Goal: Task Accomplishment & Management: Manage account settings

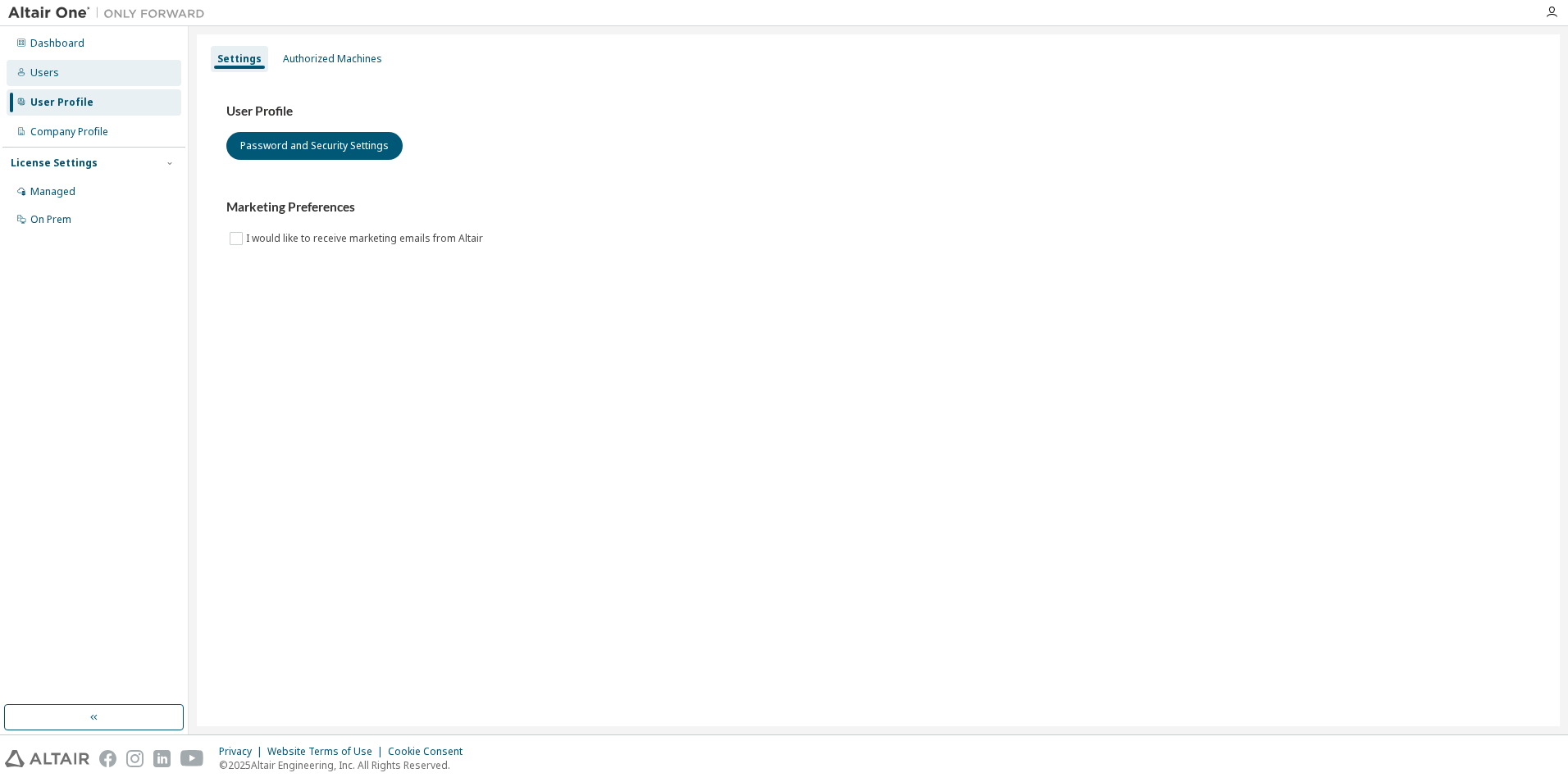
click at [86, 62] on div "Users" at bounding box center [93, 73] width 175 height 26
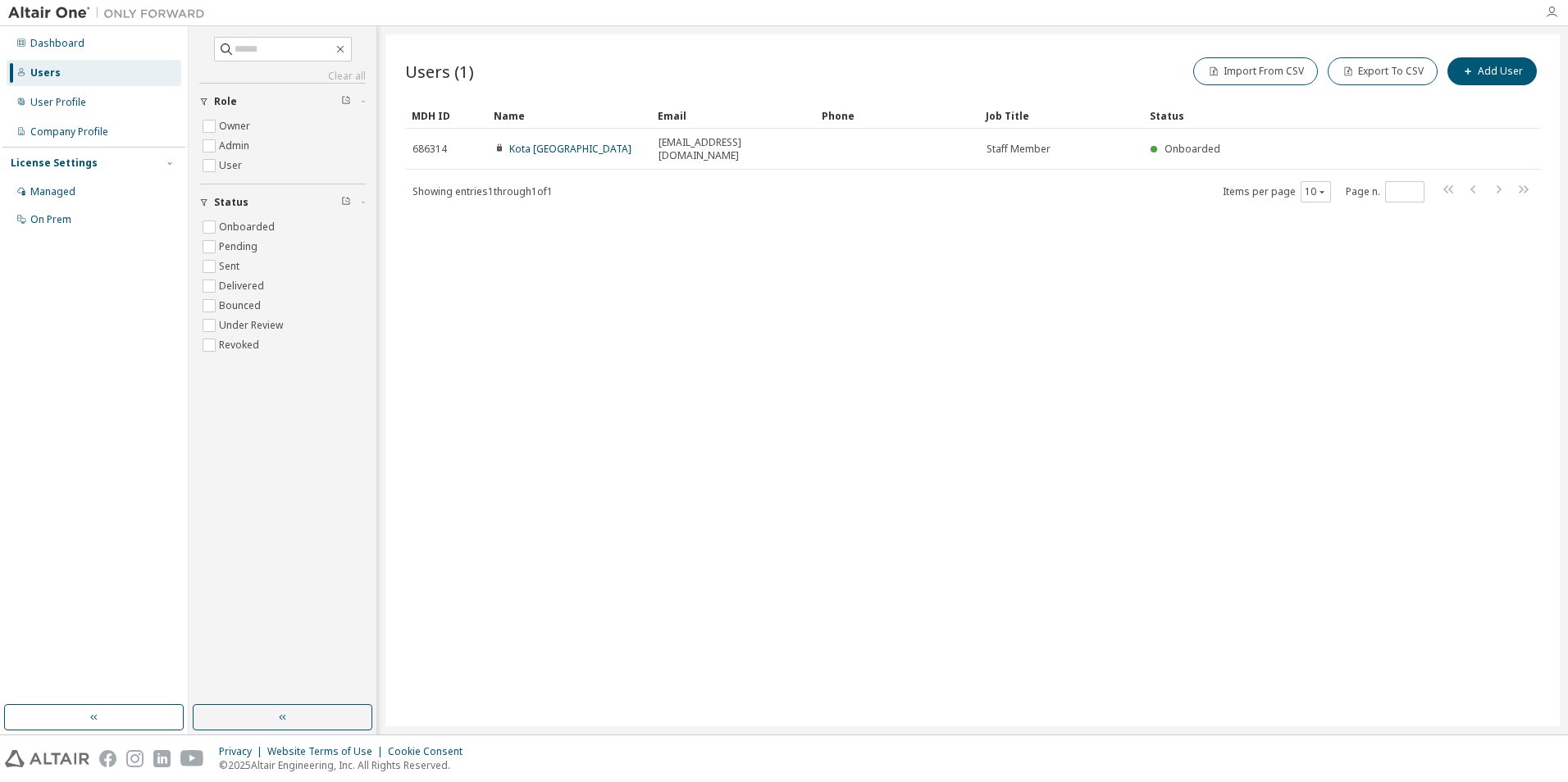
click at [1547, 10] on icon "button" at bounding box center [1551, 12] width 13 height 13
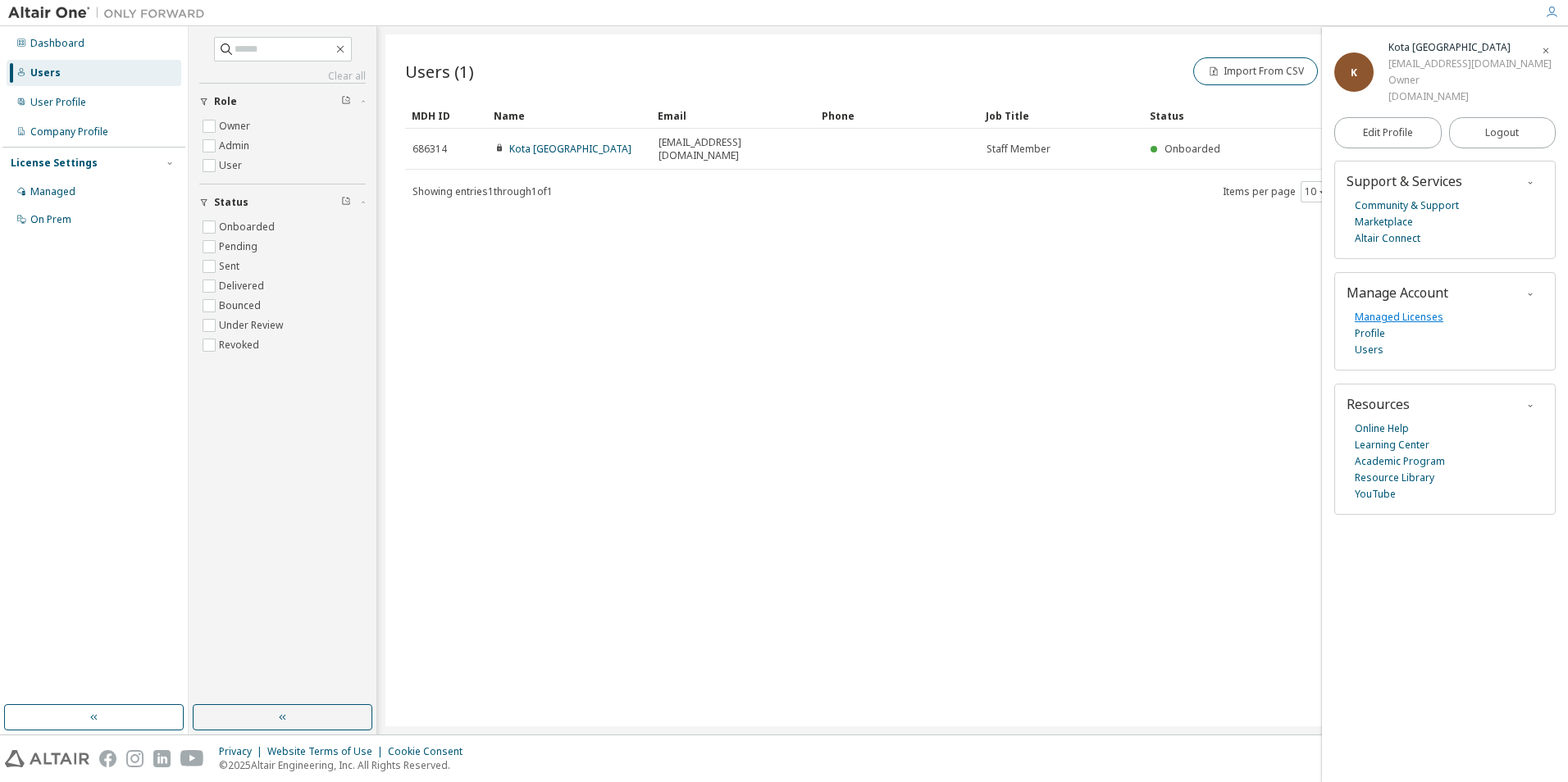
click at [1405, 320] on link "Managed Licenses" at bounding box center [1399, 317] width 89 height 17
click at [1557, 51] on button "button" at bounding box center [1546, 50] width 26 height 26
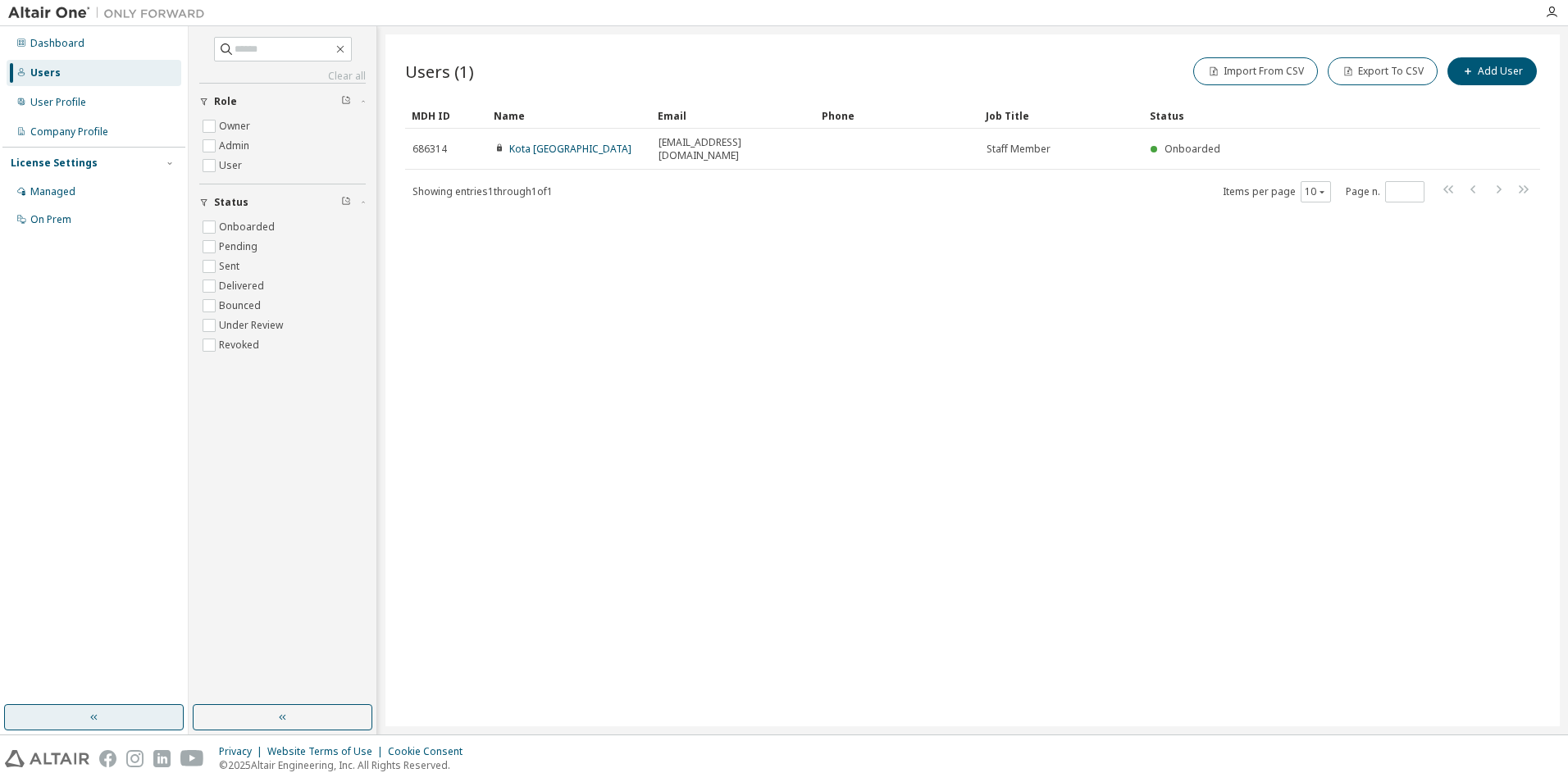
click at [163, 719] on button "button" at bounding box center [94, 718] width 179 height 26
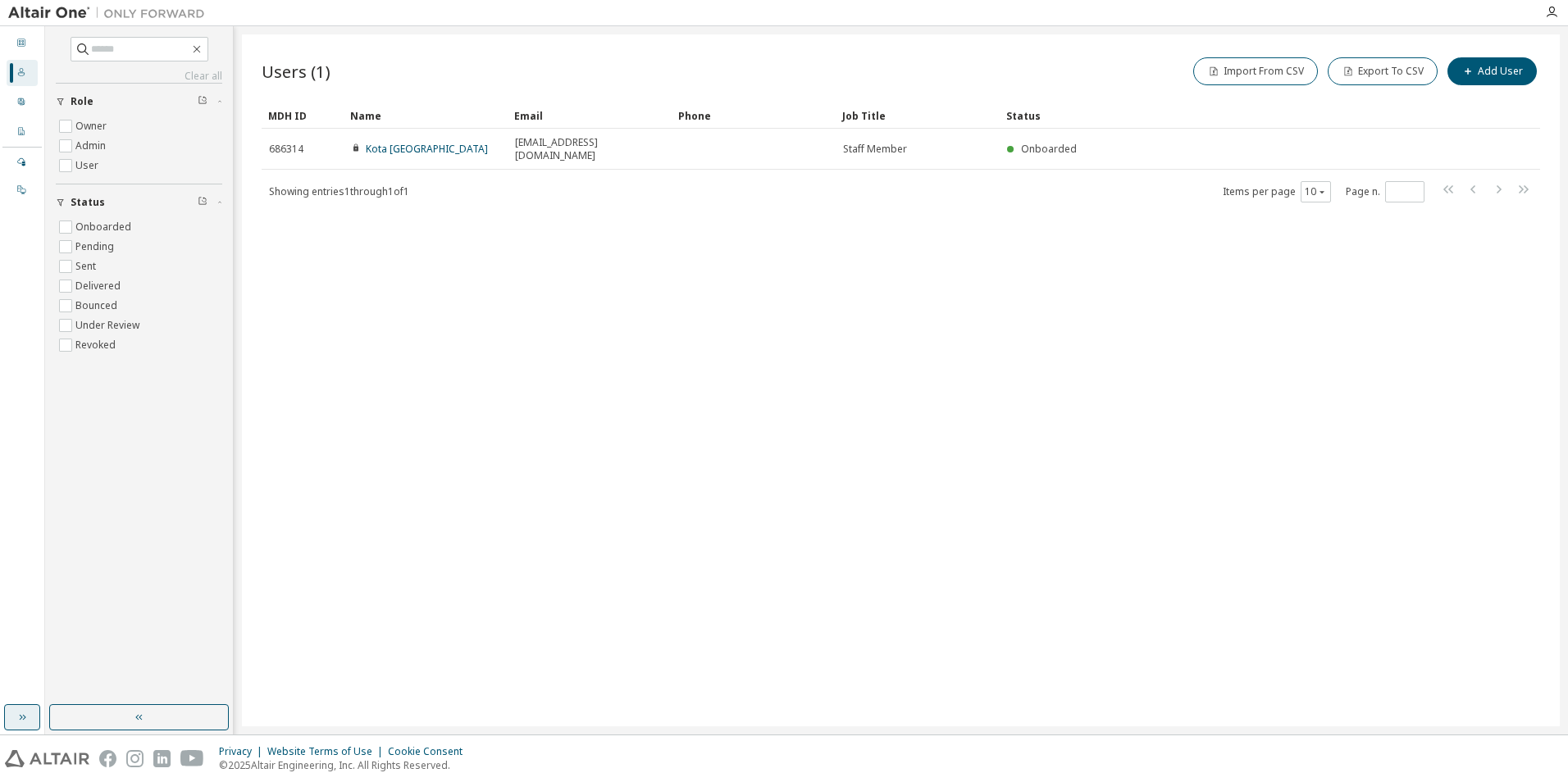
click at [18, 720] on icon "button" at bounding box center [22, 717] width 13 height 13
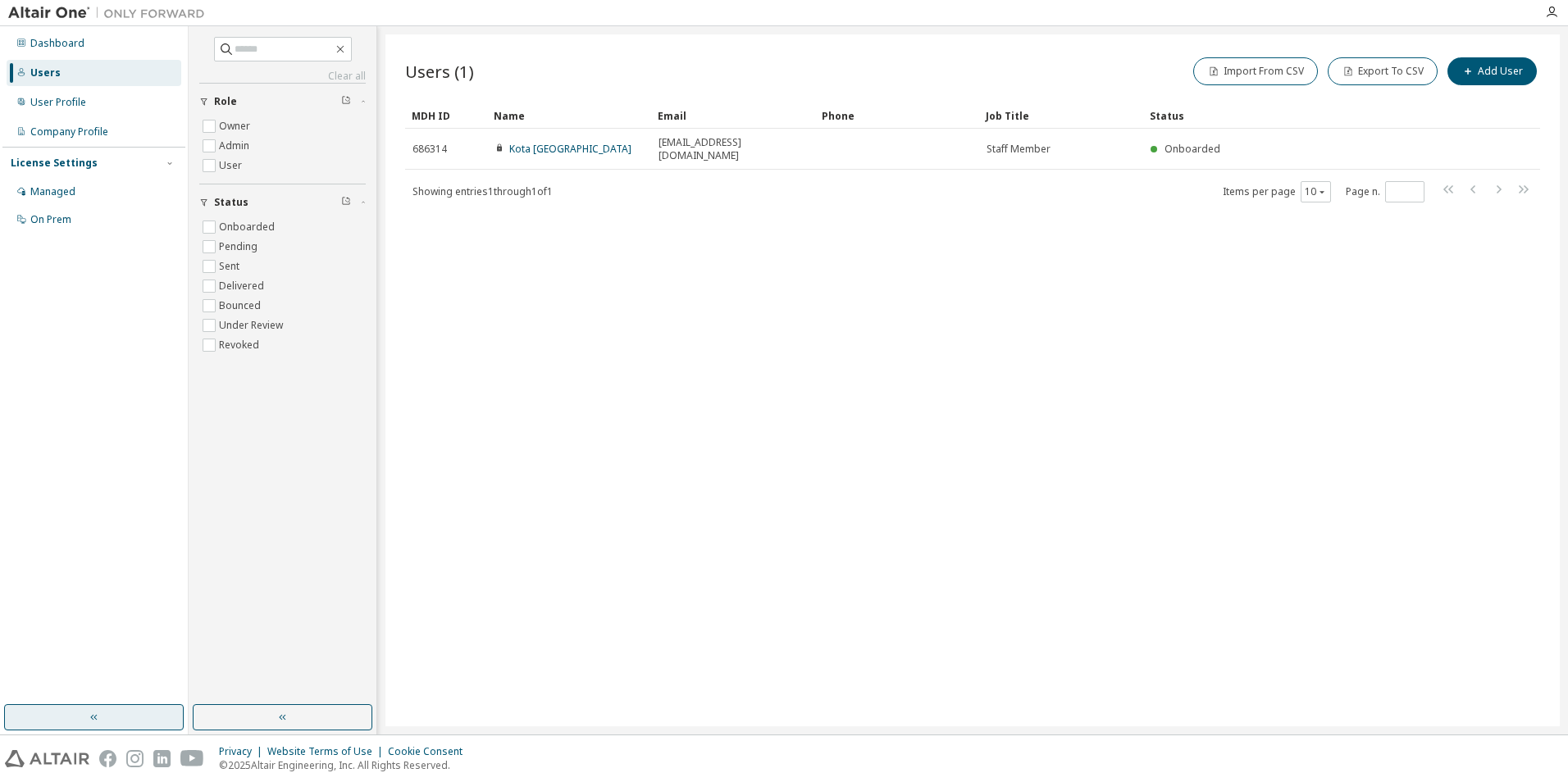
click at [18, 720] on button "button" at bounding box center [94, 718] width 179 height 26
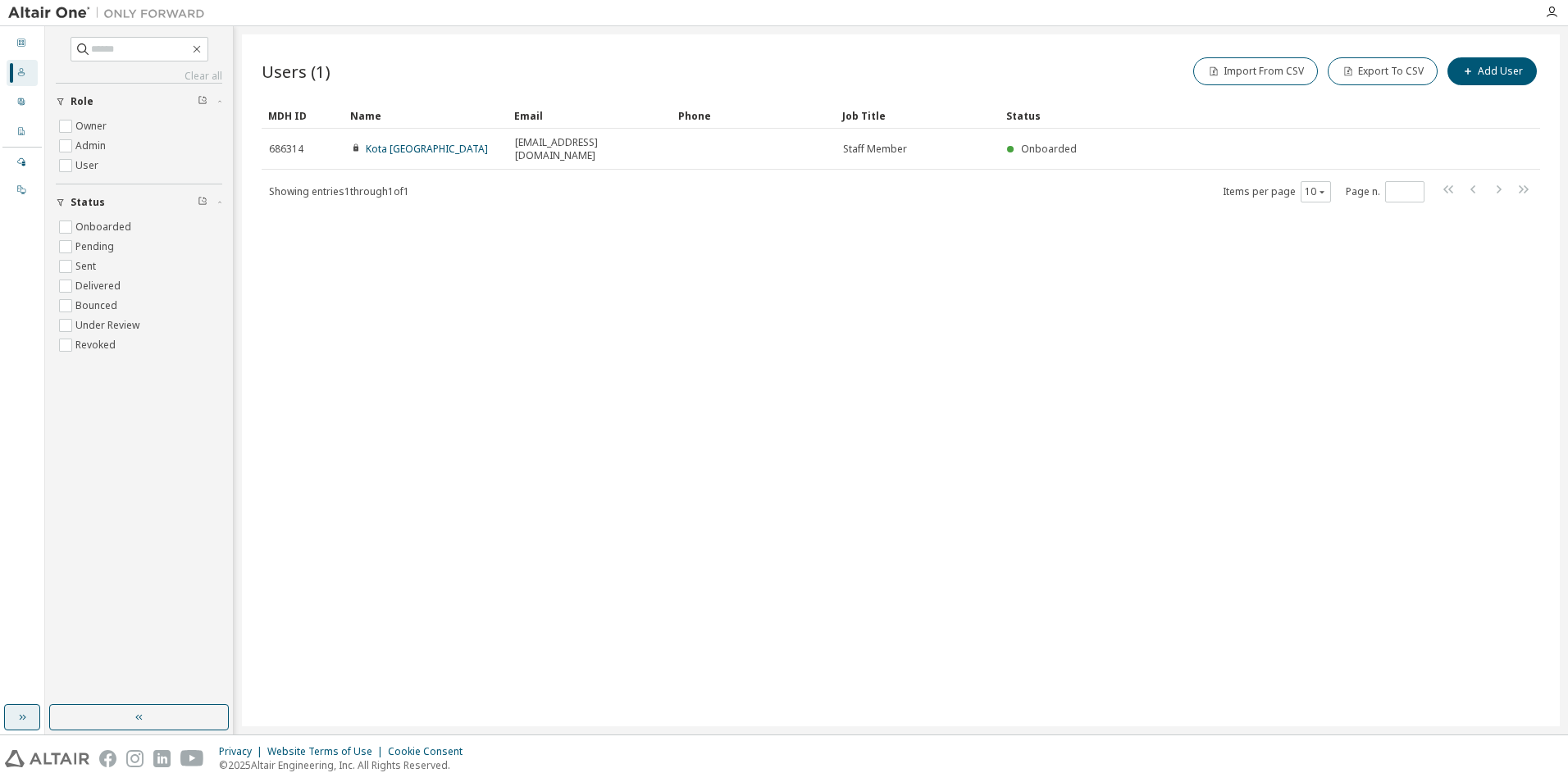
click at [18, 720] on icon "button" at bounding box center [22, 717] width 13 height 13
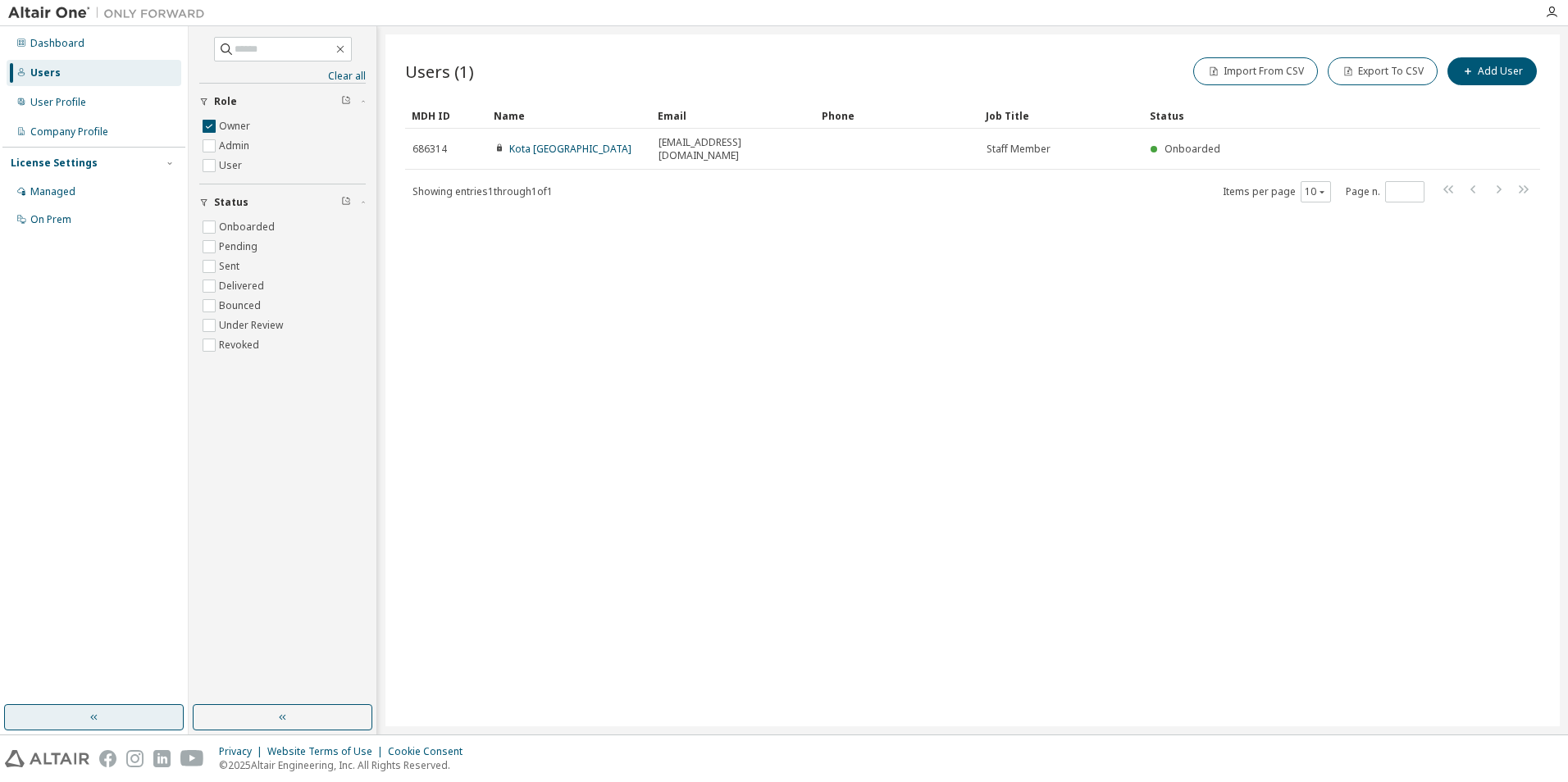
click at [20, 0] on div at bounding box center [106, 12] width 214 height 25
click at [21, 1] on div at bounding box center [106, 12] width 214 height 25
click at [21, 4] on div at bounding box center [106, 12] width 214 height 25
drag, startPoint x: 21, startPoint y: 4, endPoint x: 416, endPoint y: 18, distance: 395.2
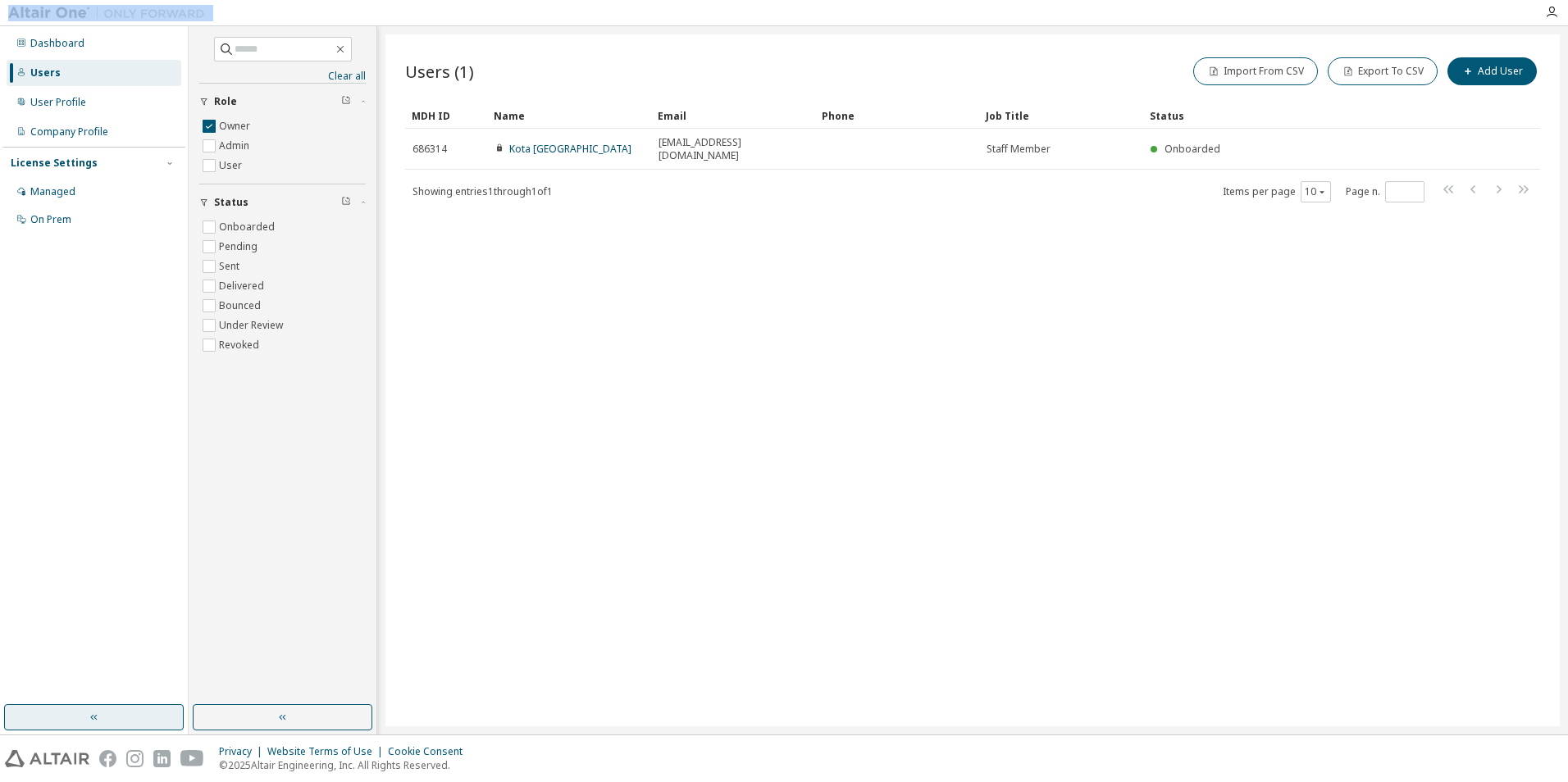
click at [414, 18] on div at bounding box center [875, 12] width 1322 height 25
click at [95, 51] on div "Dashboard" at bounding box center [93, 44] width 175 height 26
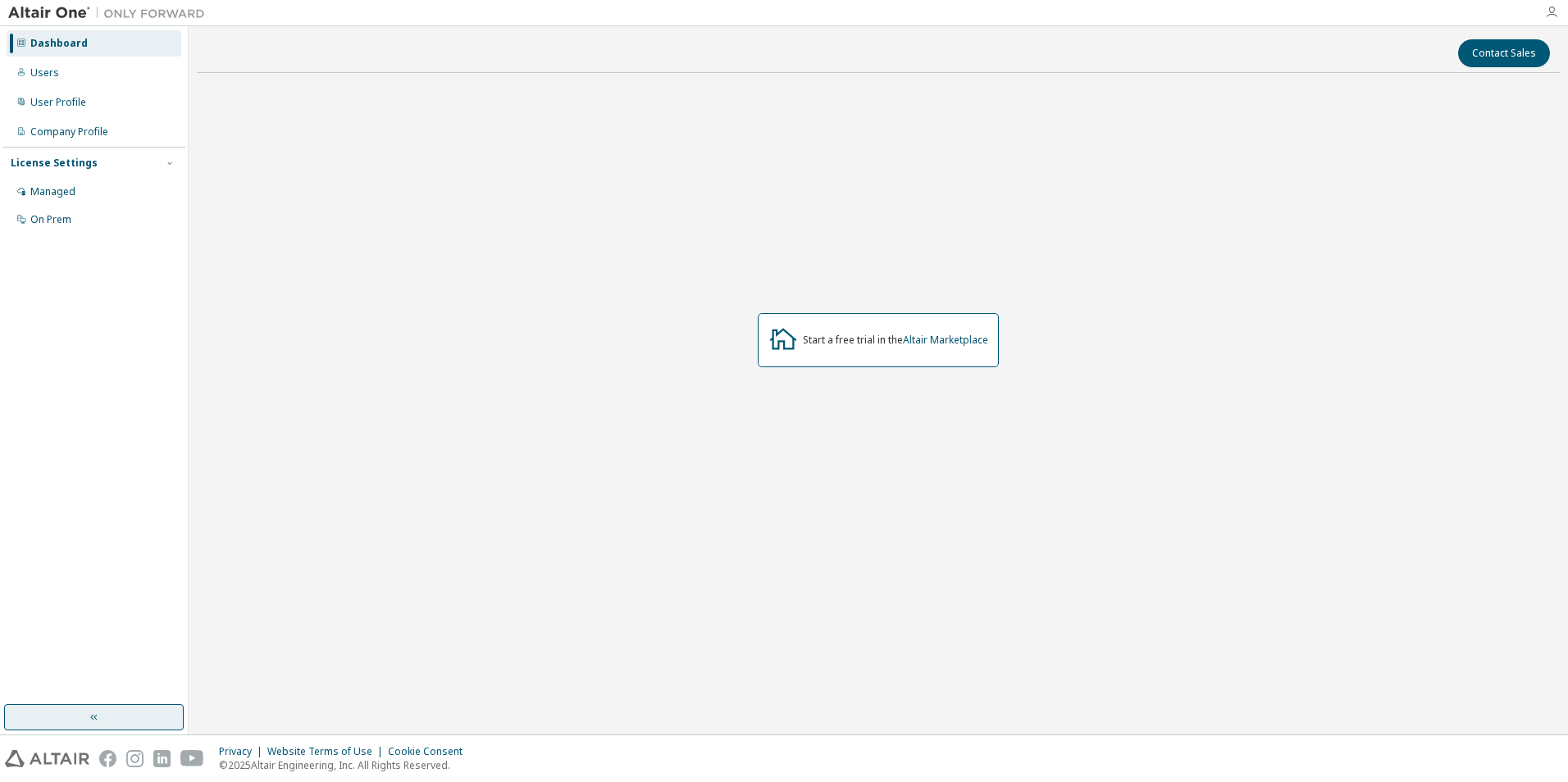
click at [1556, 7] on icon "button" at bounding box center [1551, 12] width 13 height 13
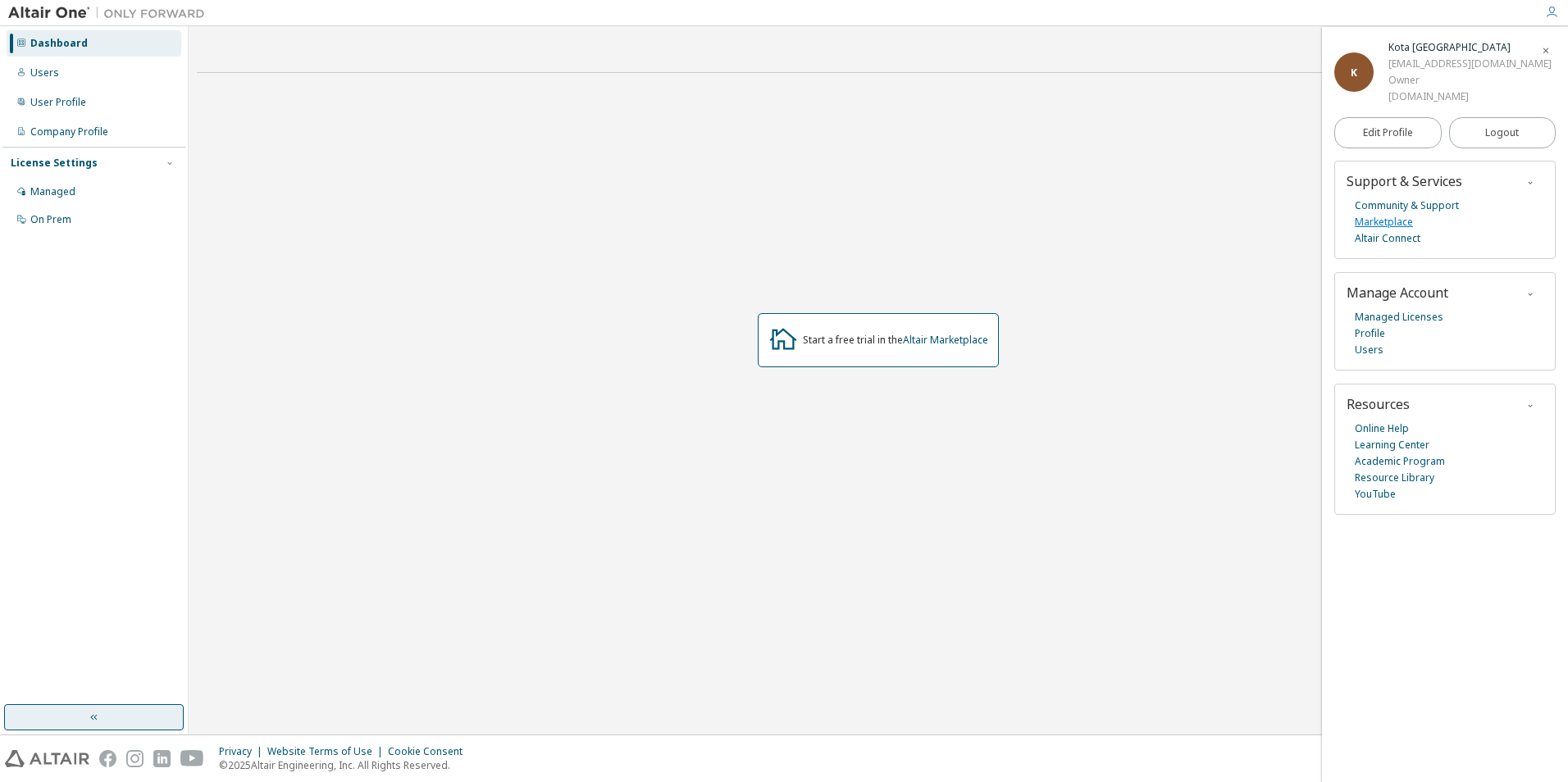
click at [1384, 224] on link "Marketplace" at bounding box center [1384, 222] width 58 height 17
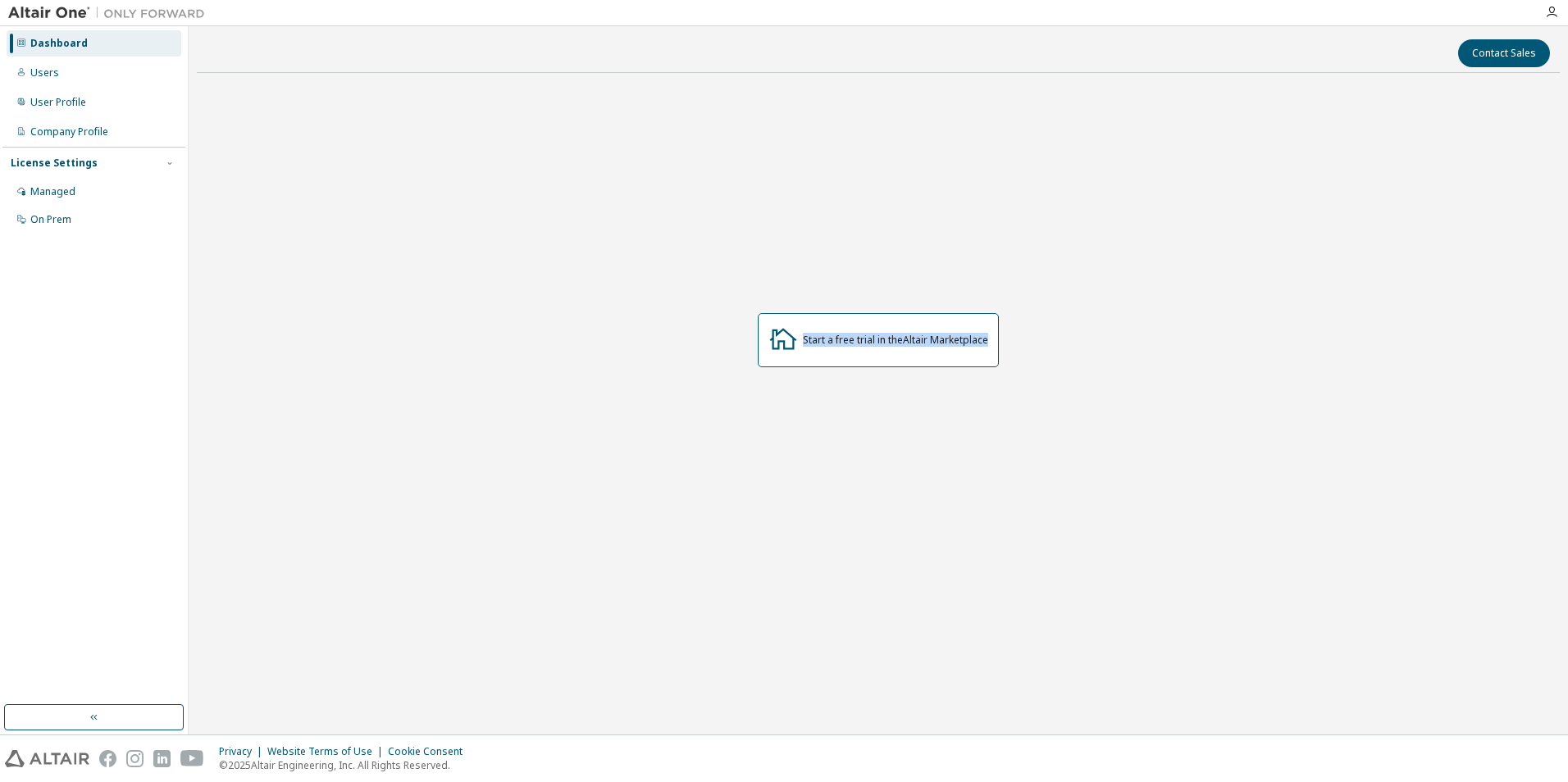
drag, startPoint x: 797, startPoint y: 337, endPoint x: 998, endPoint y: 341, distance: 201.0
click at [998, 341] on div "Start a free trial in the Altair Marketplace" at bounding box center [878, 340] width 241 height 54
drag, startPoint x: 998, startPoint y: 341, endPoint x: 961, endPoint y: 344, distance: 37.1
copy div "Start a free trial in the Altair Marketplace"
click at [250, 199] on div "Start a free trial in the Altair Marketplace" at bounding box center [878, 340] width 1363 height 509
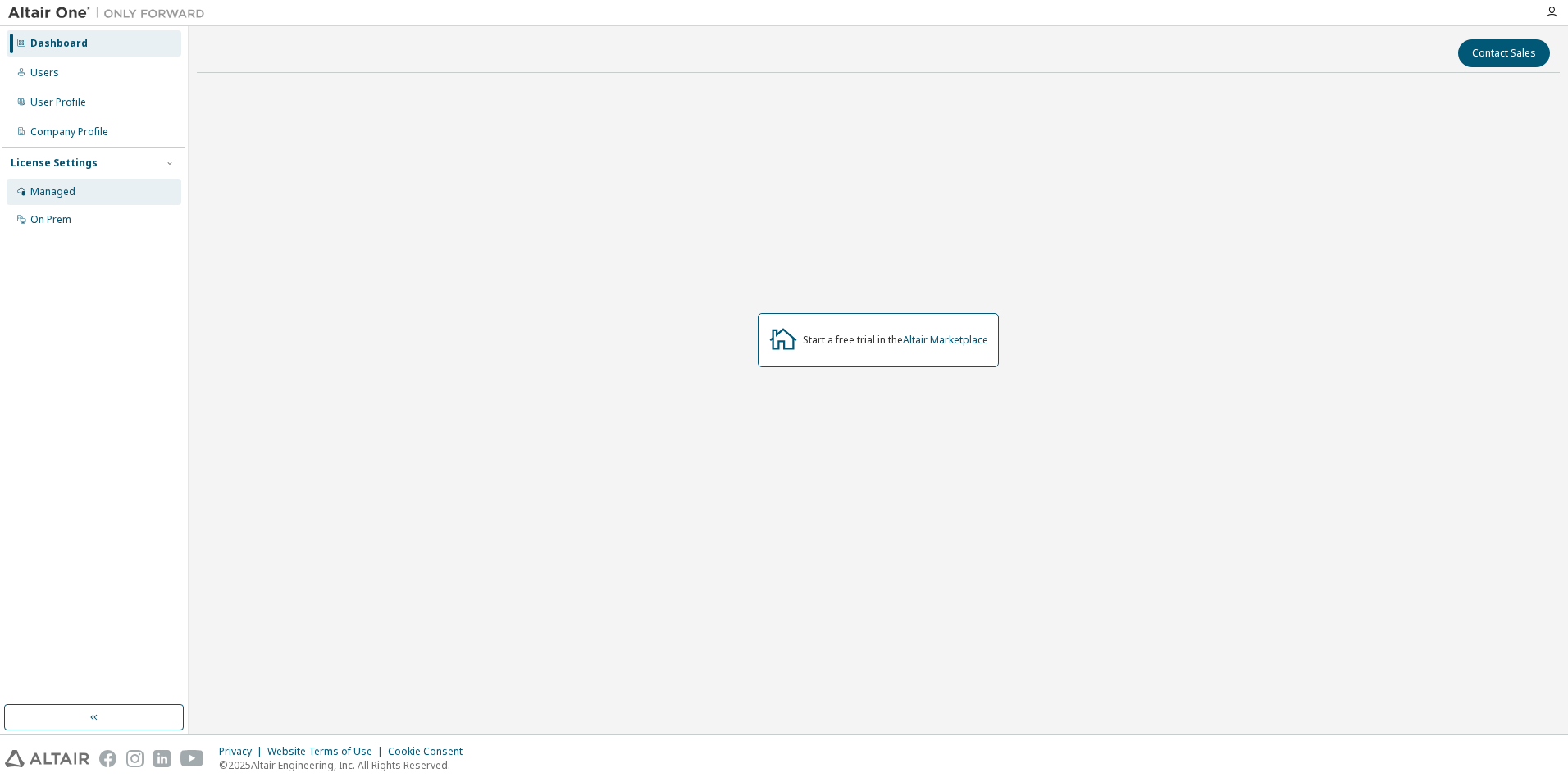
click at [130, 198] on div "Managed" at bounding box center [93, 192] width 175 height 26
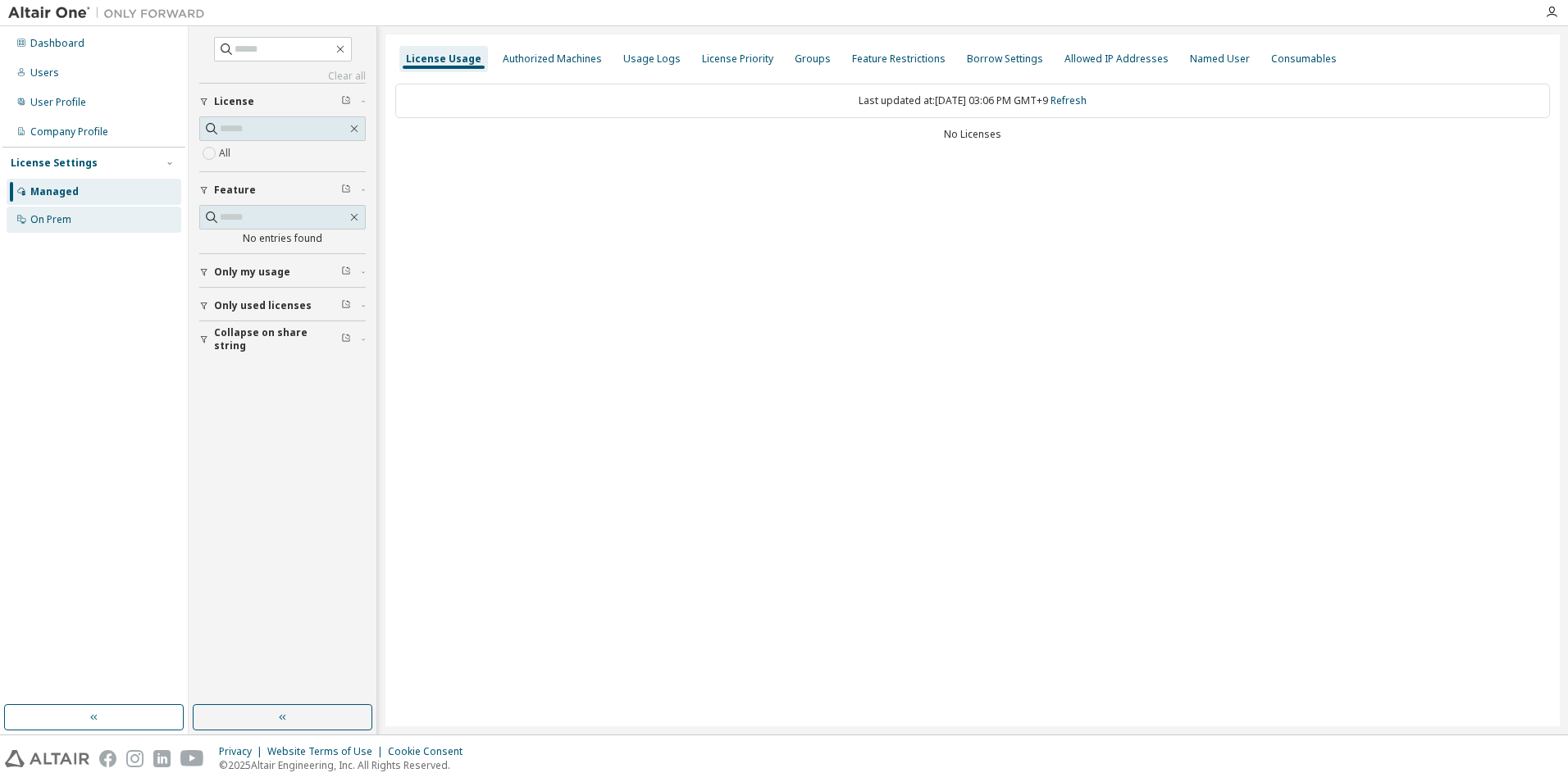
click at [93, 207] on div "On Prem" at bounding box center [93, 220] width 175 height 26
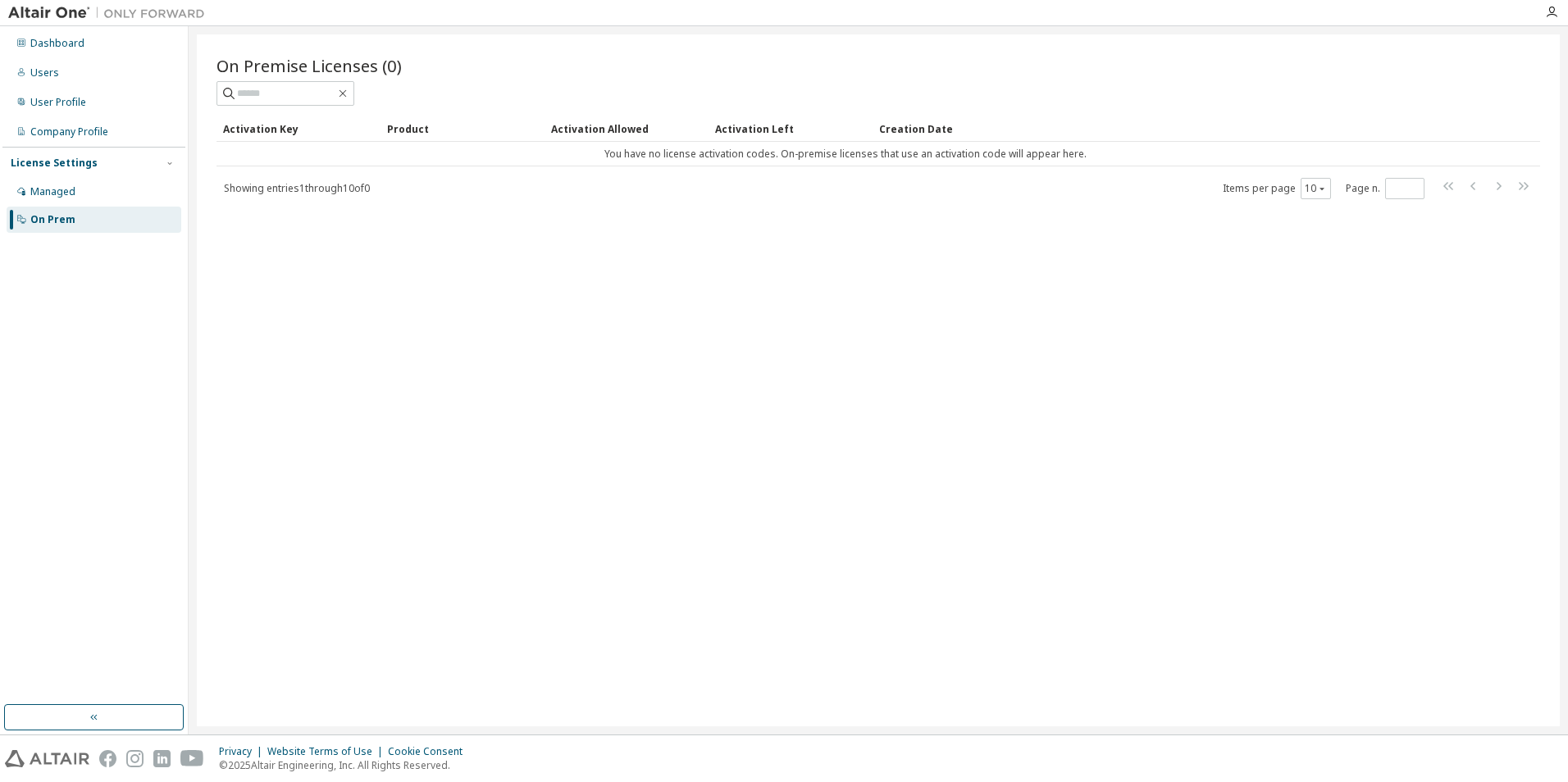
click at [33, 7] on img at bounding box center [110, 13] width 205 height 17
click at [139, 16] on img at bounding box center [110, 13] width 205 height 17
click at [1550, 7] on icon "button" at bounding box center [1551, 12] width 13 height 13
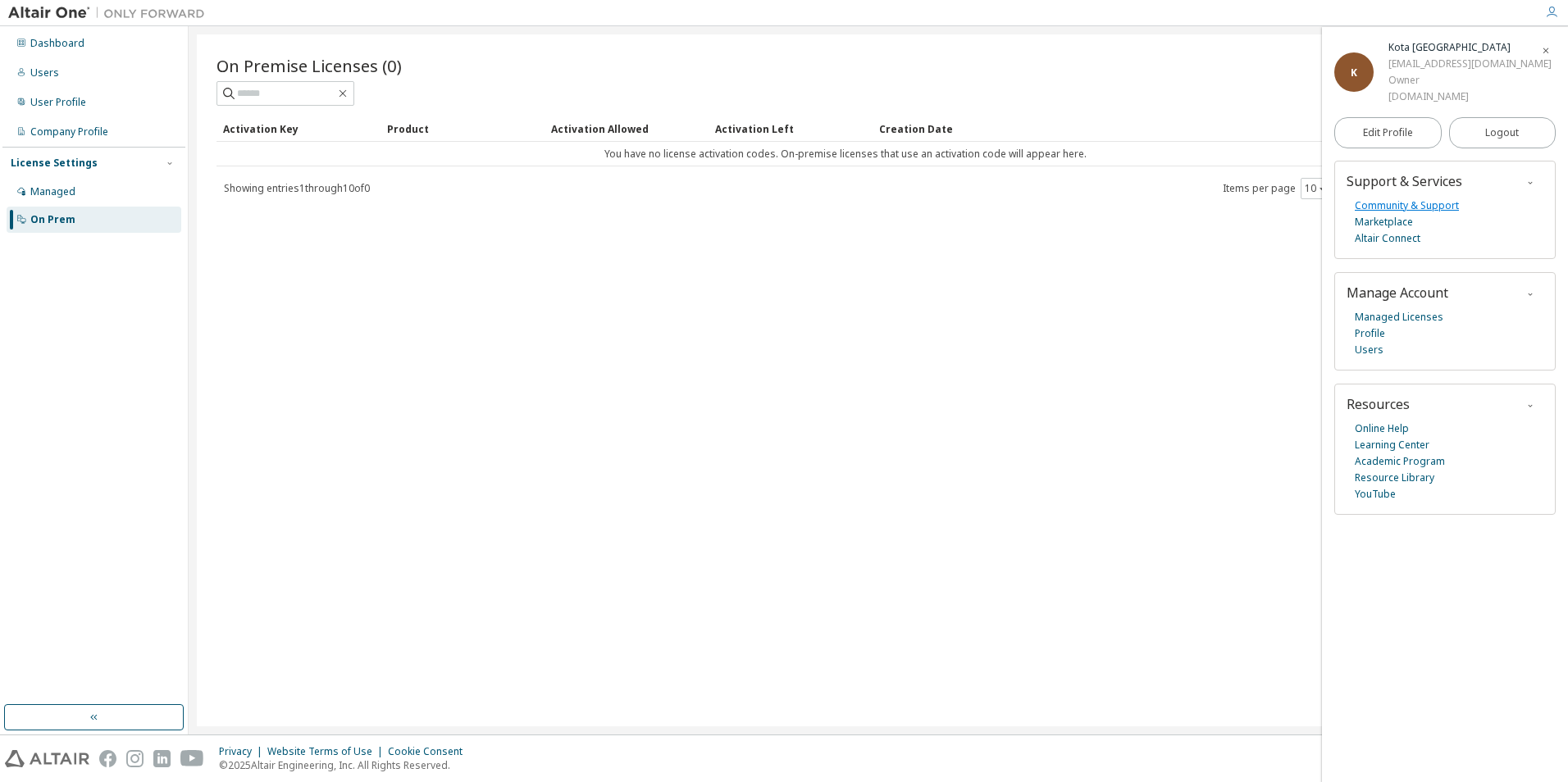
click at [1395, 202] on link "Community & Support" at bounding box center [1407, 206] width 105 height 17
click at [66, 199] on div "Managed" at bounding box center [93, 192] width 175 height 26
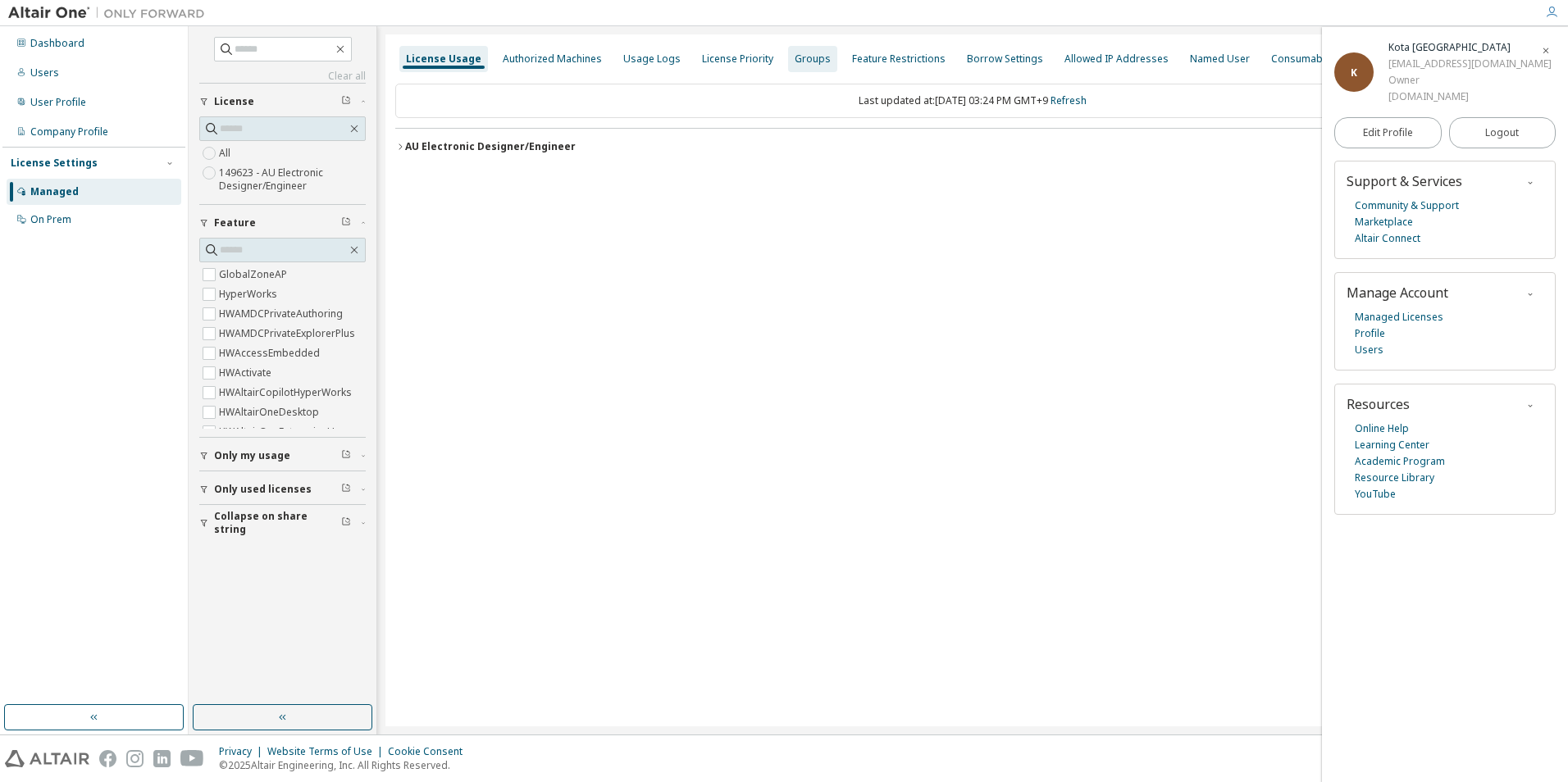
click at [795, 57] on div "Groups" at bounding box center [812, 59] width 36 height 13
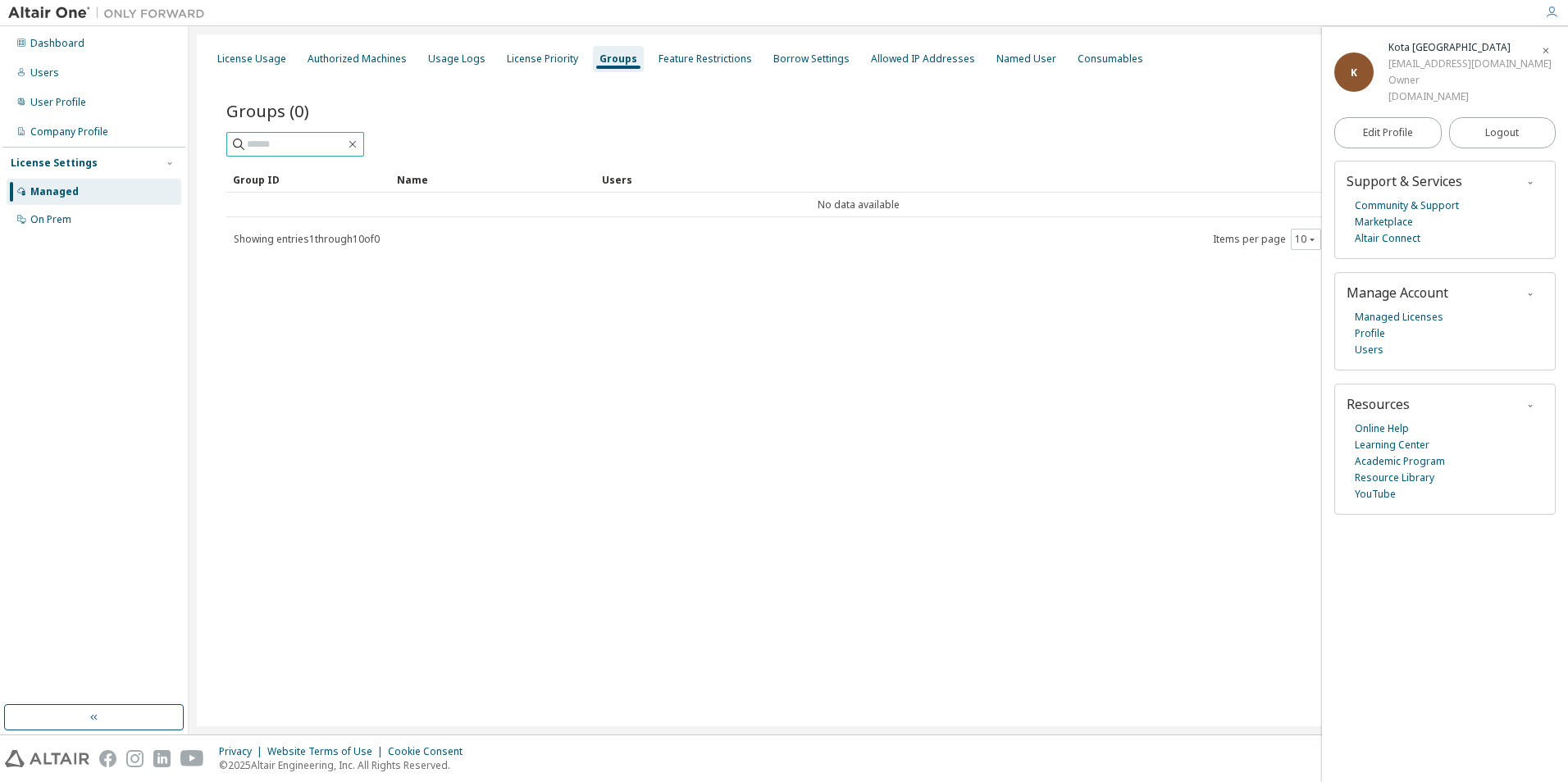
click at [317, 141] on input "text" at bounding box center [296, 144] width 98 height 17
click at [1069, 155] on div "Groups (0) Add Group Clear Load Save Save As Field Operator Value Select filter…" at bounding box center [879, 171] width 1304 height 157
click at [100, 47] on div "Dashboard" at bounding box center [93, 44] width 175 height 26
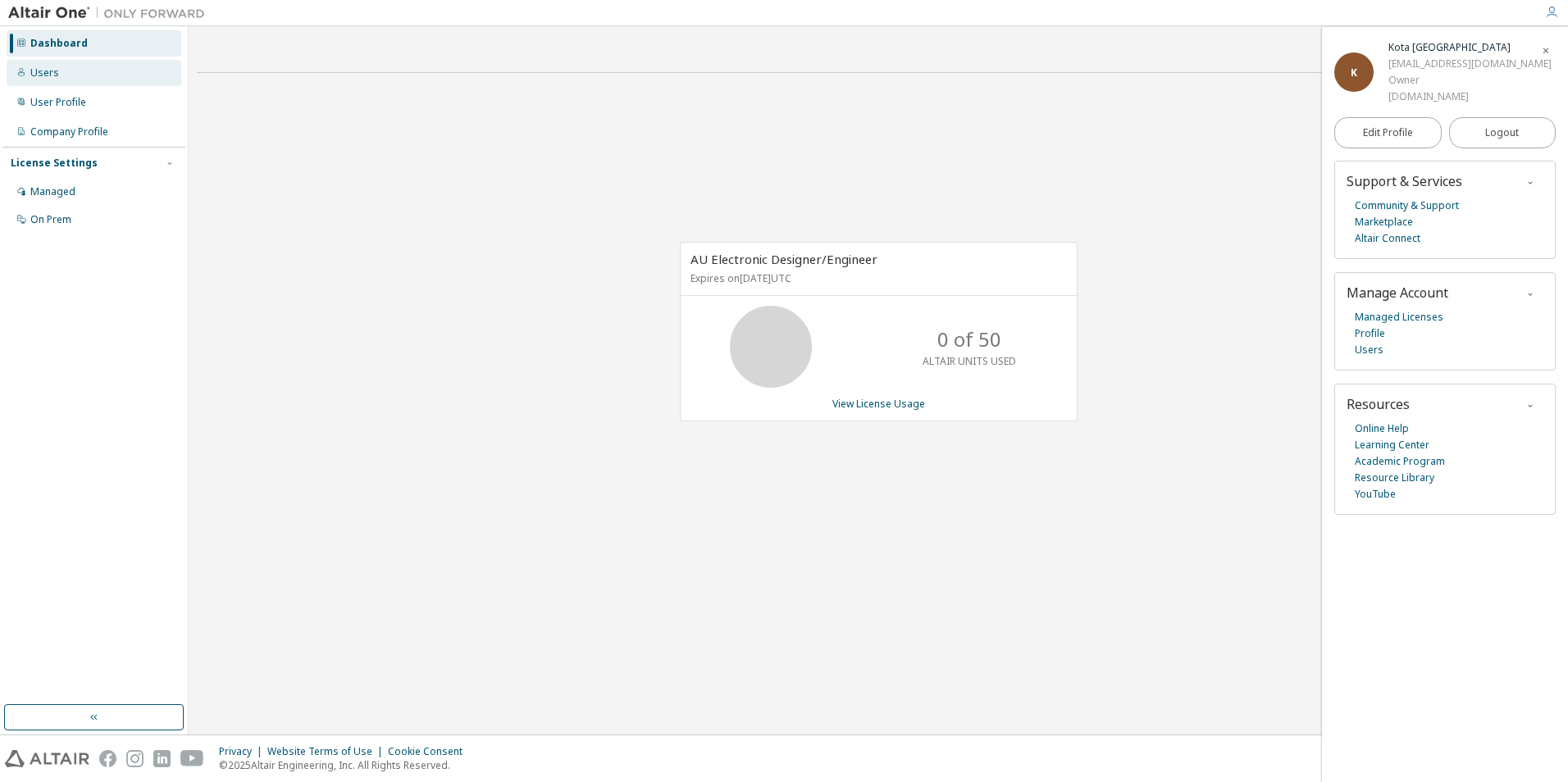
click at [90, 76] on div "Users" at bounding box center [93, 73] width 175 height 26
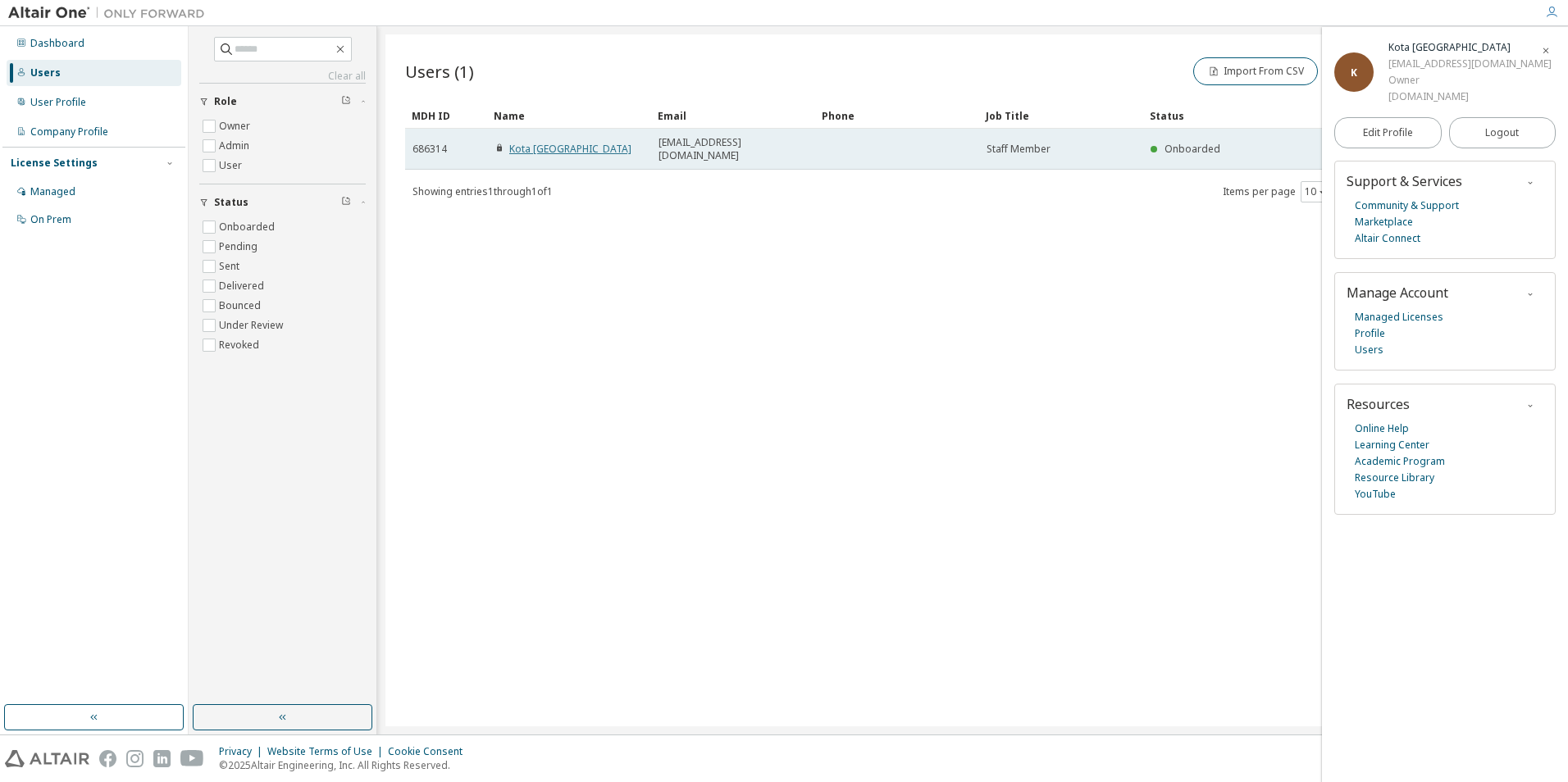
click at [548, 141] on link "Kota Norinobu" at bounding box center [570, 148] width 122 height 14
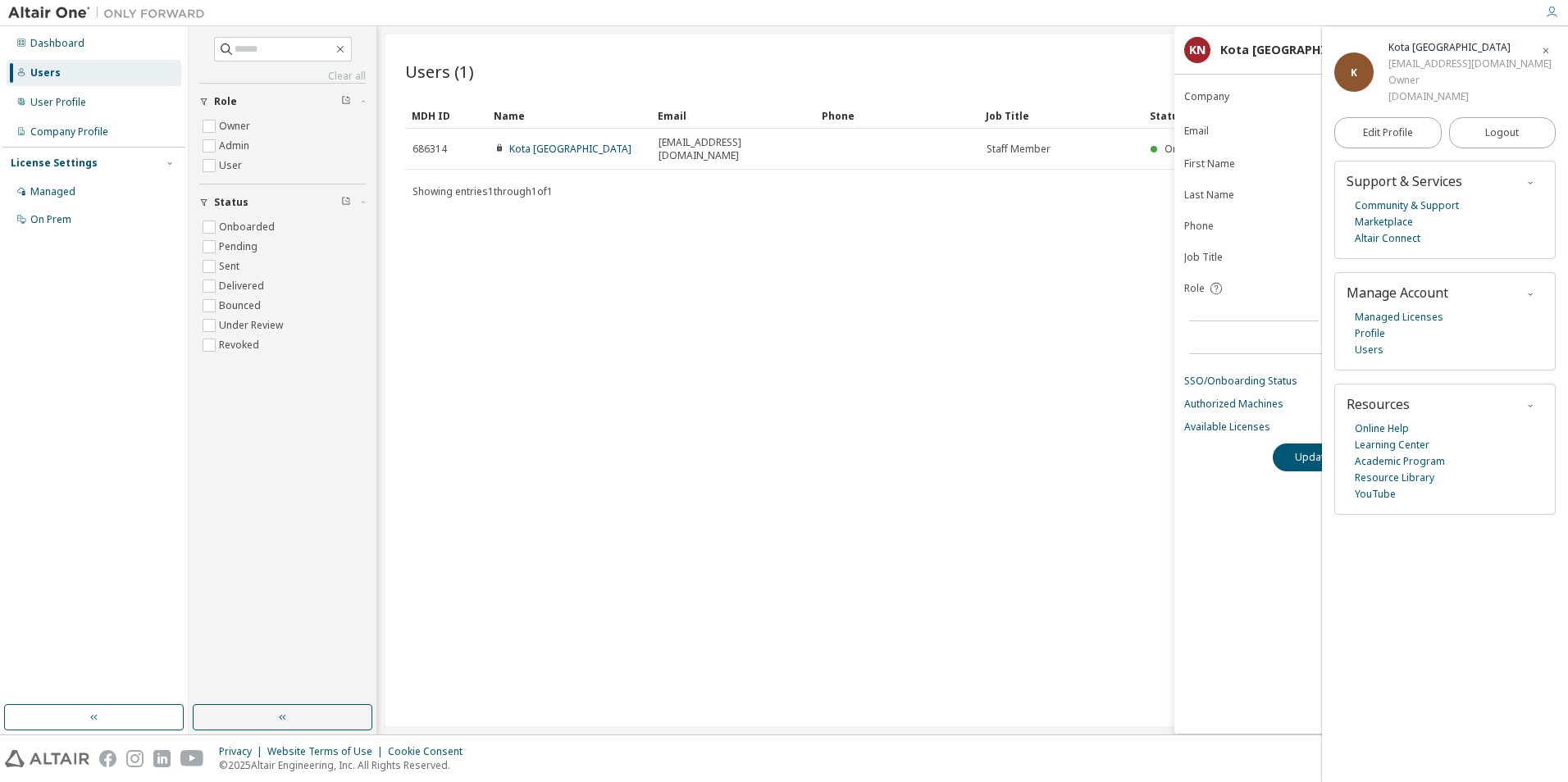
click at [1075, 179] on div "Showing entries 1 through 1 of 1 Items per page 10 Page n. *" at bounding box center [973, 191] width 1136 height 24
click at [1122, 51] on div "Users (1) Import From CSV Export To CSV Add User Clear Load Save Save As Field …" at bounding box center [973, 380] width 1174 height 692
click at [1172, 52] on div "Users (1) Import From CSV Export To CSV Add User Clear Load Save Save As Field …" at bounding box center [973, 380] width 1174 height 692
drag, startPoint x: 1128, startPoint y: 54, endPoint x: 1117, endPoint y: 54, distance: 11.0
click at [1120, 54] on div "Users (1) Import From CSV Export To CSV Add User Clear Load Save Save As Field …" at bounding box center [973, 380] width 1174 height 692
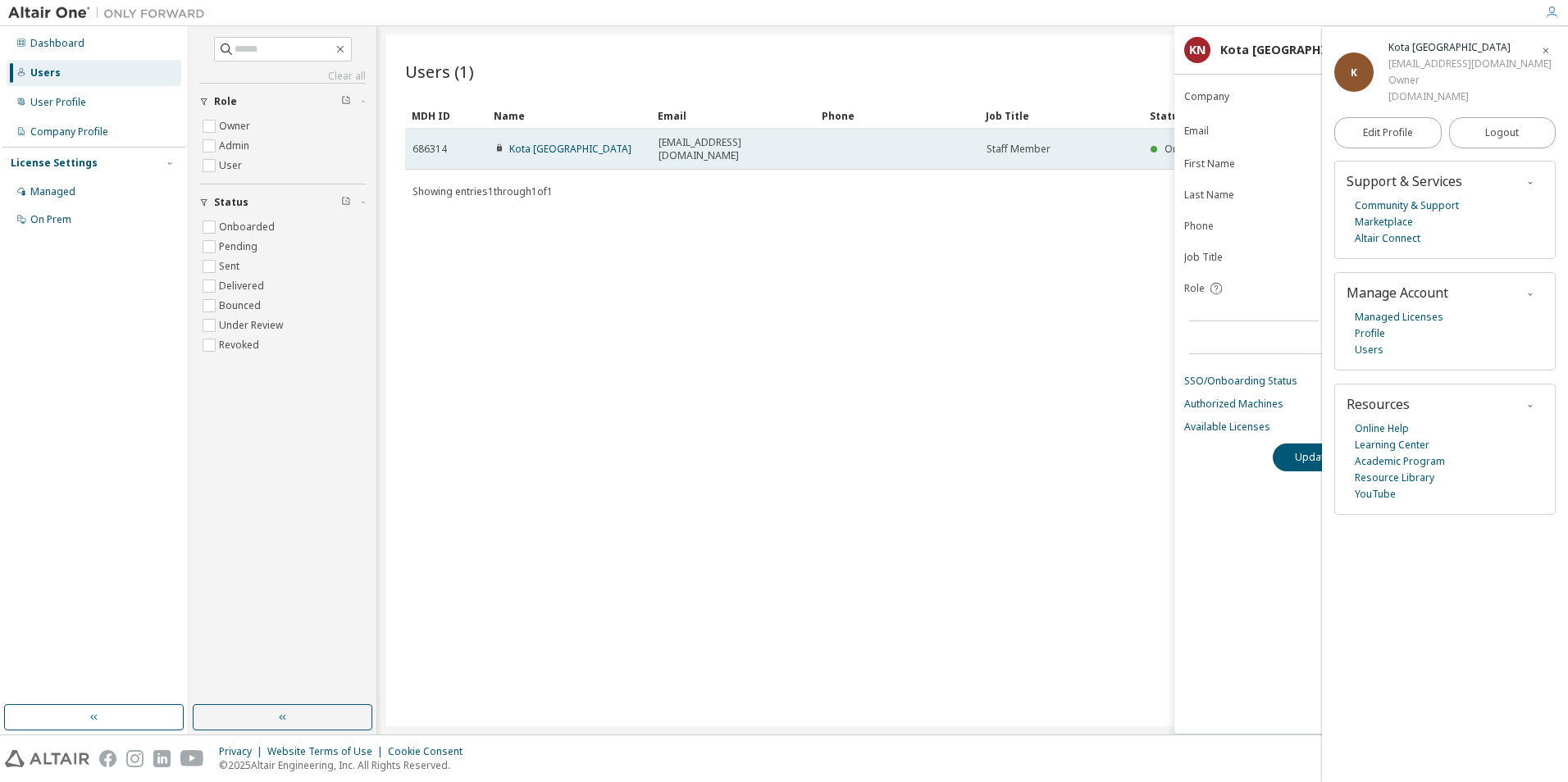
drag, startPoint x: 1086, startPoint y: 134, endPoint x: 1108, endPoint y: 141, distance: 23.1
click at [1101, 137] on td "Staff Member" at bounding box center [1061, 149] width 164 height 41
click at [1119, 147] on div "Staff Member" at bounding box center [1062, 148] width 149 height 13
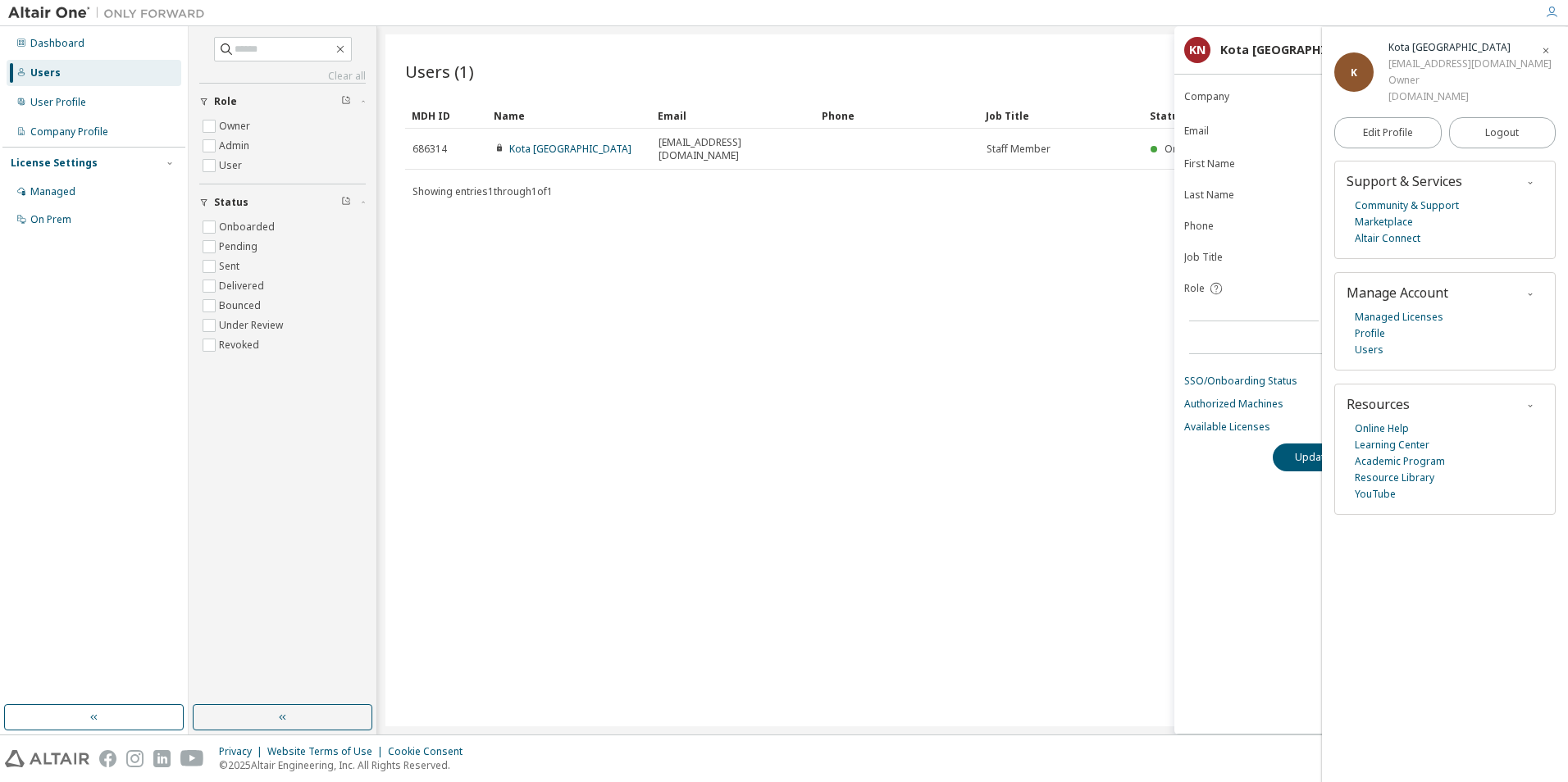
click at [1172, 323] on div "Users (1) Import From CSV Export To CSV Add User Clear Load Save Save As Field …" at bounding box center [973, 380] width 1174 height 692
click at [960, 196] on div "Users (1) Import From CSV Export To CSV Add User Clear Load Save Save As Field …" at bounding box center [973, 380] width 1174 height 692
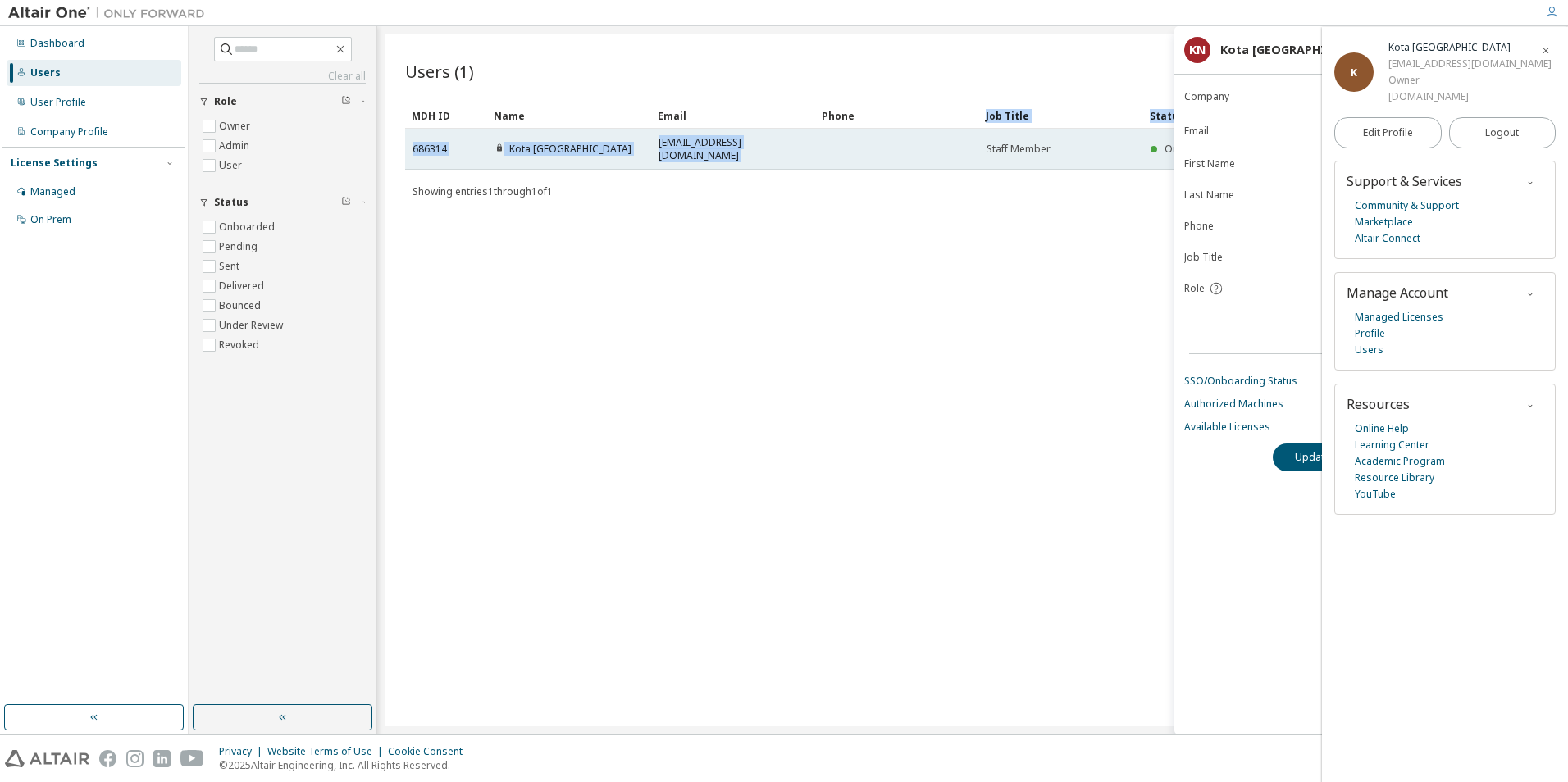
drag, startPoint x: 853, startPoint y: 119, endPoint x: 838, endPoint y: 134, distance: 21.2
click at [841, 132] on table "MDH ID Name Email Phone Job Title Status 686314 Kota Norinobu norinobu.kota@wti…" at bounding box center [973, 136] width 1136 height 68
drag, startPoint x: 838, startPoint y: 134, endPoint x: 822, endPoint y: 150, distance: 22.6
click at [822, 150] on td at bounding box center [897, 149] width 164 height 41
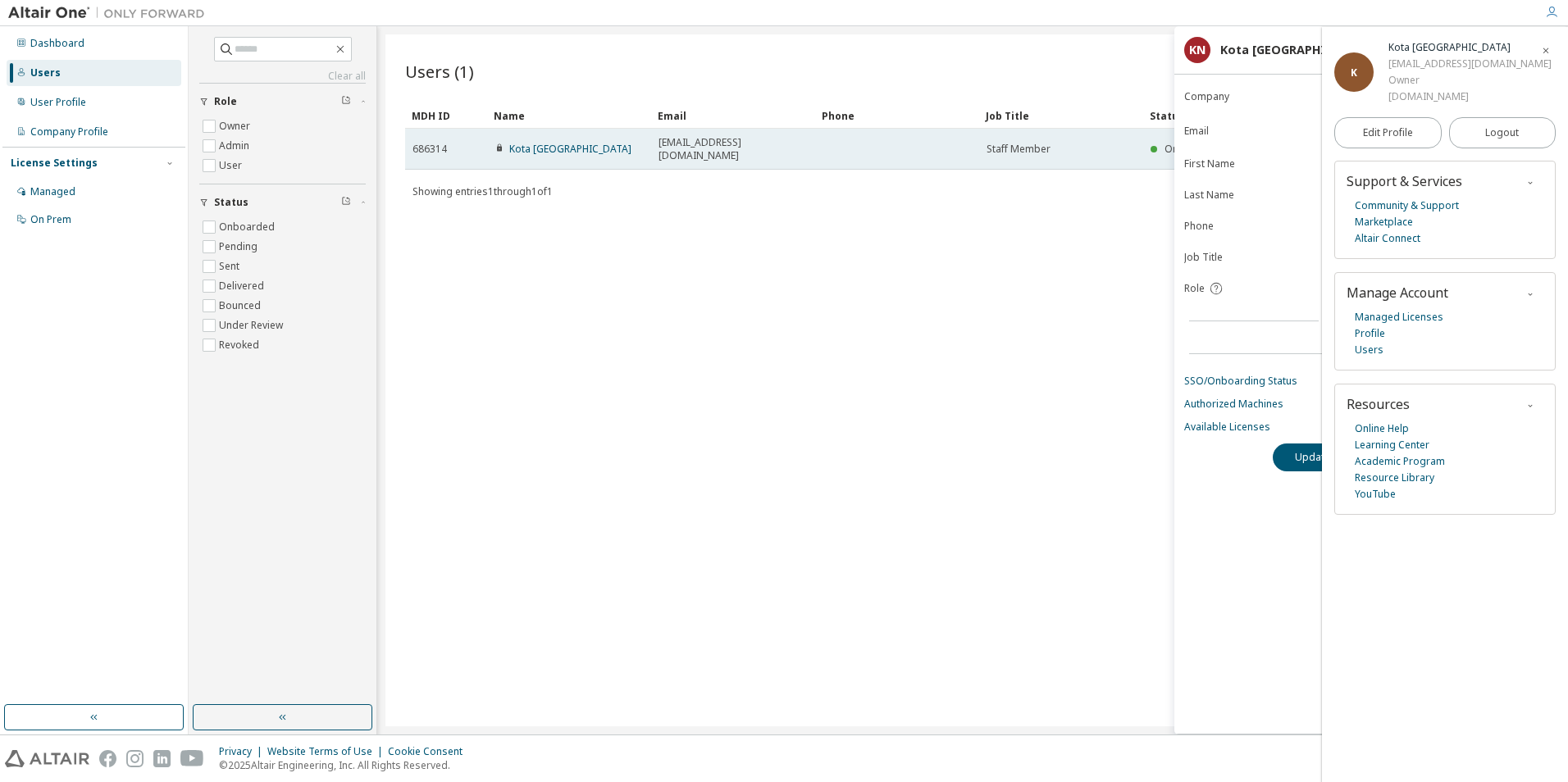
drag, startPoint x: 822, startPoint y: 150, endPoint x: 743, endPoint y: 141, distance: 79.5
click at [743, 141] on span "norinobu.kota@wti.jp" at bounding box center [733, 149] width 149 height 26
click at [584, 144] on div "Kota Norinobu" at bounding box center [570, 148] width 149 height 13
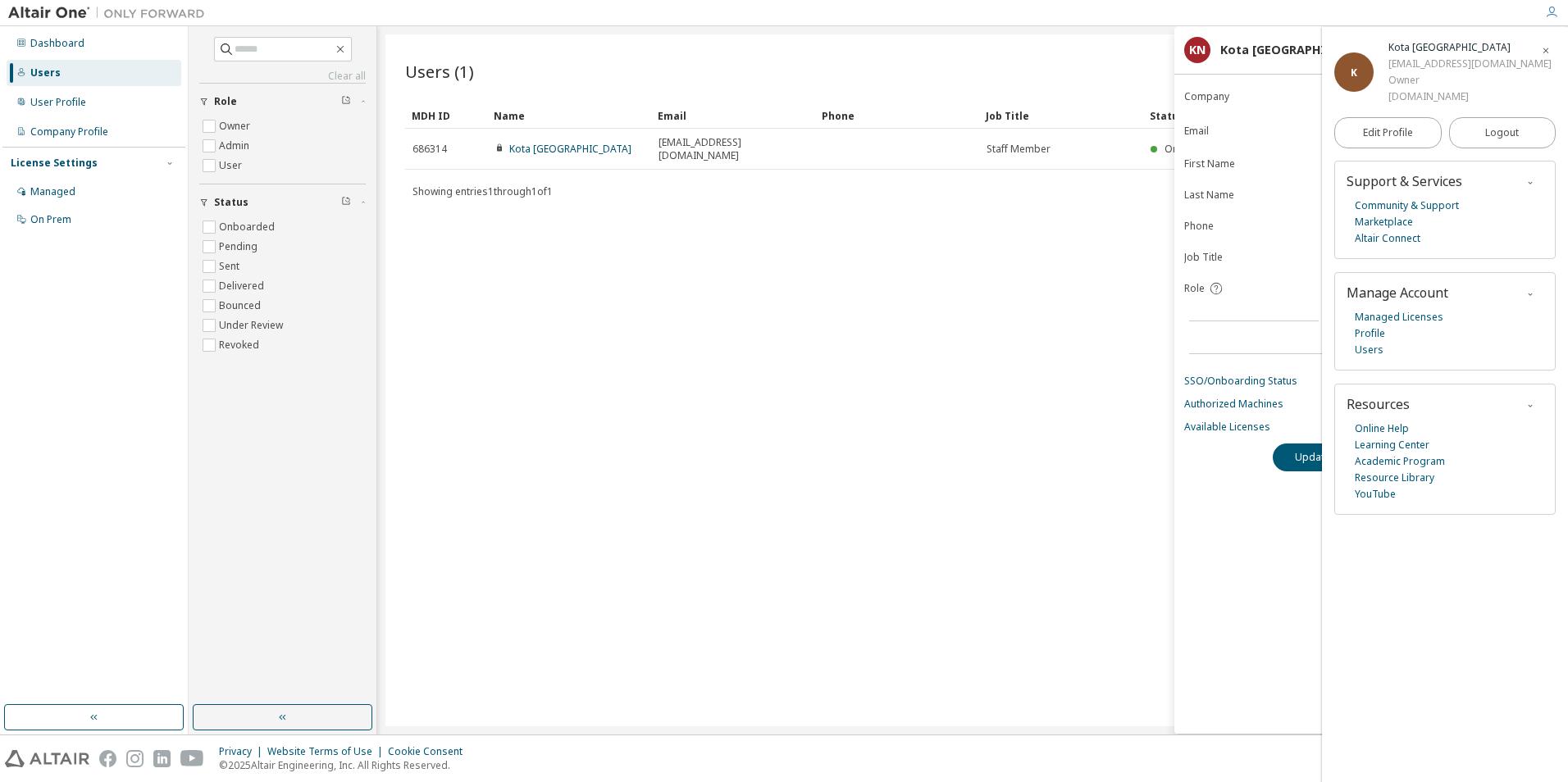
click at [1557, 4] on div at bounding box center [1551, 12] width 33 height 25
click at [1543, 11] on div at bounding box center [1551, 12] width 33 height 13
click at [1545, 12] on icon "button" at bounding box center [1551, 12] width 13 height 13
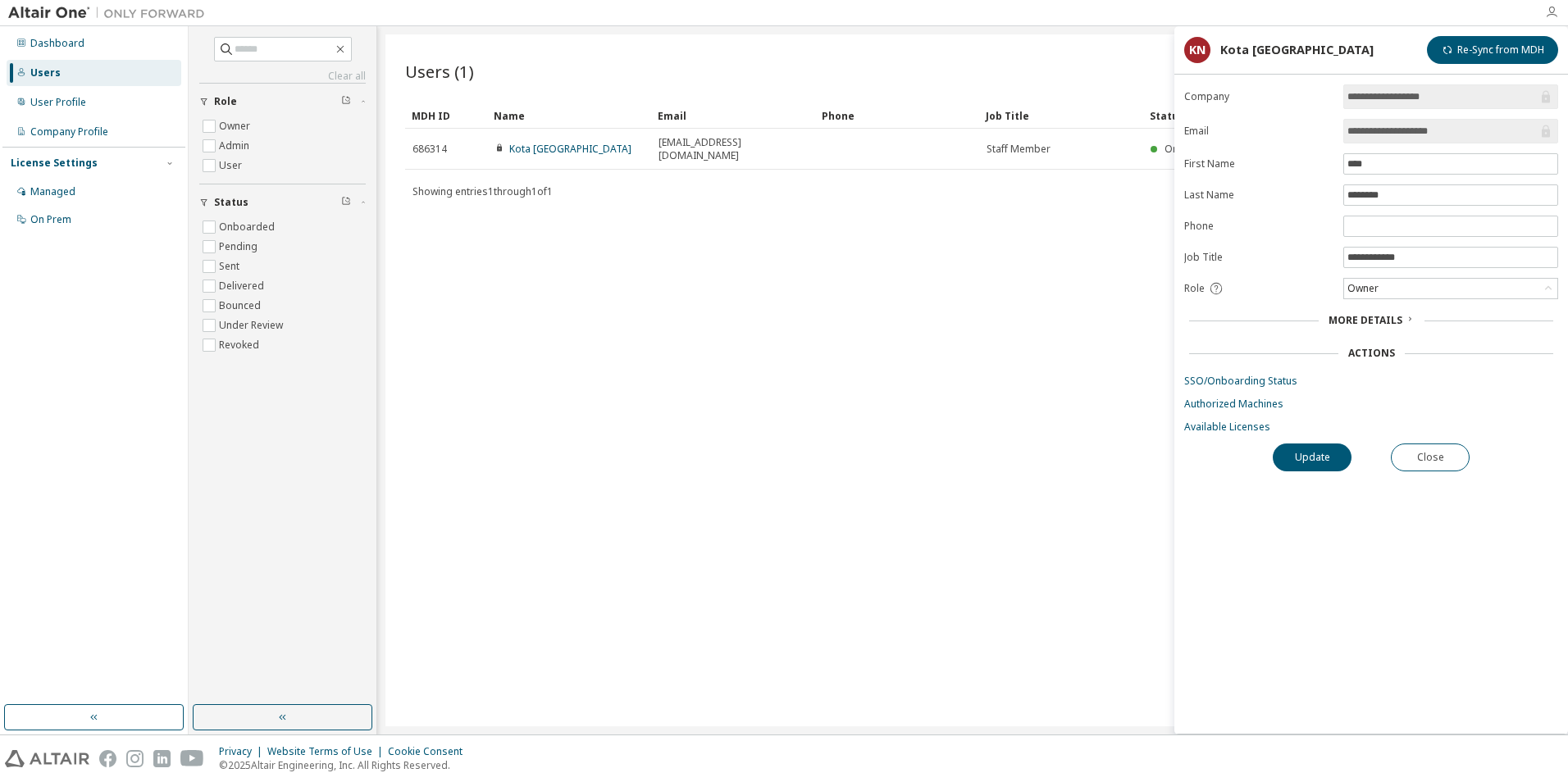
click at [1554, 16] on icon "button" at bounding box center [1551, 12] width 13 height 13
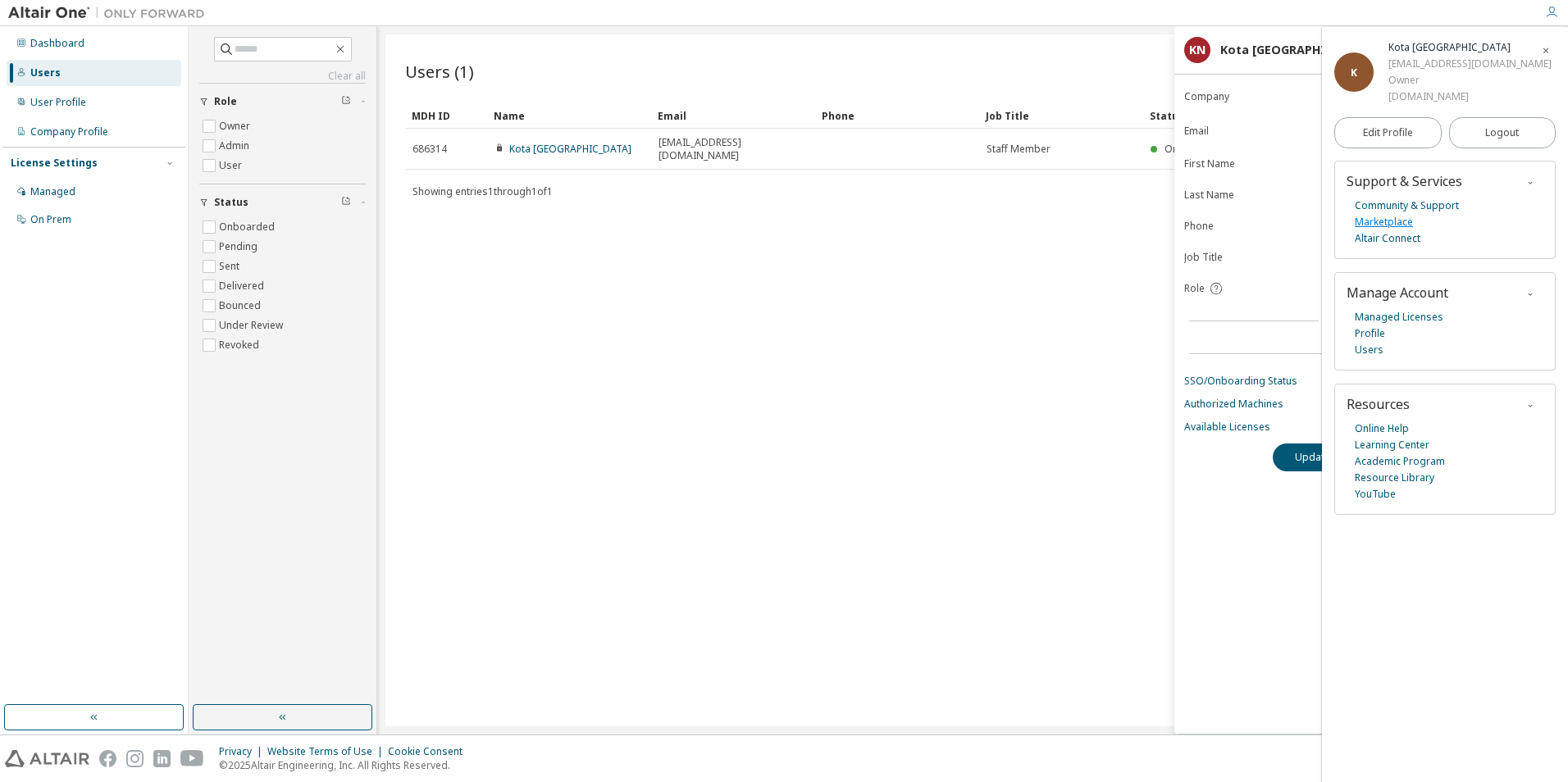
click at [1391, 225] on link "Marketplace" at bounding box center [1384, 222] width 58 height 17
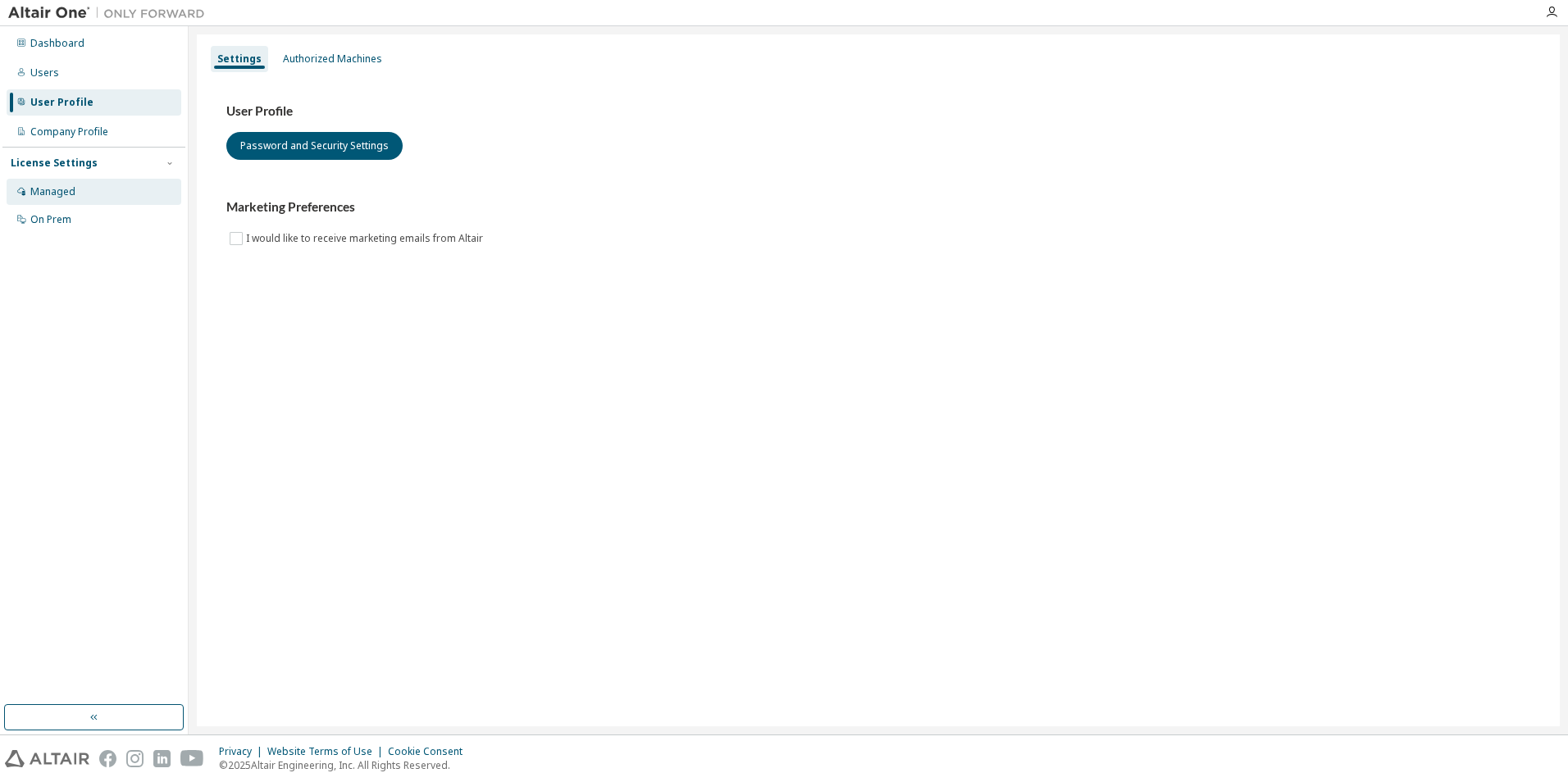
click at [79, 198] on div "Managed" at bounding box center [93, 192] width 175 height 26
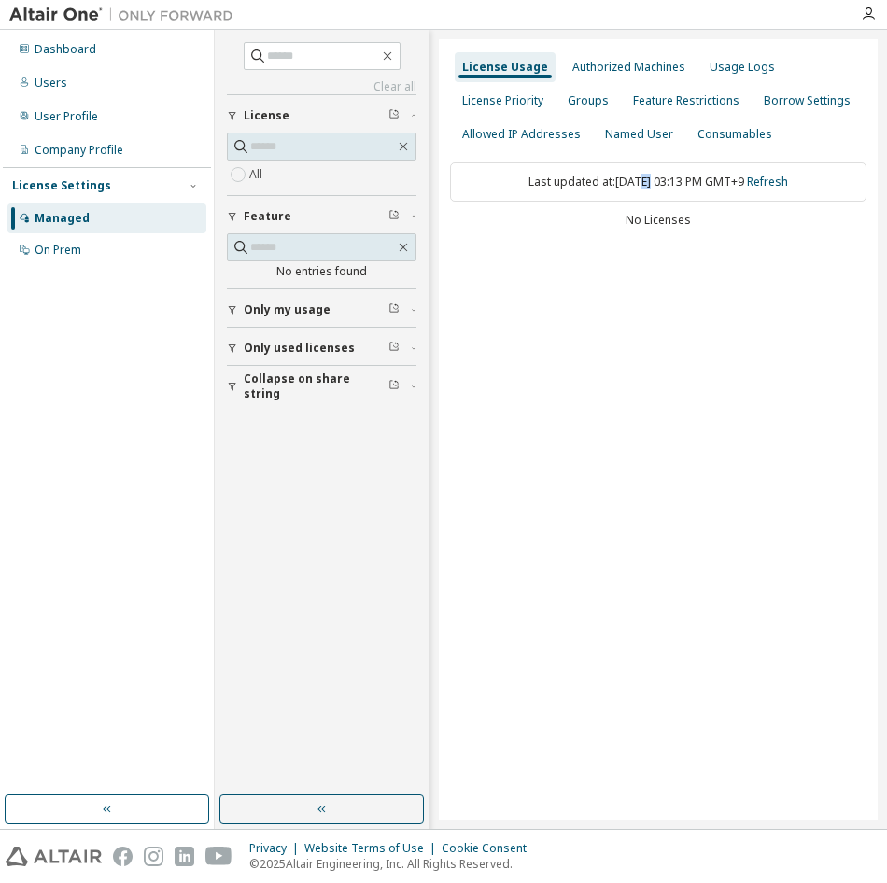
drag, startPoint x: 636, startPoint y: 177, endPoint x: 622, endPoint y: 180, distance: 14.3
click at [622, 180] on div "Last updated at: [DATE] 03:13 PM GMT+9 Refresh" at bounding box center [658, 181] width 416 height 39
drag, startPoint x: 622, startPoint y: 180, endPoint x: 710, endPoint y: 281, distance: 134.2
drag, startPoint x: 695, startPoint y: 290, endPoint x: 1030, endPoint y: 335, distance: 338.0
click at [407, 245] on icon "button" at bounding box center [403, 247] width 15 height 15
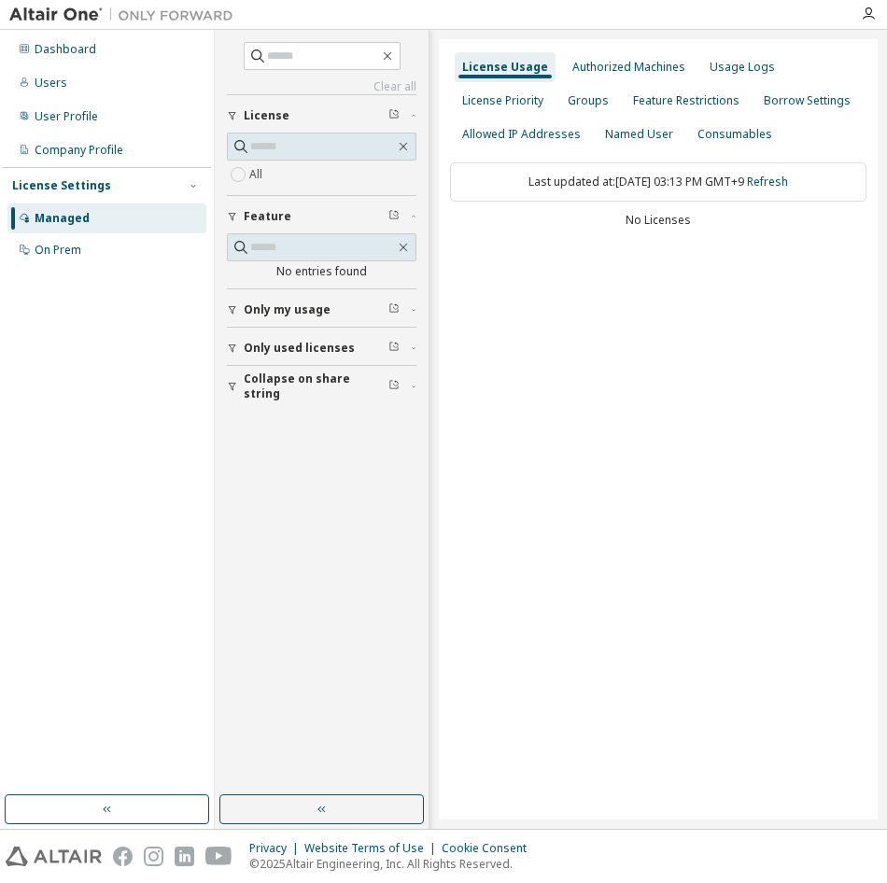
click at [294, 183] on div "All" at bounding box center [321, 174] width 189 height 22
click at [616, 79] on div "Authorized Machines" at bounding box center [629, 67] width 128 height 30
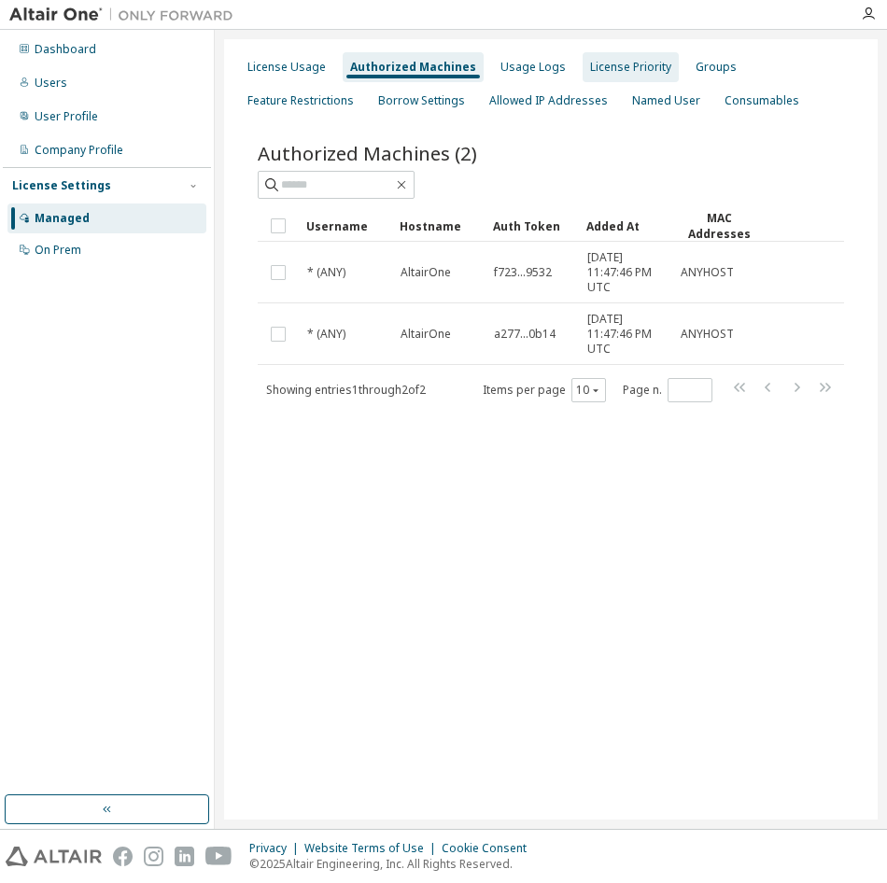
click at [582, 63] on div "License Priority" at bounding box center [630, 67] width 96 height 30
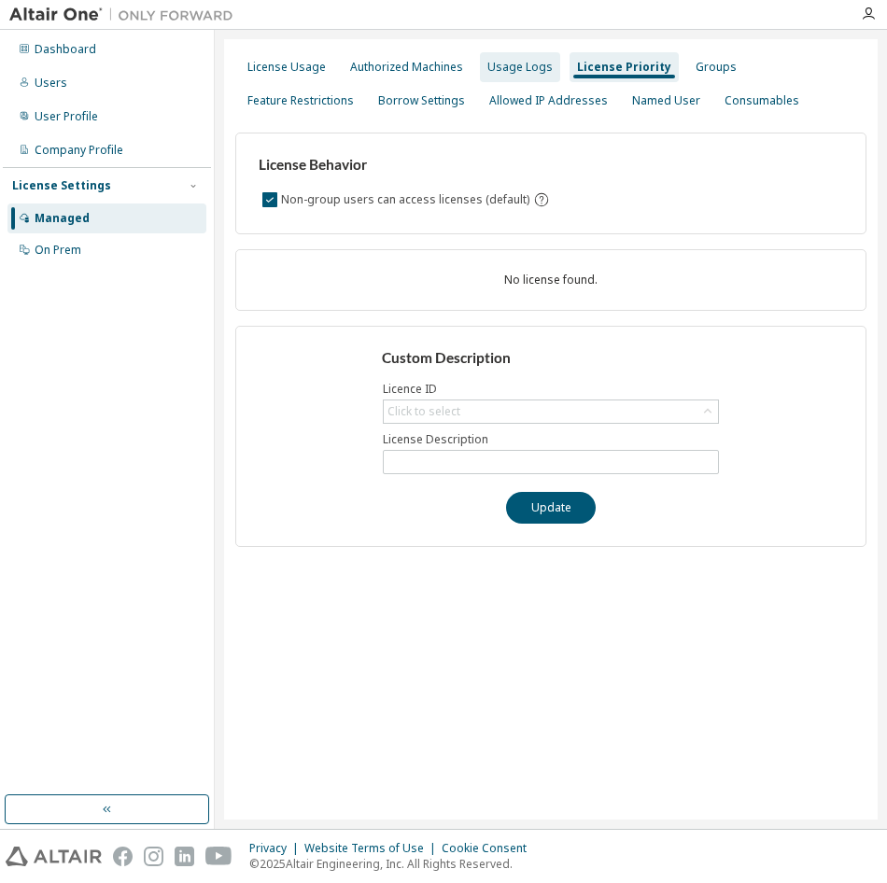
click at [506, 61] on div "Usage Logs" at bounding box center [519, 67] width 65 height 15
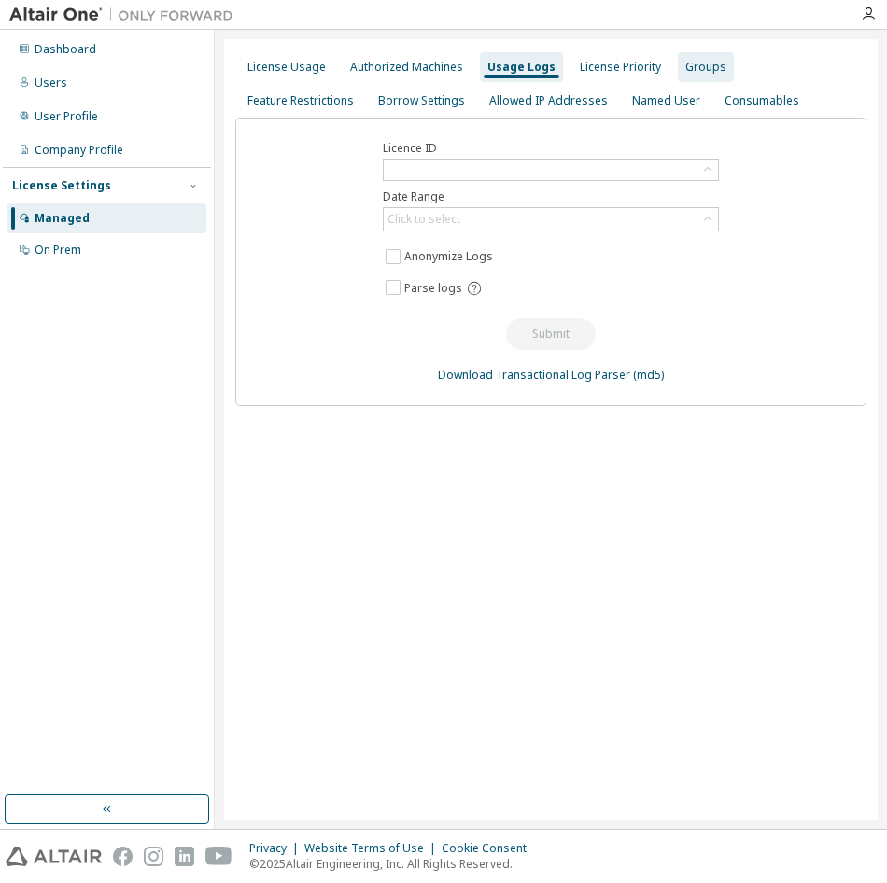
click at [692, 66] on div "Groups" at bounding box center [705, 67] width 41 height 15
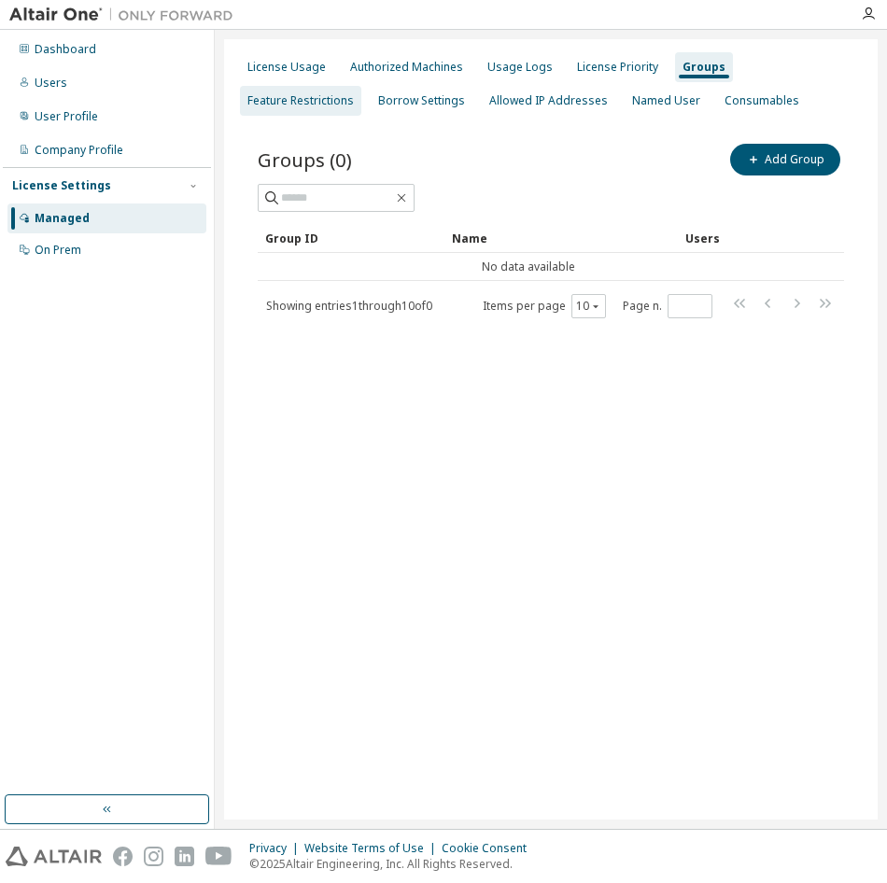
click at [354, 93] on div "Feature Restrictions" at bounding box center [300, 100] width 106 height 15
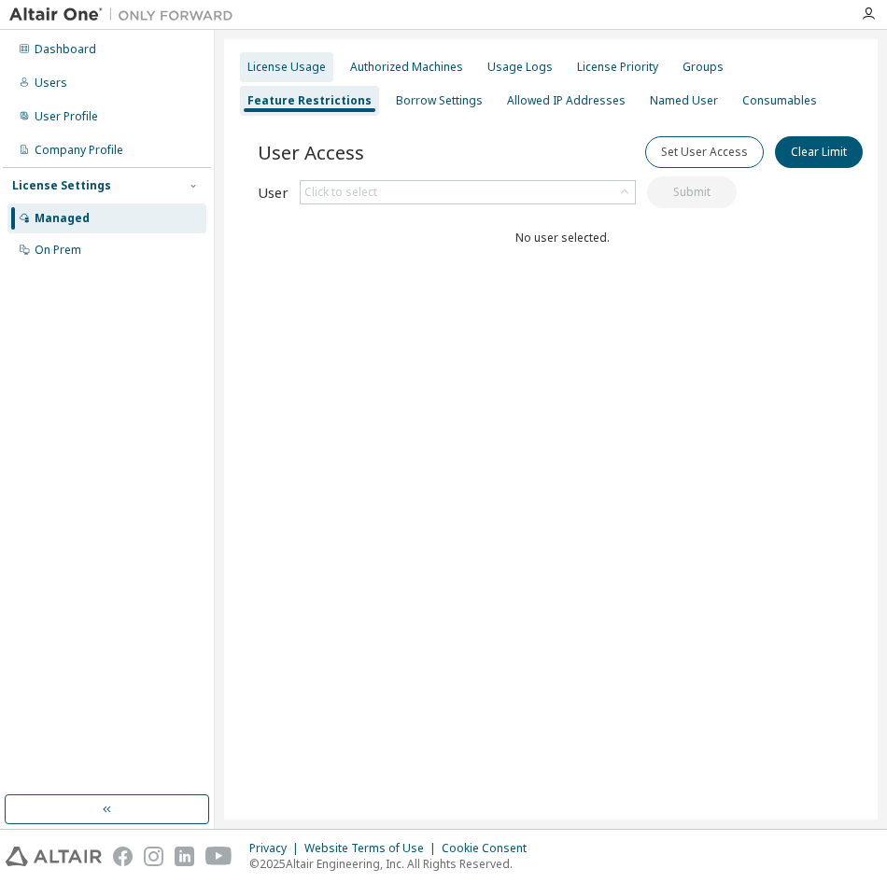
click at [287, 77] on div "License Usage" at bounding box center [286, 67] width 93 height 30
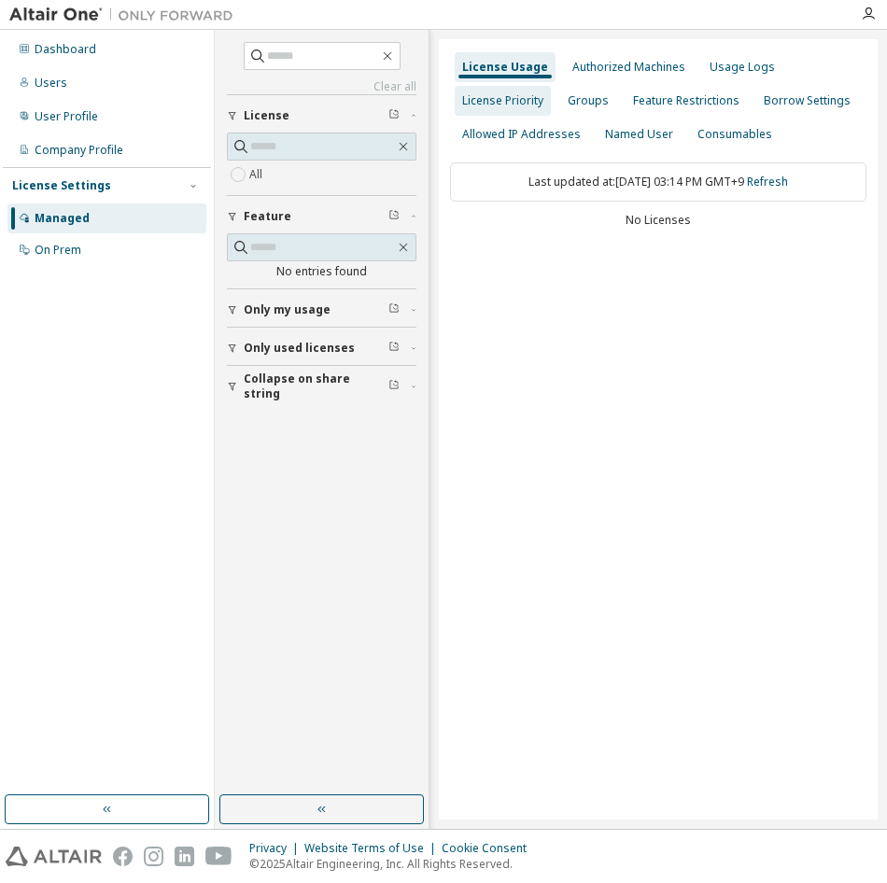
click at [523, 105] on div "License Priority" at bounding box center [502, 100] width 81 height 15
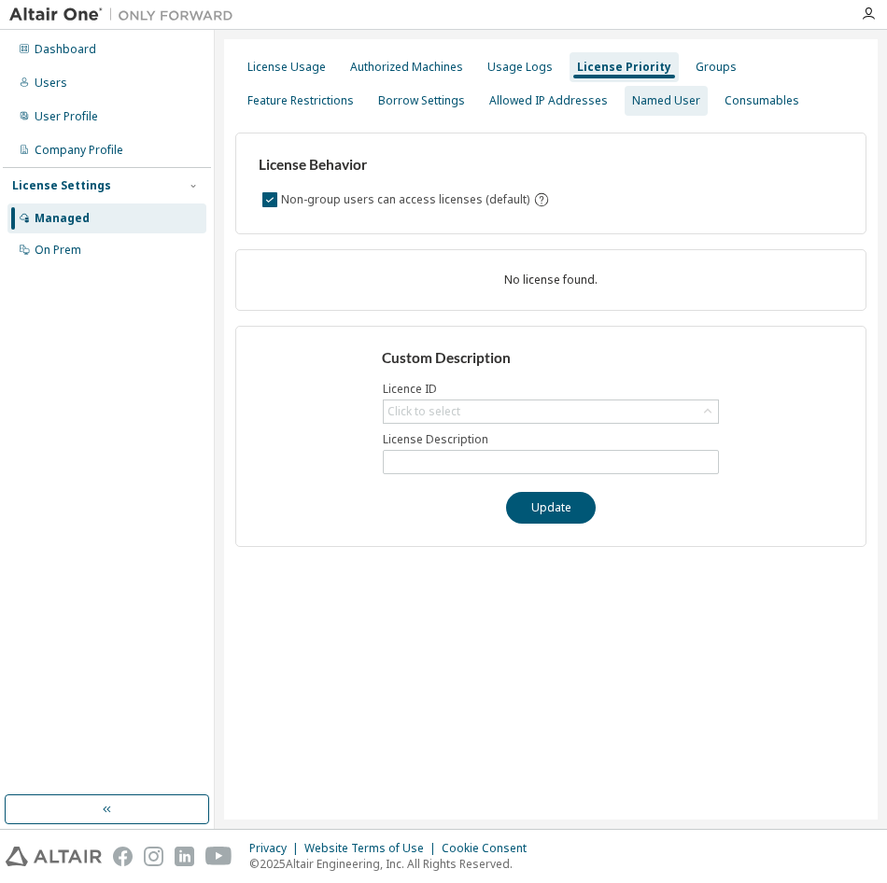
click at [632, 102] on div "Named User" at bounding box center [666, 100] width 68 height 15
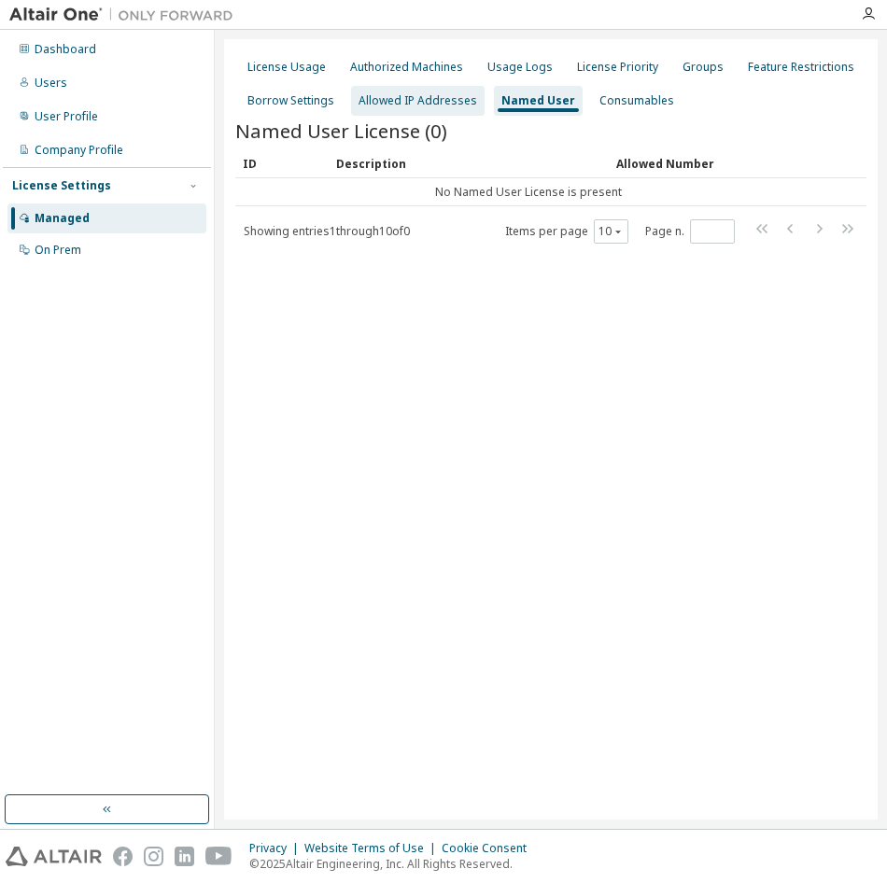
click at [366, 99] on div "Allowed IP Addresses" at bounding box center [417, 100] width 119 height 15
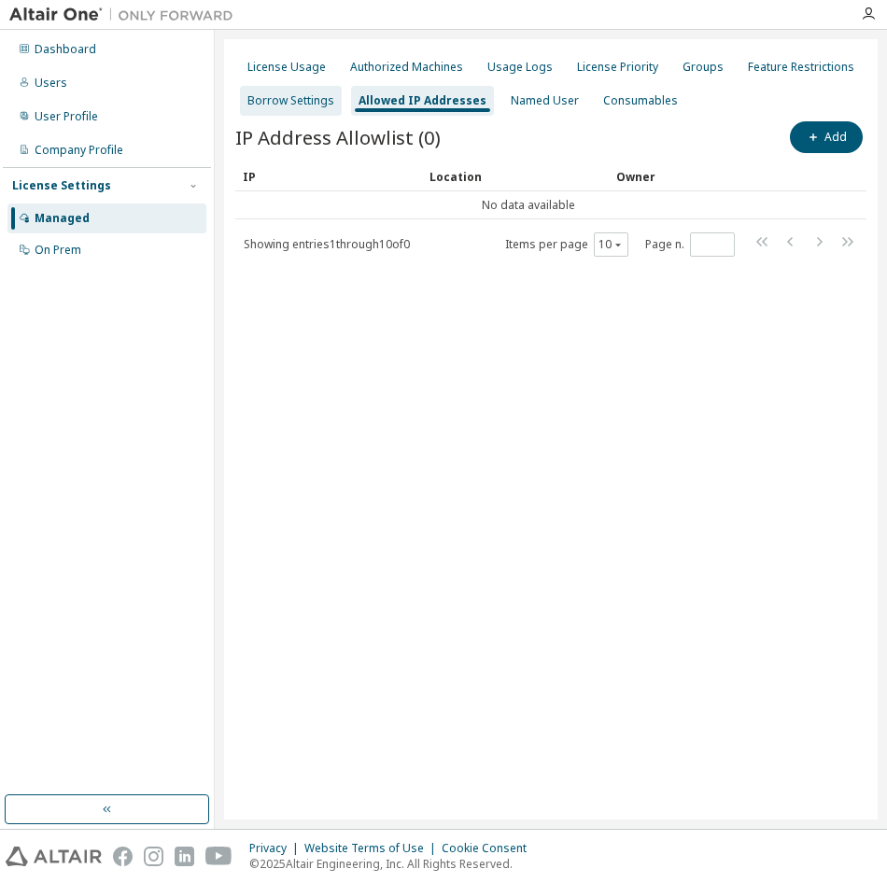
click at [308, 99] on div "Borrow Settings" at bounding box center [290, 100] width 87 height 15
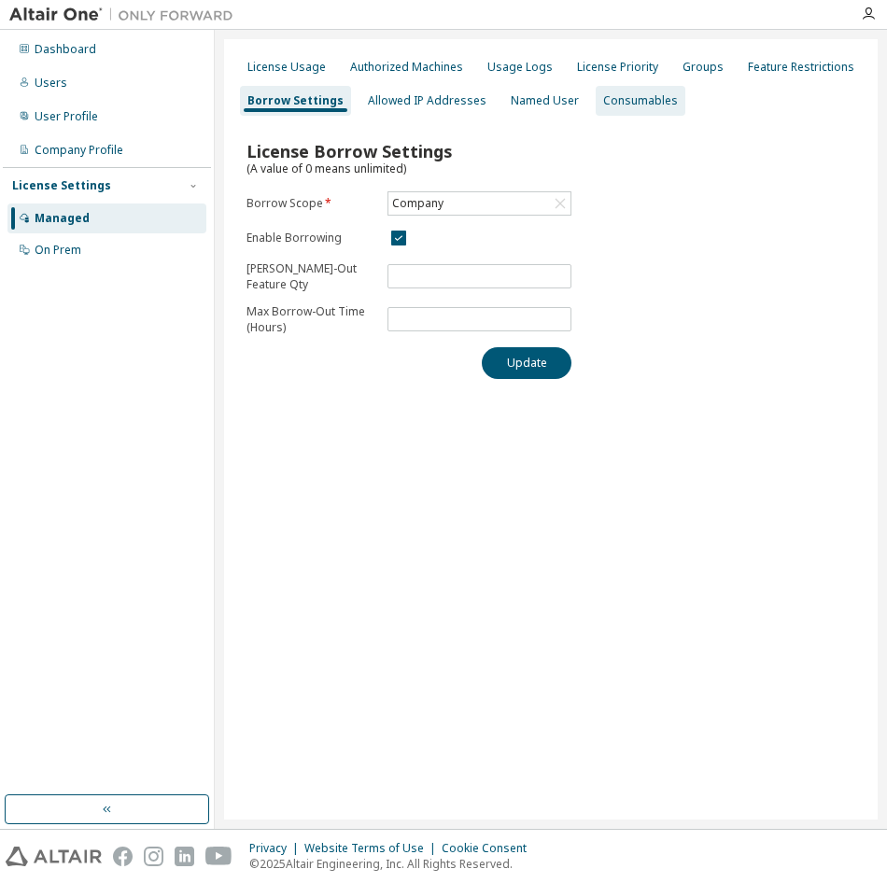
click at [616, 98] on div "Consumables" at bounding box center [640, 100] width 75 height 15
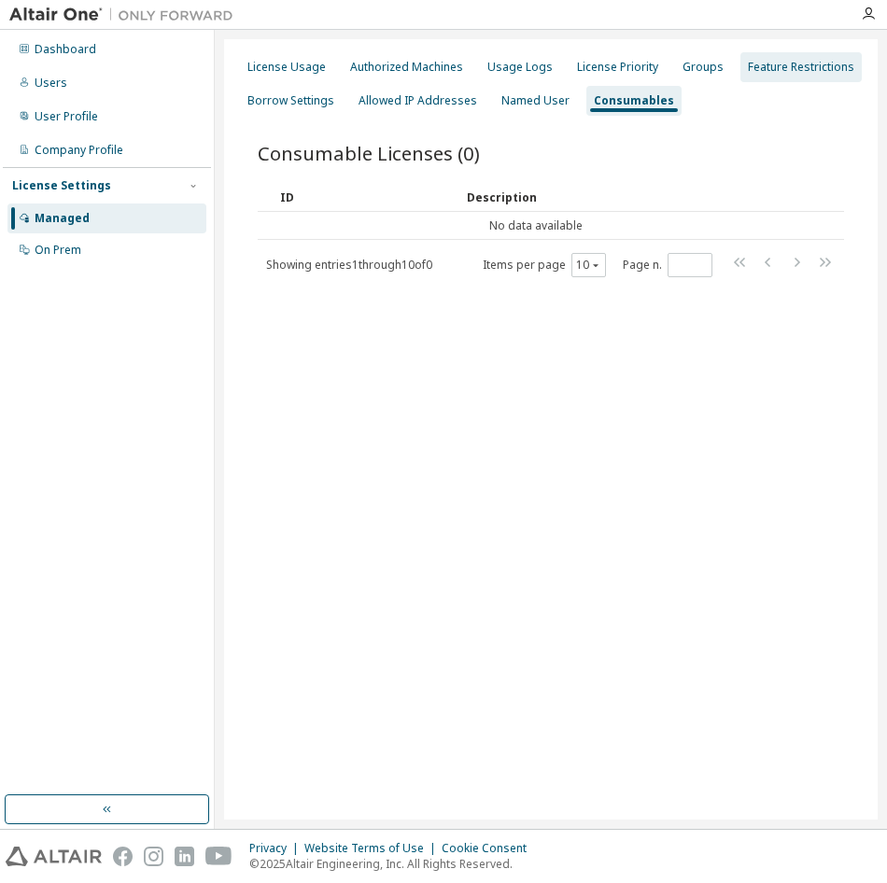
click at [802, 66] on div "Feature Restrictions" at bounding box center [801, 67] width 106 height 15
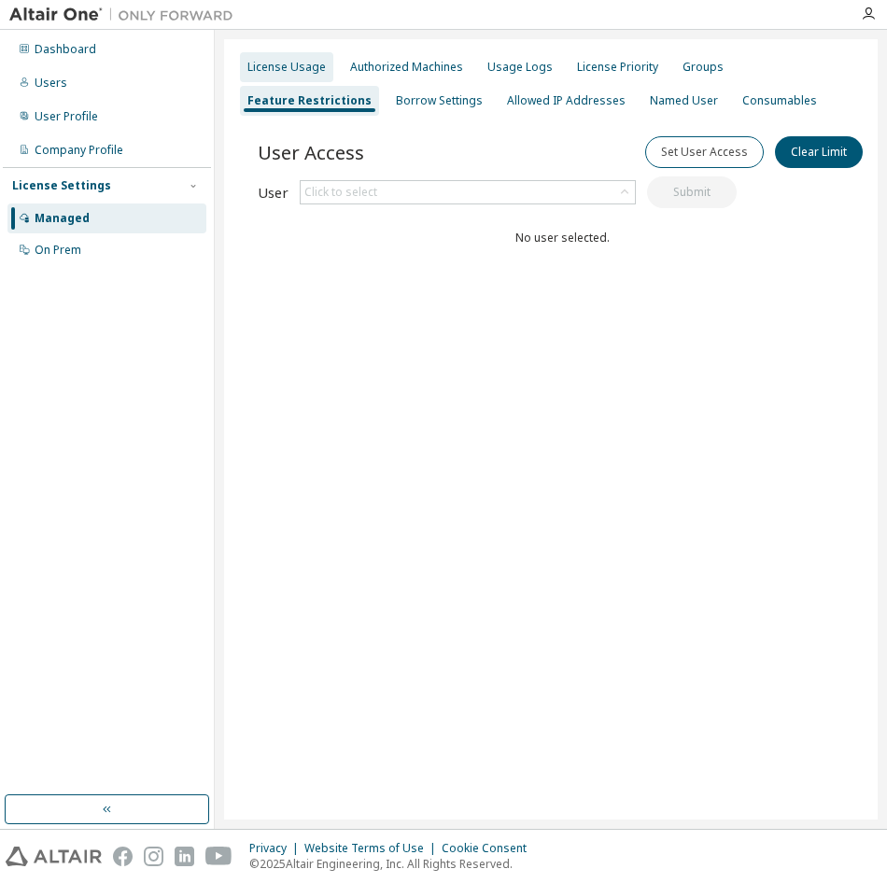
click at [293, 64] on div "License Usage" at bounding box center [286, 67] width 78 height 15
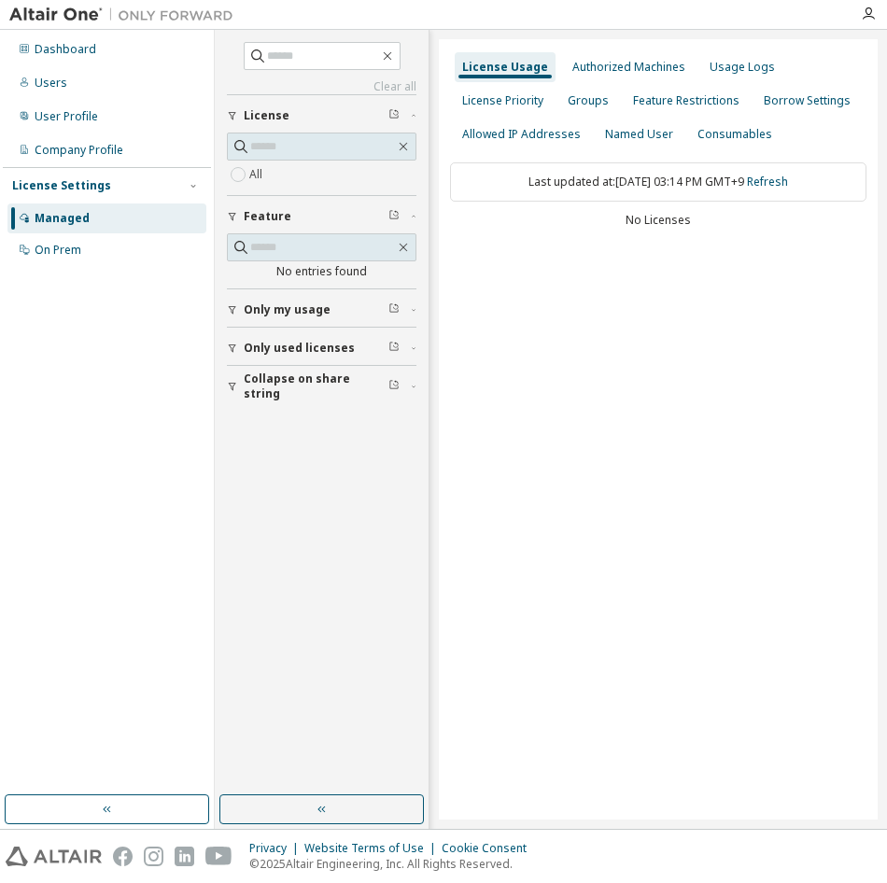
click at [293, 307] on span "Only my usage" at bounding box center [287, 309] width 87 height 15
click at [269, 387] on button "Only used licenses" at bounding box center [321, 402] width 189 height 41
click at [268, 484] on button "Collapse on share string" at bounding box center [321, 494] width 189 height 41
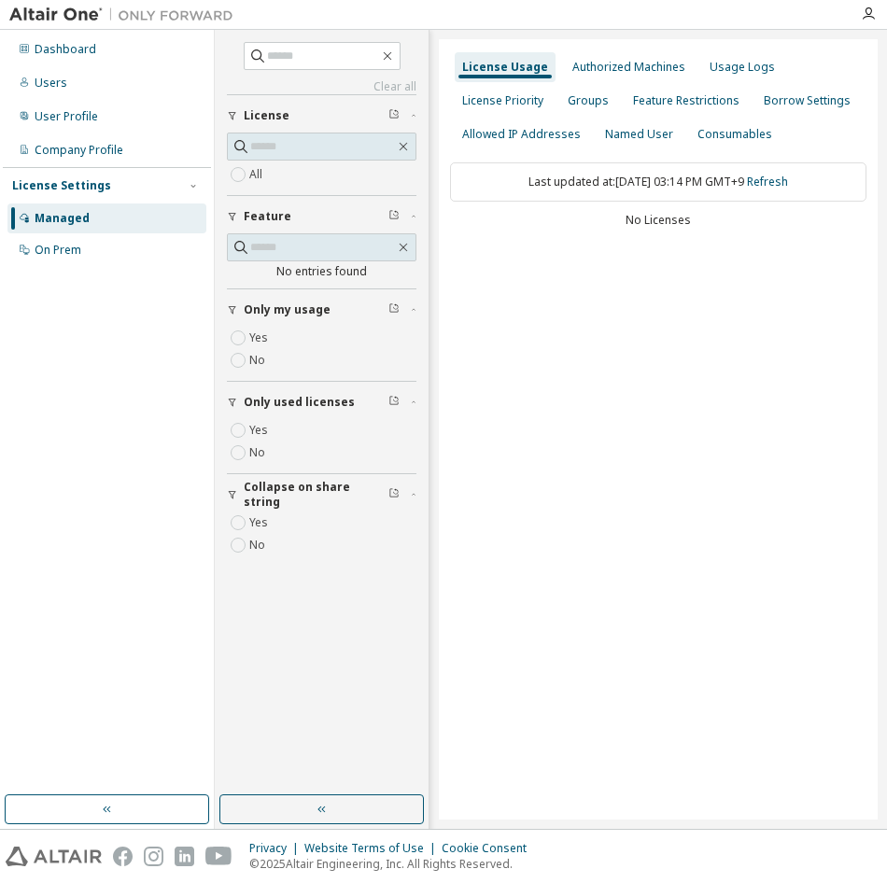
click at [233, 186] on div "All" at bounding box center [321, 164] width 189 height 63
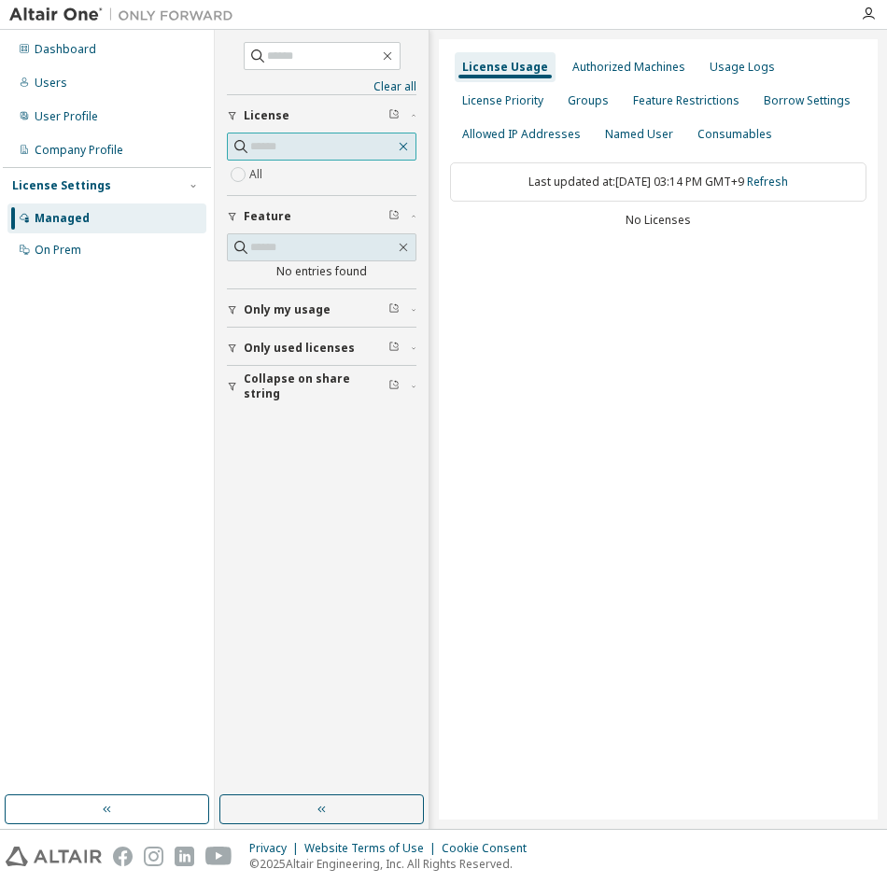
click at [407, 147] on icon "button" at bounding box center [403, 146] width 15 height 15
click at [403, 246] on icon "button" at bounding box center [403, 247] width 15 height 15
click at [122, 40] on div "Dashboard" at bounding box center [106, 50] width 199 height 30
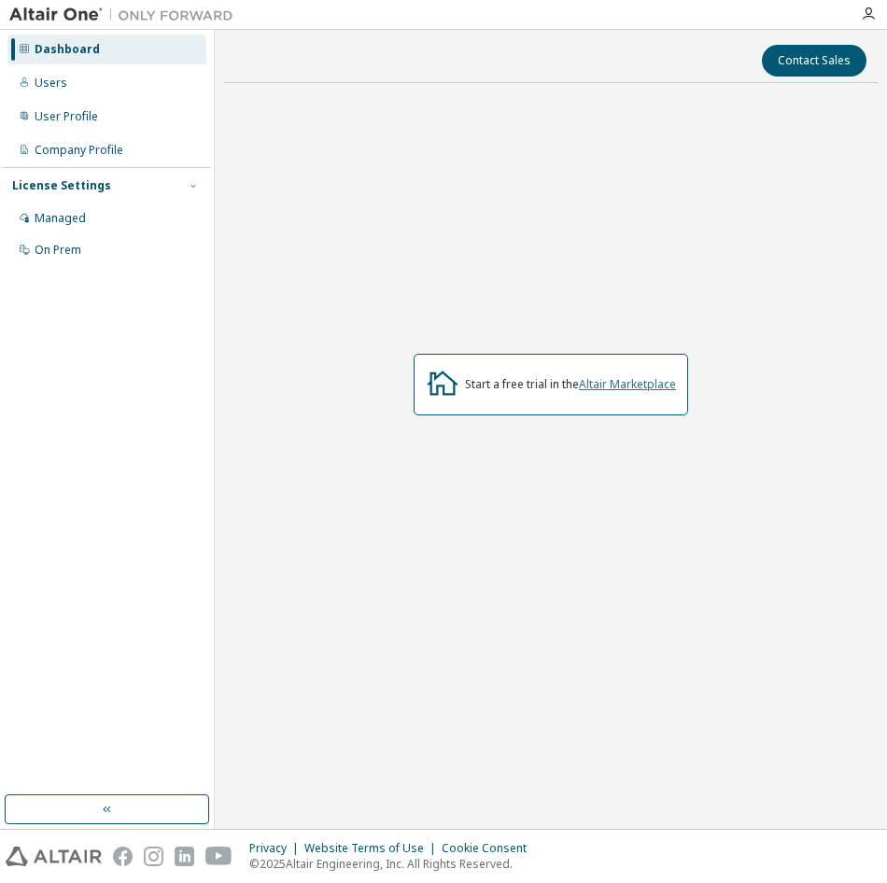
click at [630, 390] on link "Altair Marketplace" at bounding box center [627, 384] width 97 height 16
click at [112, 223] on div "Managed" at bounding box center [106, 218] width 199 height 30
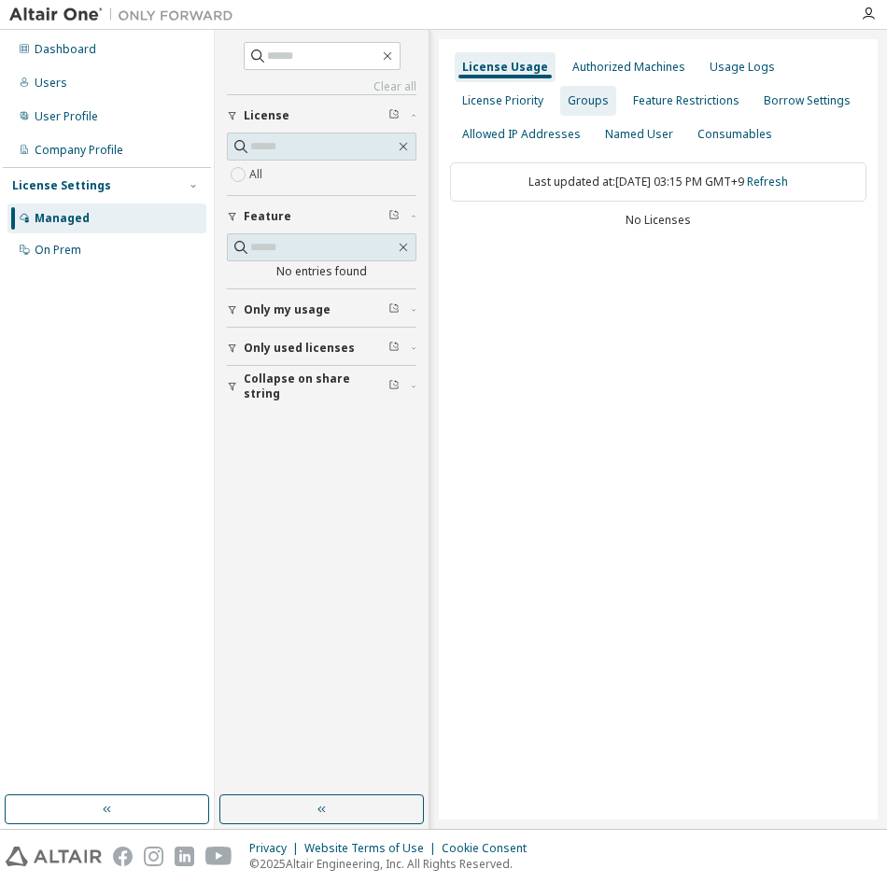
click at [582, 98] on div "Groups" at bounding box center [587, 100] width 41 height 15
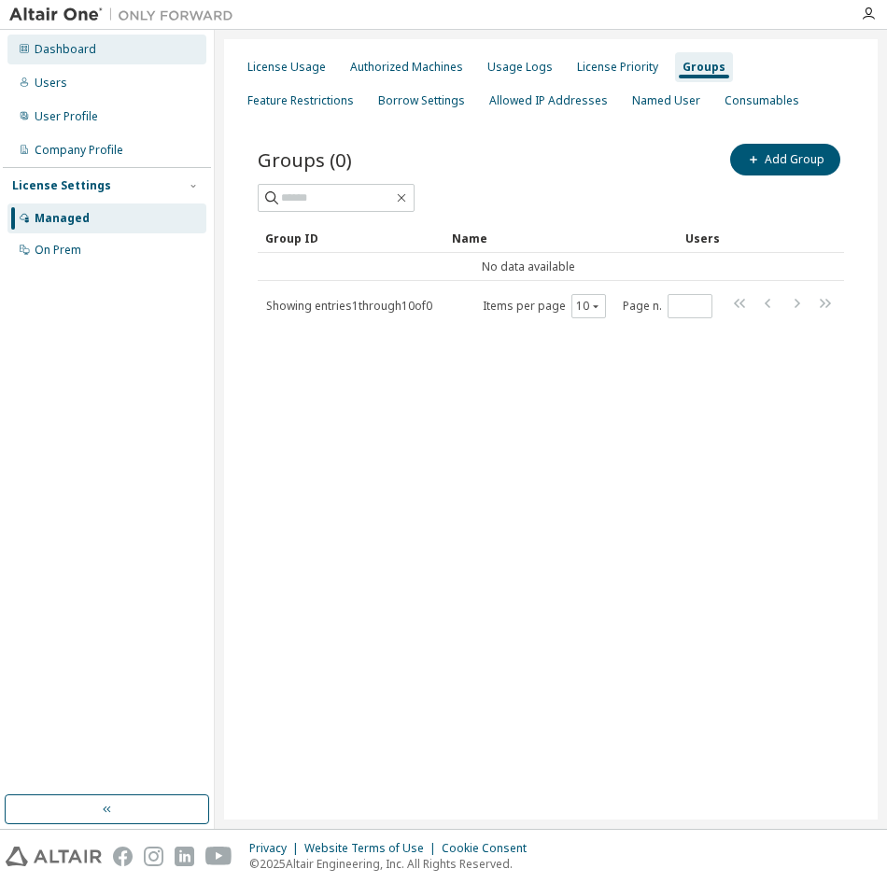
click at [74, 54] on div "Dashboard" at bounding box center [66, 49] width 62 height 15
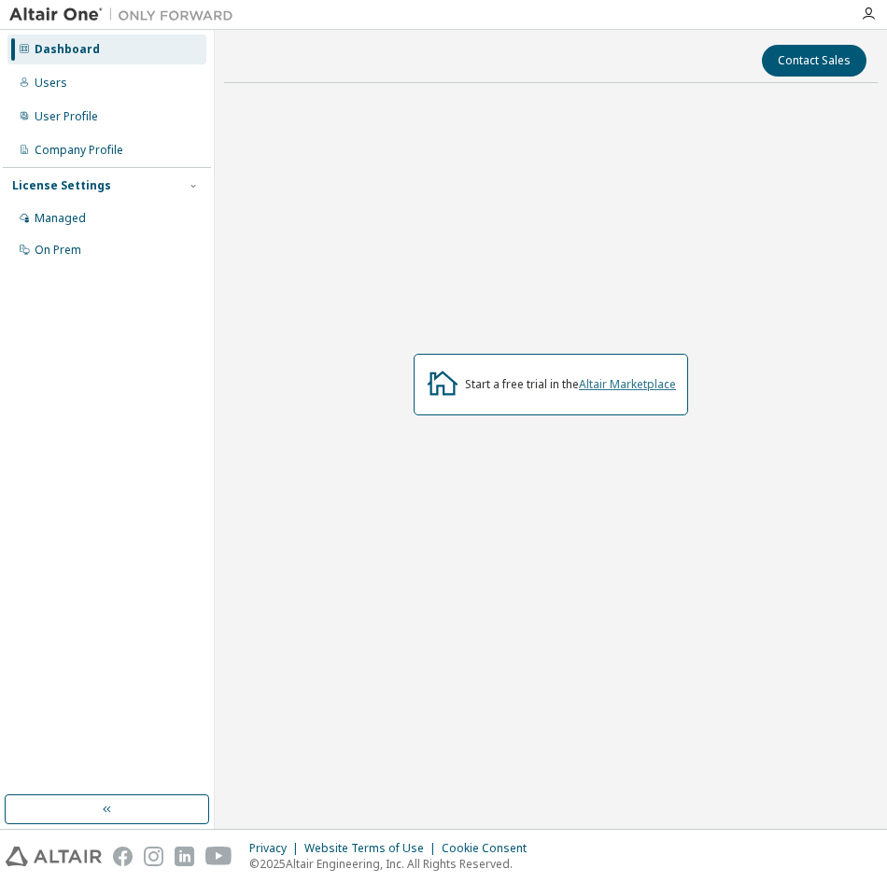
click at [644, 386] on link "Altair Marketplace" at bounding box center [627, 384] width 97 height 16
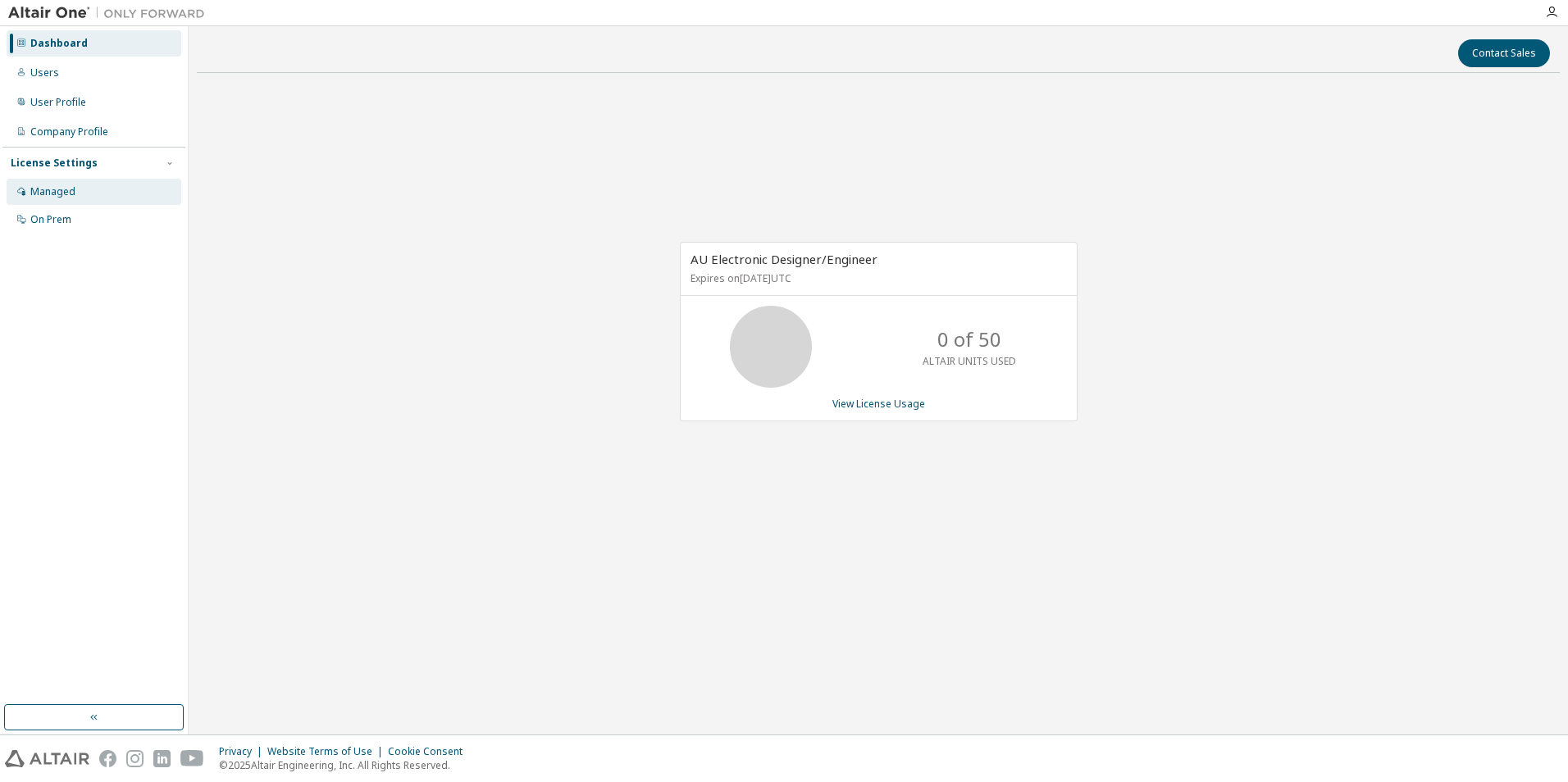
click at [77, 196] on div "Managed" at bounding box center [93, 192] width 175 height 26
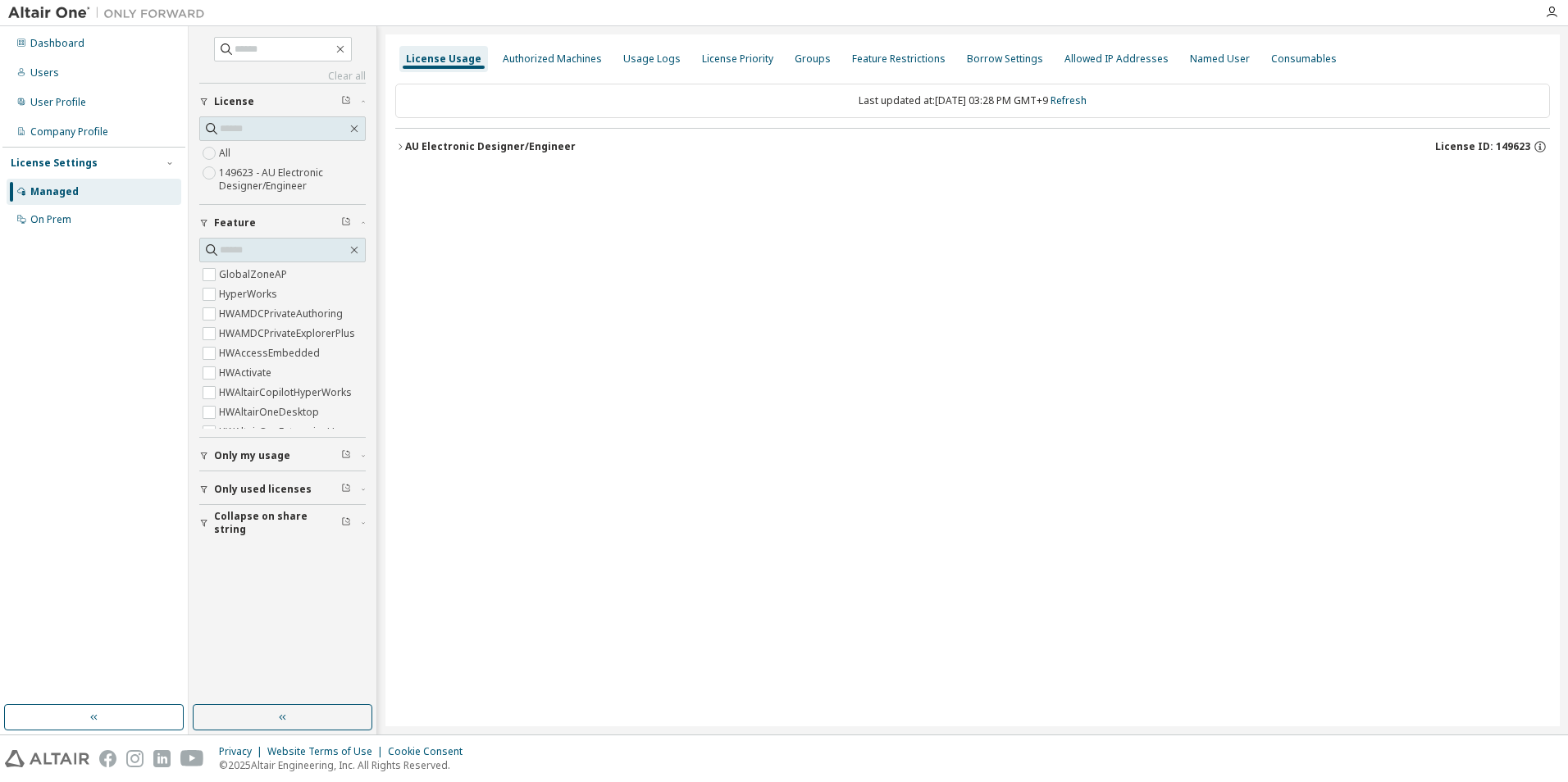
click at [404, 145] on icon "button" at bounding box center [400, 146] width 10 height 10
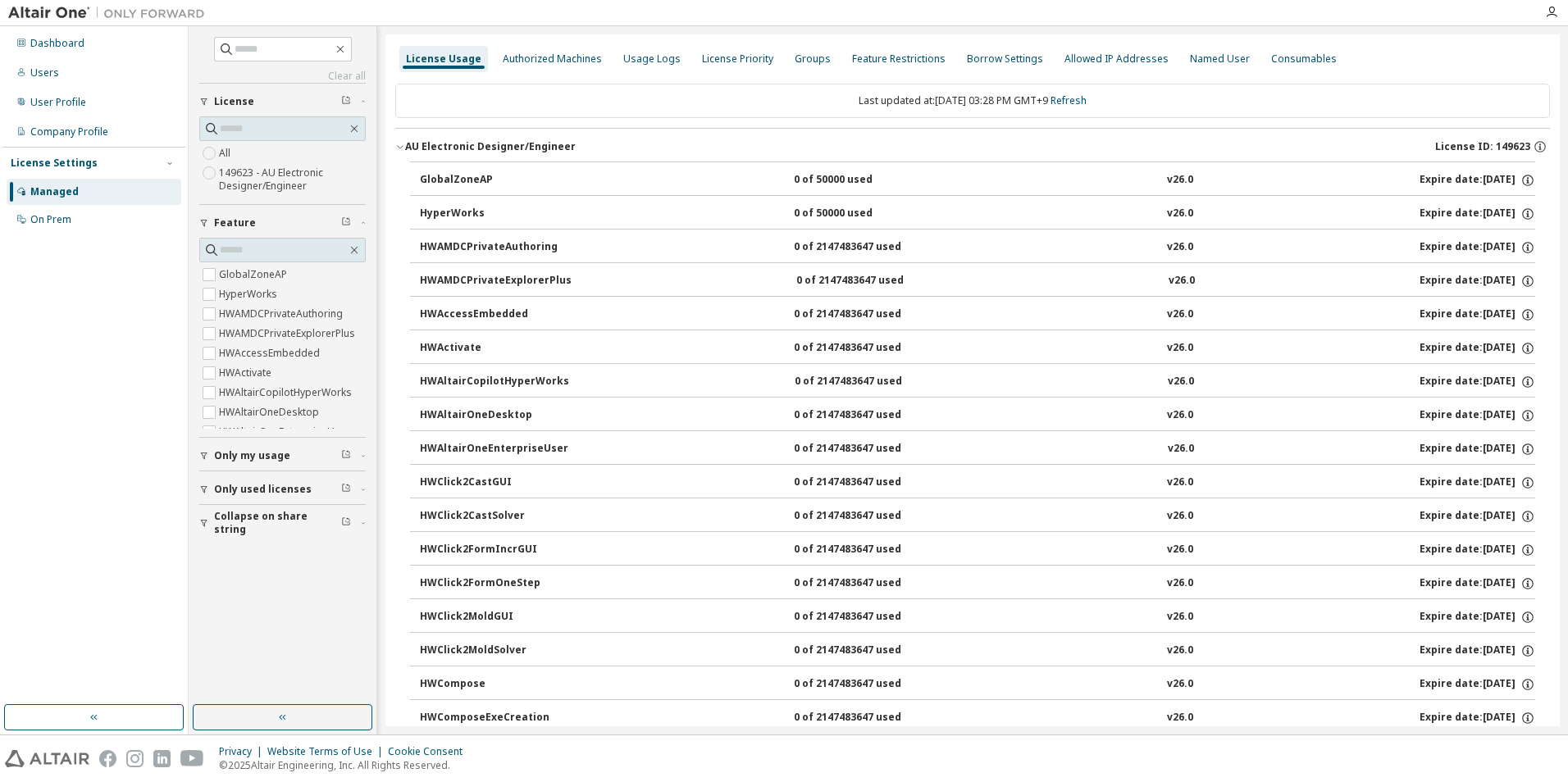
click at [403, 145] on icon "button" at bounding box center [400, 146] width 10 height 10
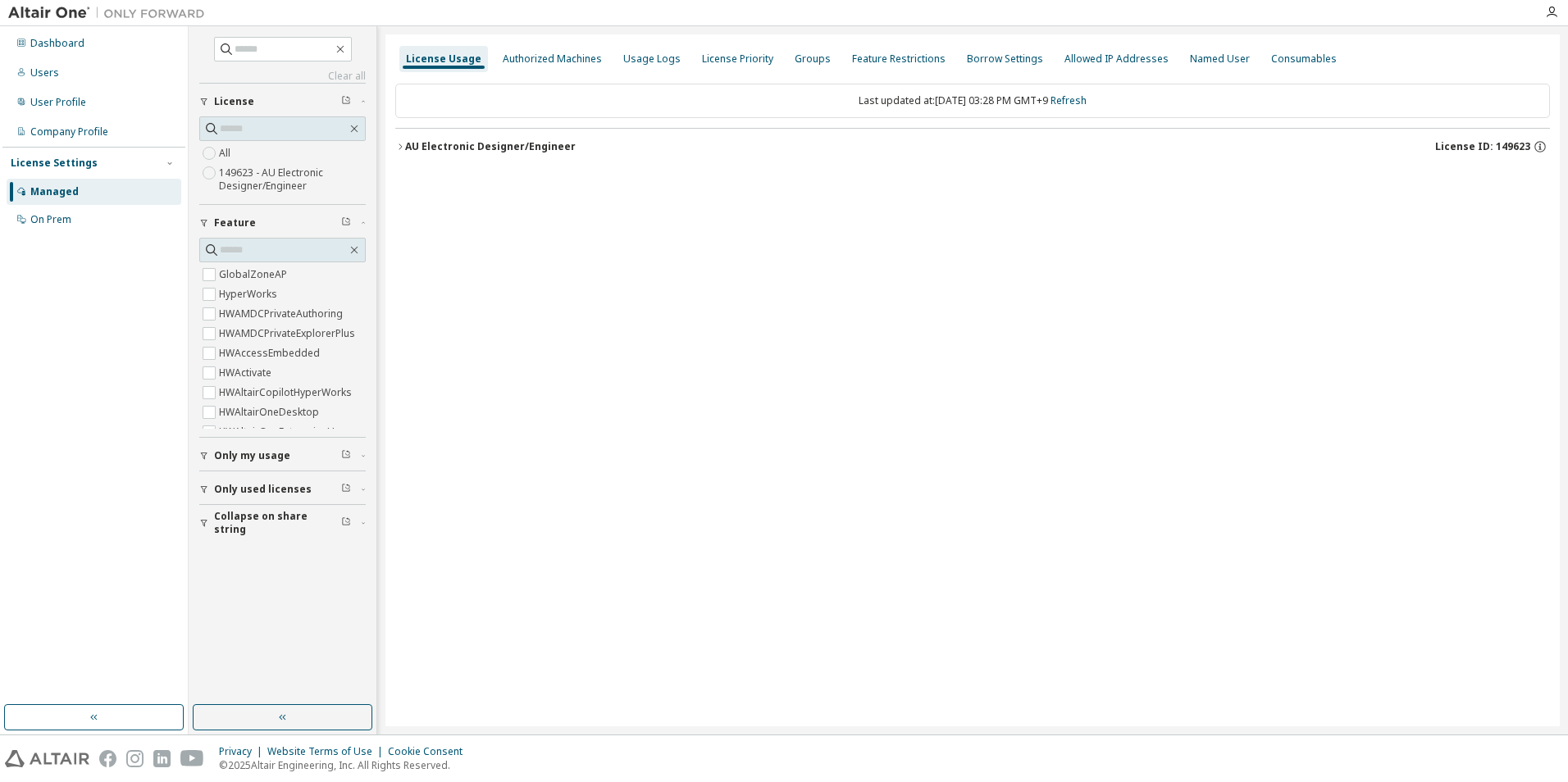
click at [122, 56] on div "Dashboard Users User Profile Company Profile License Settings Managed On Prem" at bounding box center [94, 132] width 183 height 206
click at [122, 51] on div "Dashboard" at bounding box center [93, 44] width 175 height 26
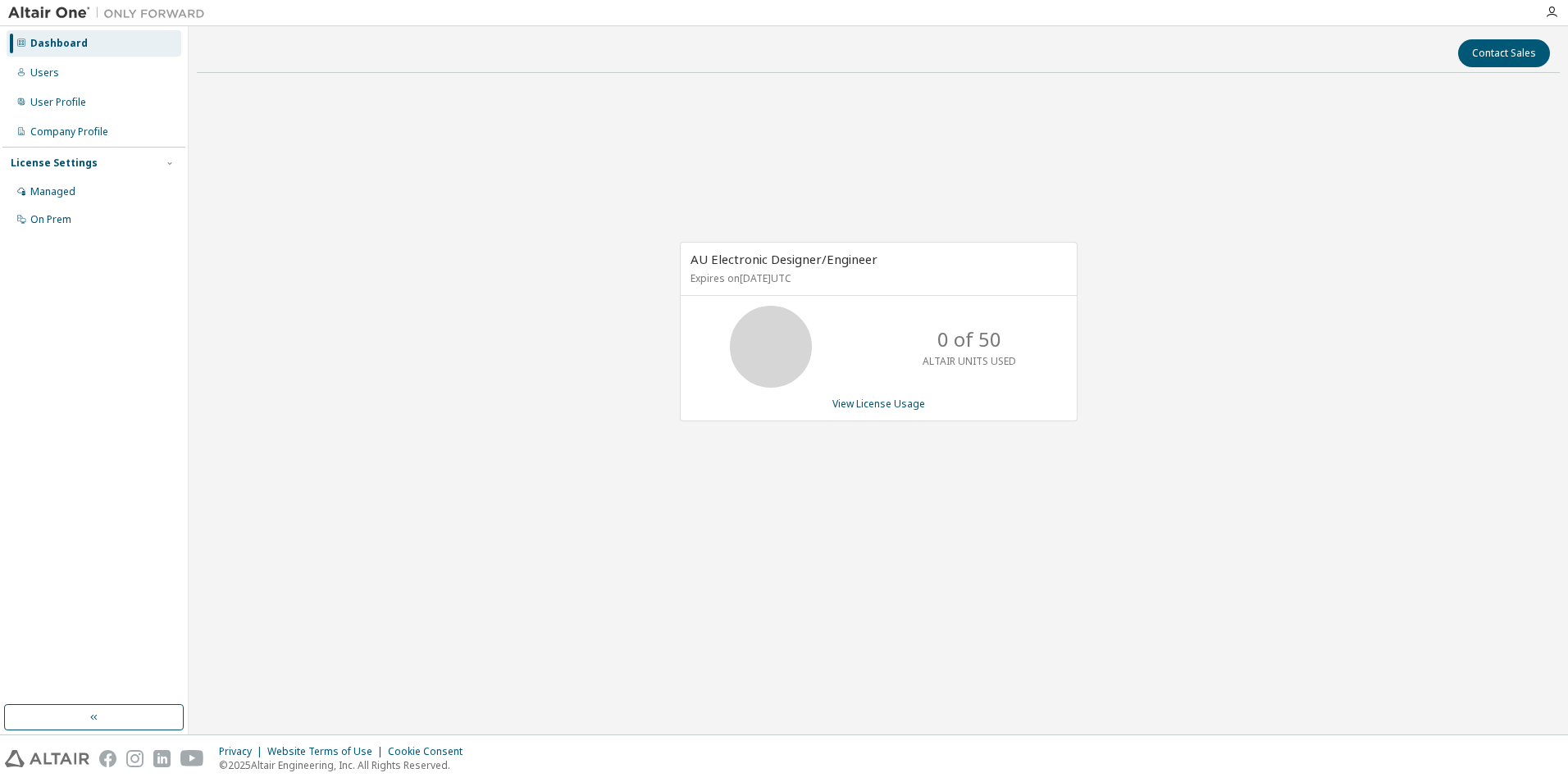
click at [1006, 332] on div "0 of 50 ALTAIR UNITS USED" at bounding box center [969, 346] width 131 height 82
drag, startPoint x: 937, startPoint y: 402, endPoint x: 952, endPoint y: 401, distance: 15.0
click at [952, 401] on div "View License Usage" at bounding box center [879, 404] width 376 height 13
click at [874, 400] on link "View License Usage" at bounding box center [878, 404] width 92 height 14
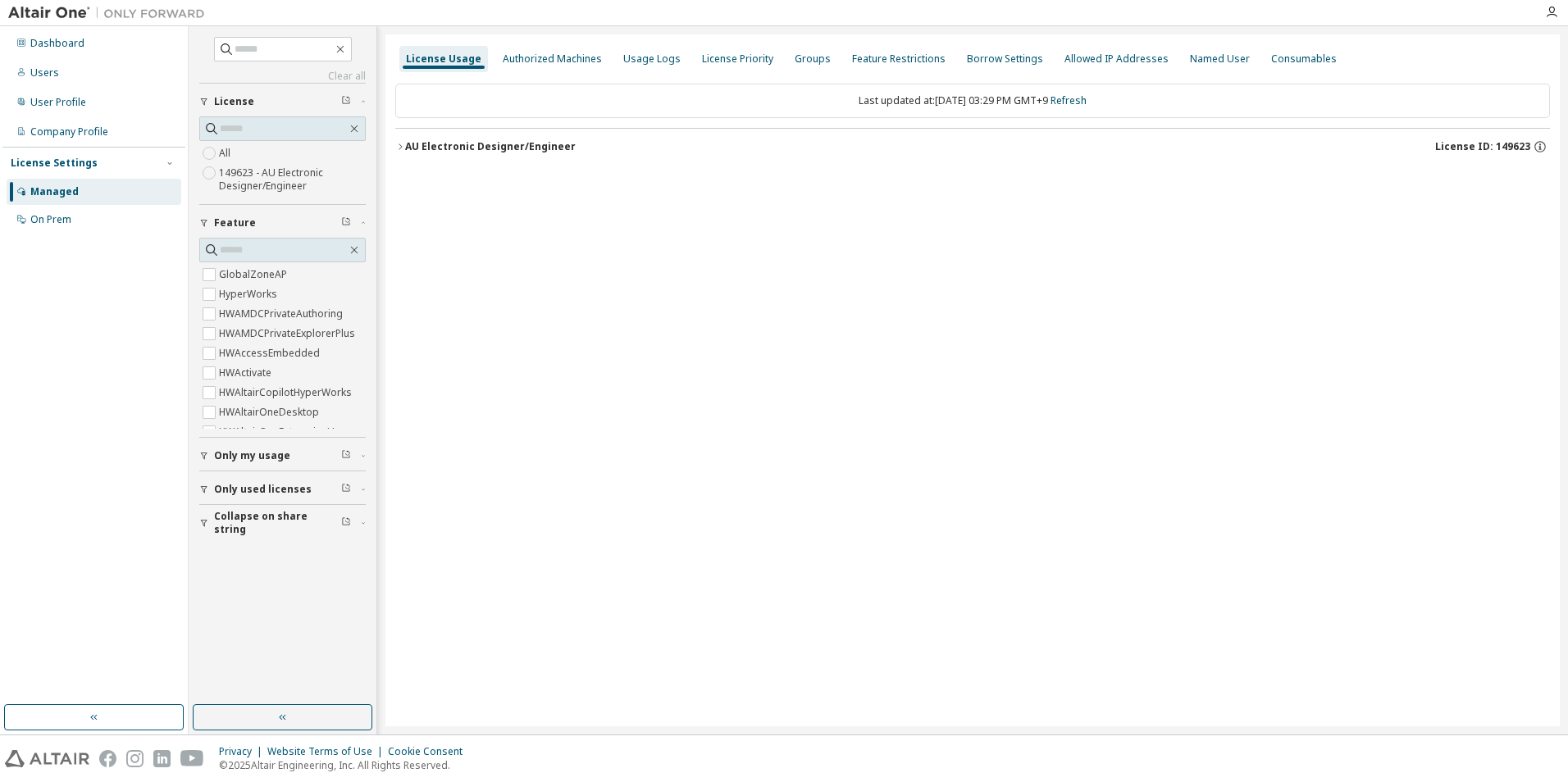
click at [382, 145] on div "Clear all Collapse on share string Only used licenses Only my usage Feature Glo…" at bounding box center [879, 380] width 1380 height 708
click at [404, 145] on icon "button" at bounding box center [400, 146] width 10 height 10
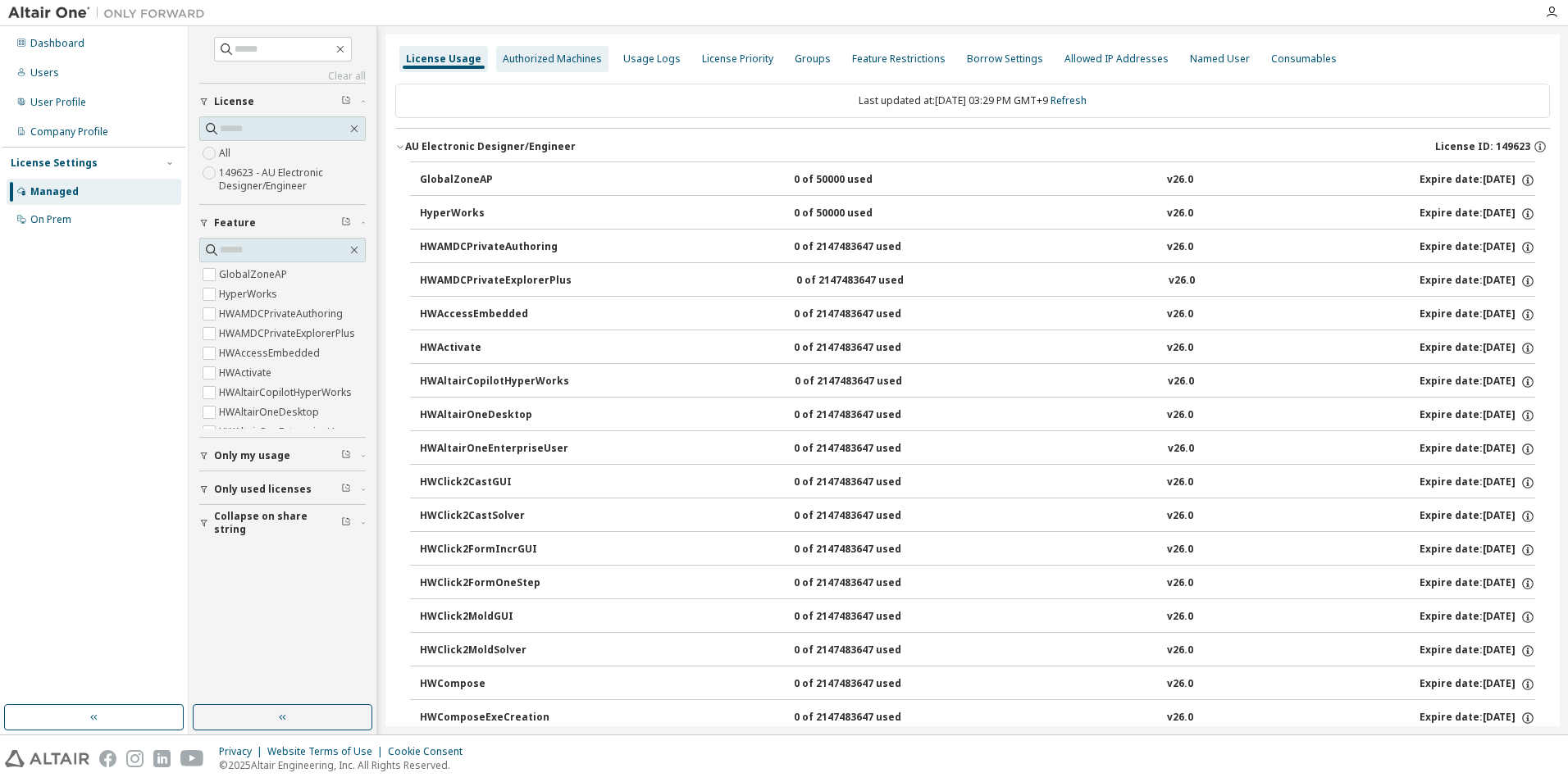
click at [531, 60] on div "Authorized Machines" at bounding box center [552, 59] width 99 height 13
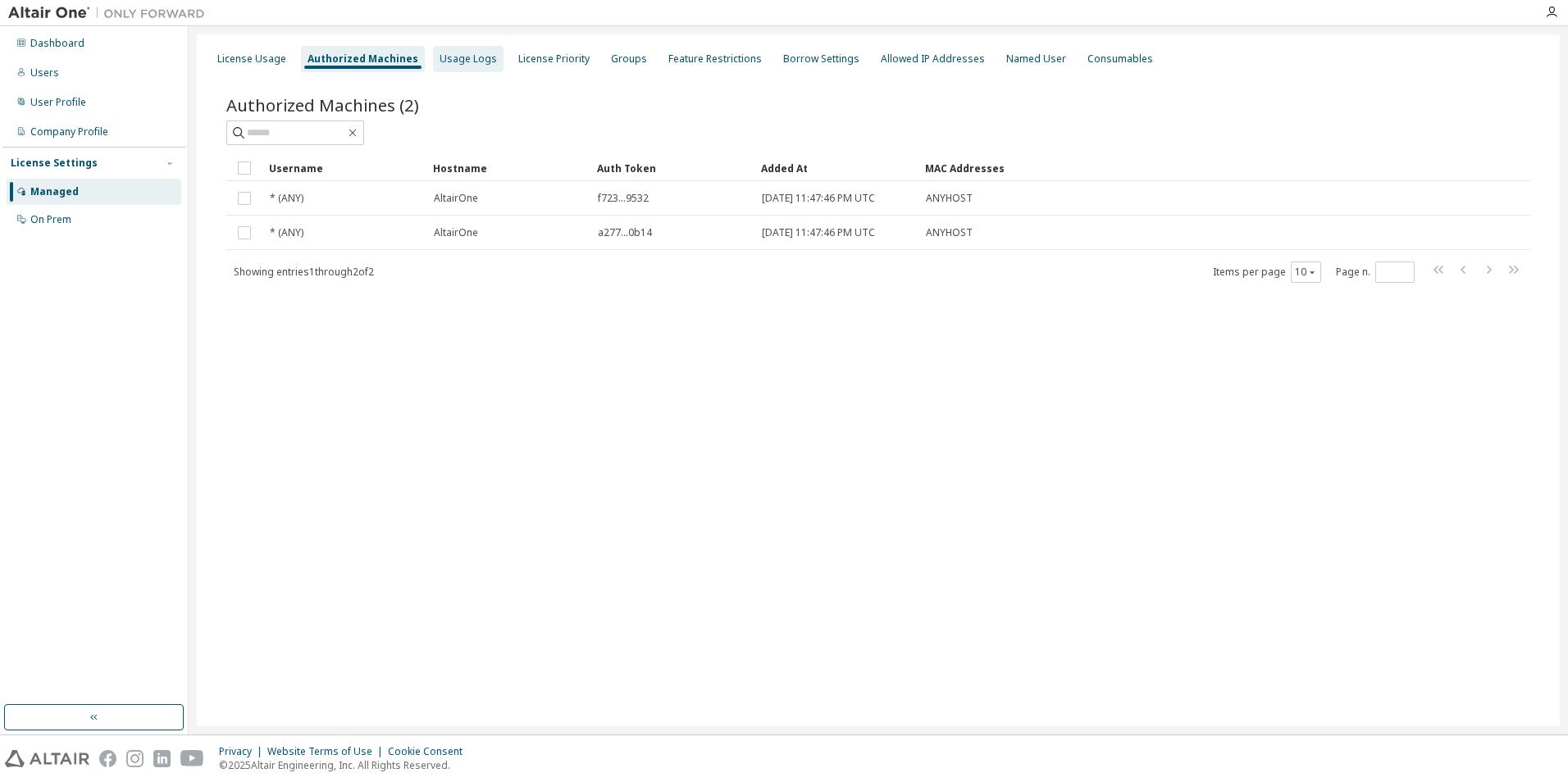
click at [454, 60] on div "Usage Logs" at bounding box center [468, 59] width 57 height 13
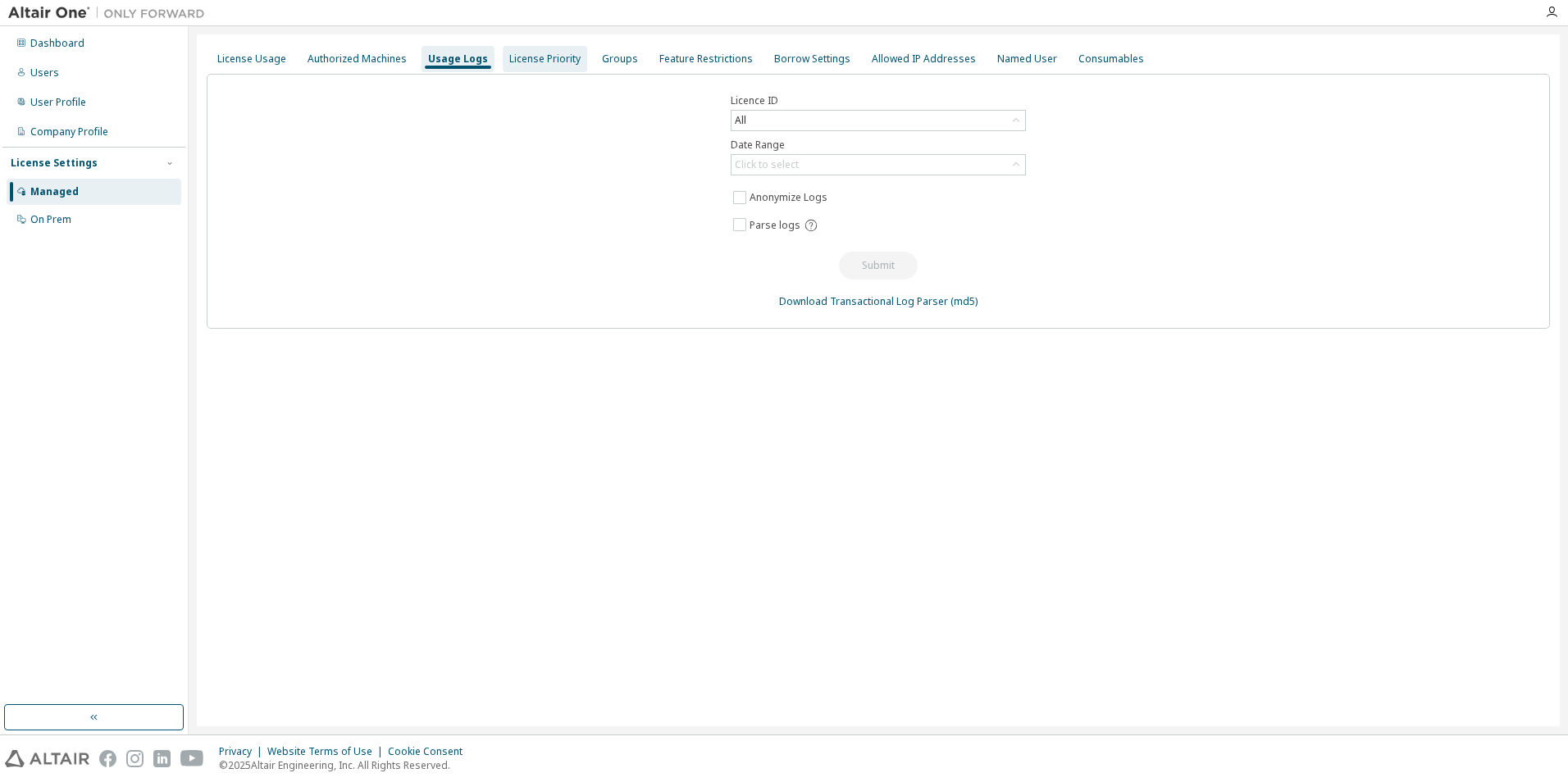
click at [548, 59] on div "License Priority" at bounding box center [545, 59] width 71 height 13
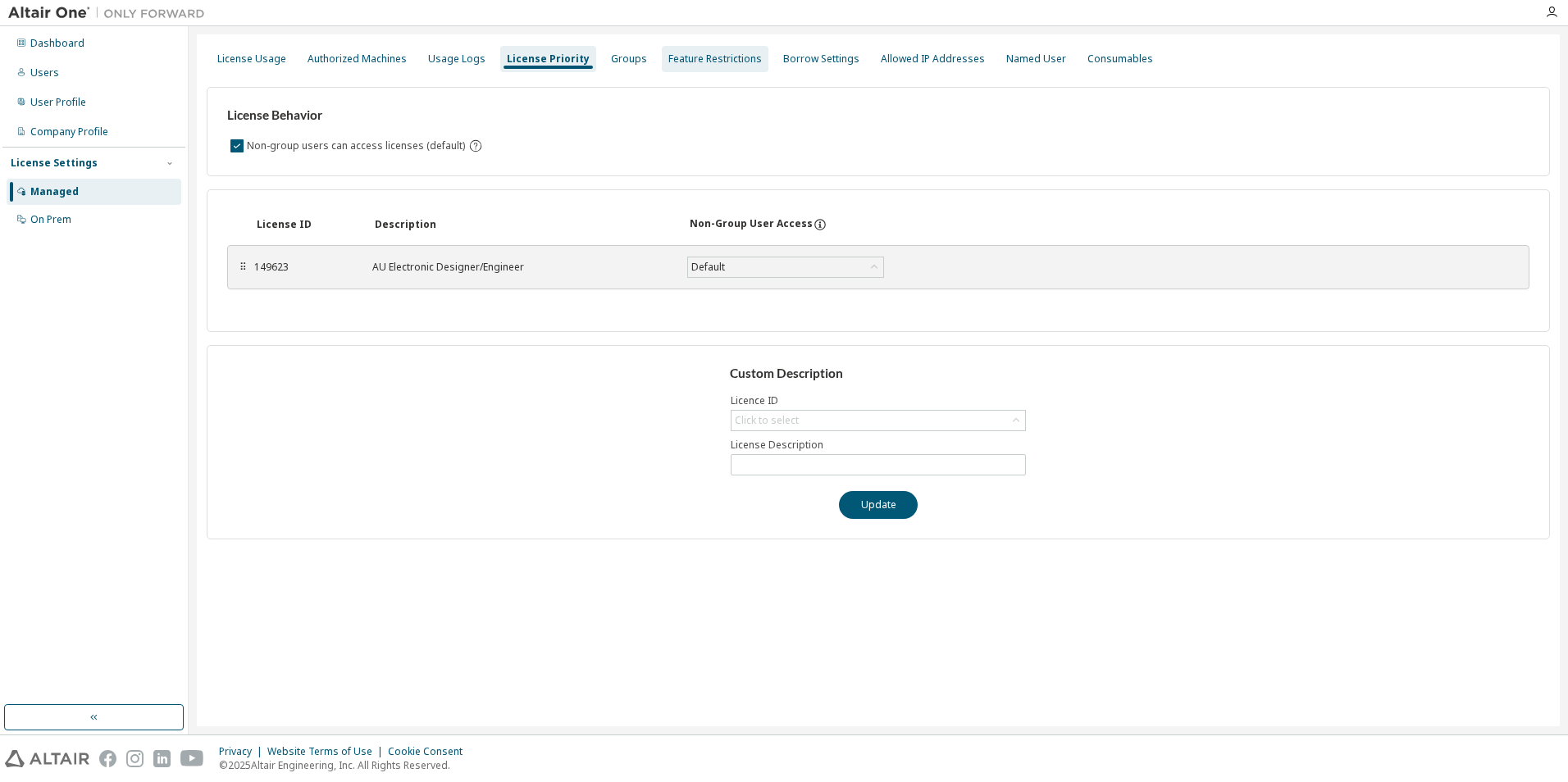
click at [673, 53] on div "Feature Restrictions" at bounding box center [715, 59] width 93 height 13
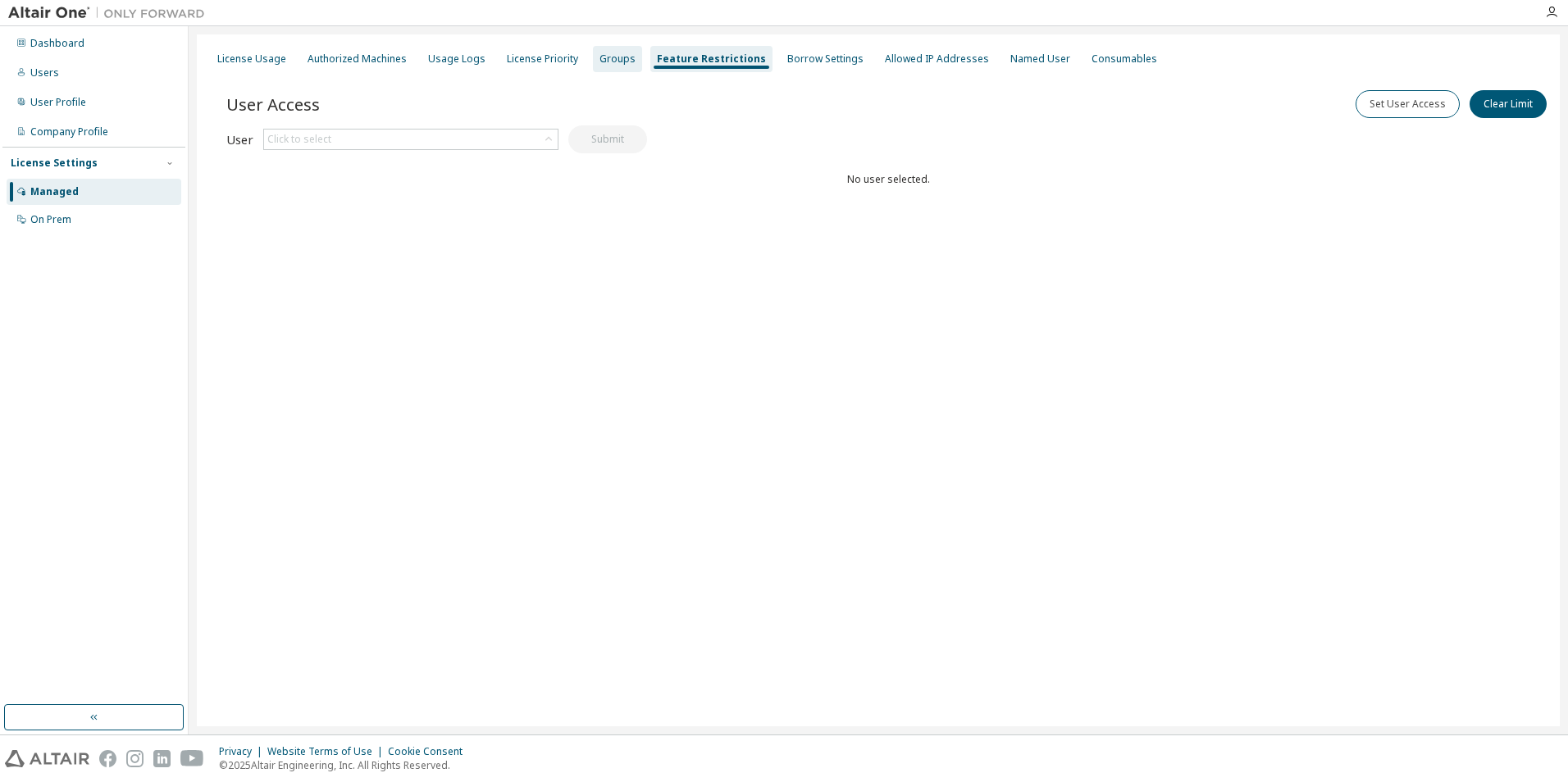
click at [599, 65] on div "Groups" at bounding box center [617, 59] width 36 height 13
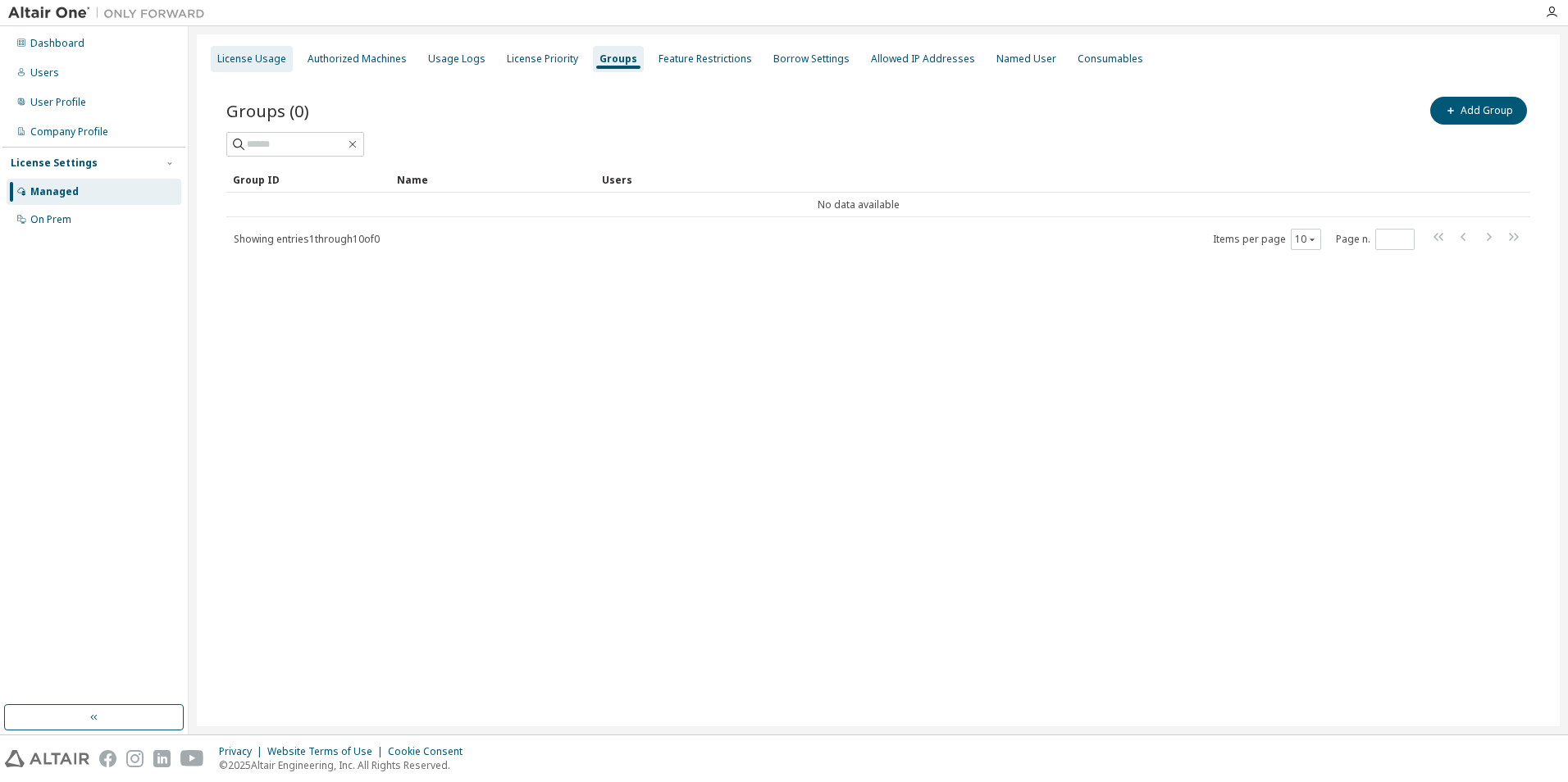
click at [245, 62] on div "License Usage" at bounding box center [251, 59] width 69 height 13
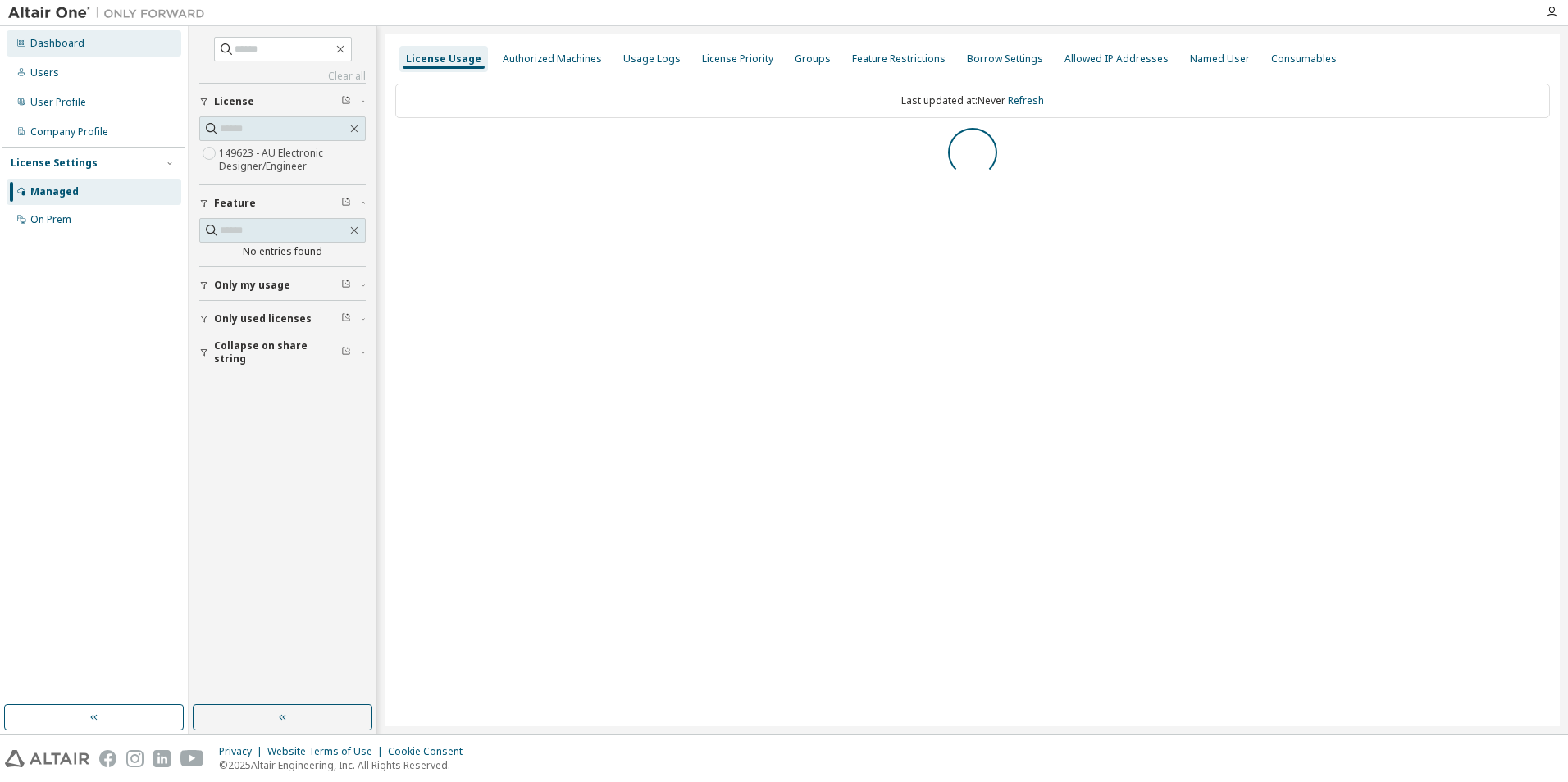
click at [79, 43] on div "Dashboard" at bounding box center [58, 43] width 54 height 13
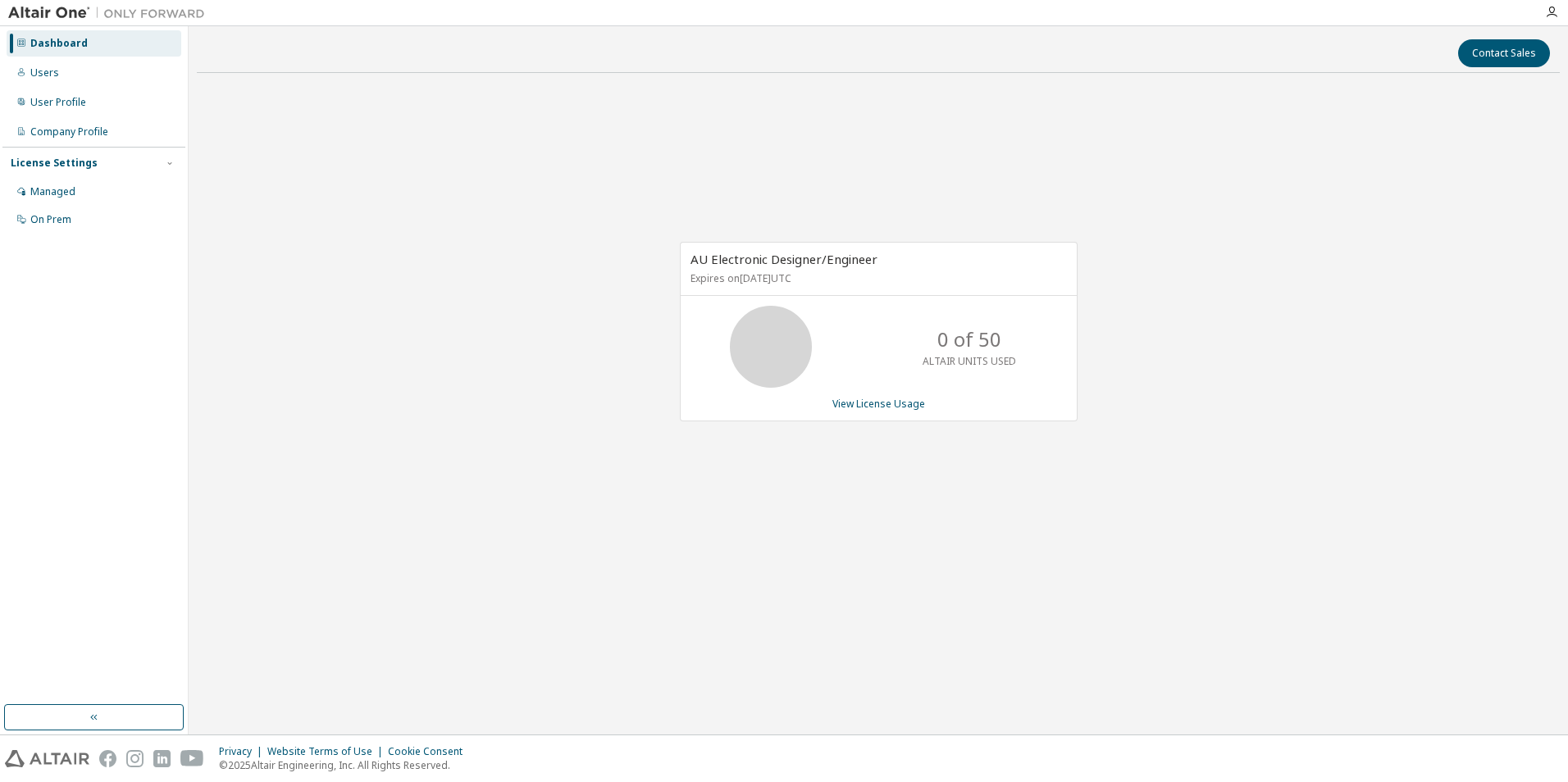
drag, startPoint x: 938, startPoint y: 402, endPoint x: 1085, endPoint y: 395, distance: 147.2
click at [1085, 395] on div "AU Electronic Designer/Engineer Expires on September 23, 2025 UTC 0 of 50 ALTAI…" at bounding box center [878, 340] width 1363 height 509
drag, startPoint x: 999, startPoint y: 344, endPoint x: 978, endPoint y: 346, distance: 21.1
click at [978, 346] on p "0 of 50" at bounding box center [969, 339] width 64 height 28
click at [74, 191] on div "Managed" at bounding box center [53, 192] width 45 height 13
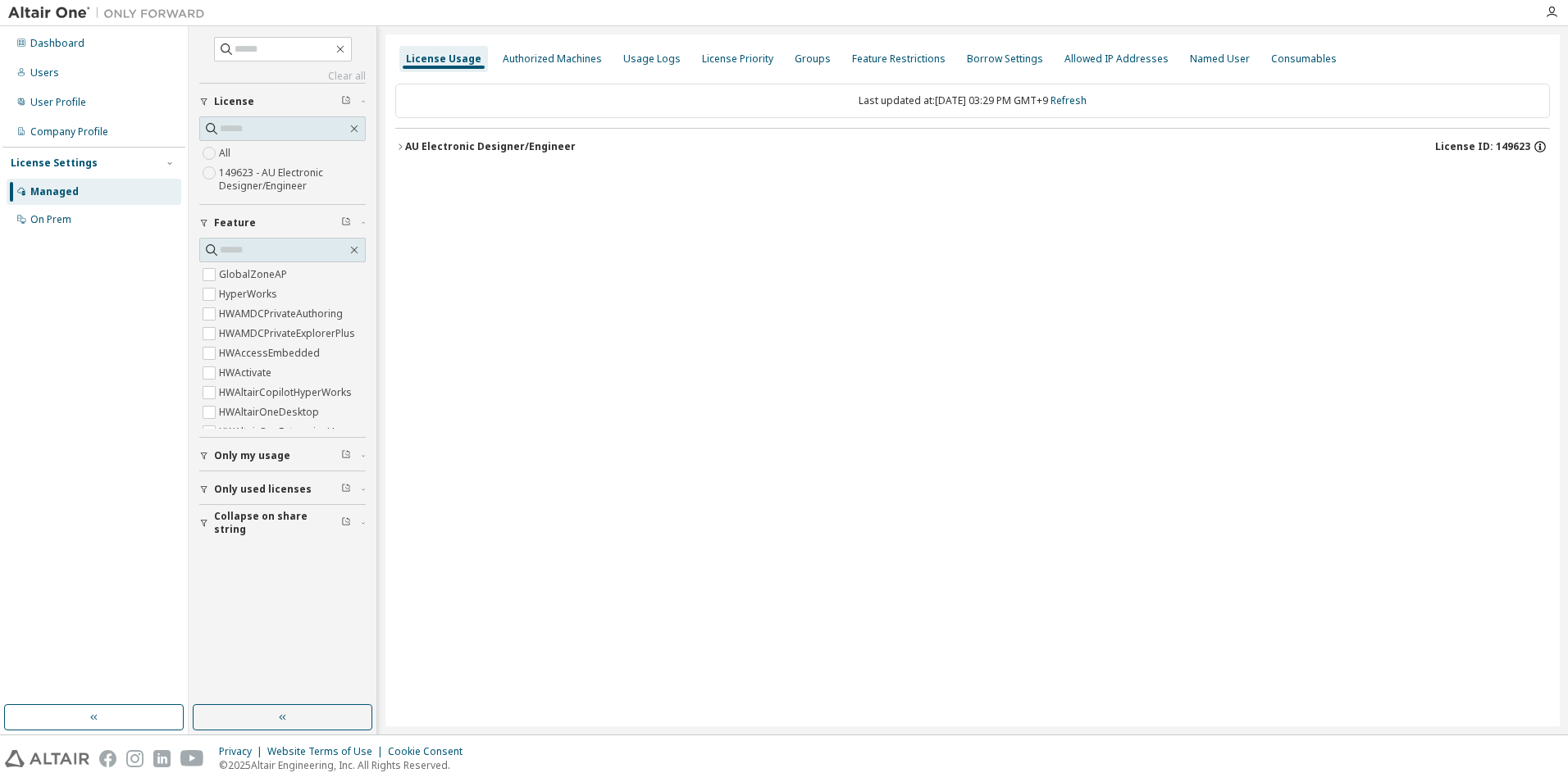
click at [1540, 152] on icon "button" at bounding box center [1540, 147] width 11 height 11
click at [716, 214] on div "License Usage Authorized Machines Usage Logs License Priority Groups Feature Re…" at bounding box center [973, 380] width 1174 height 692
click at [90, 43] on div "Dashboard" at bounding box center [93, 44] width 175 height 26
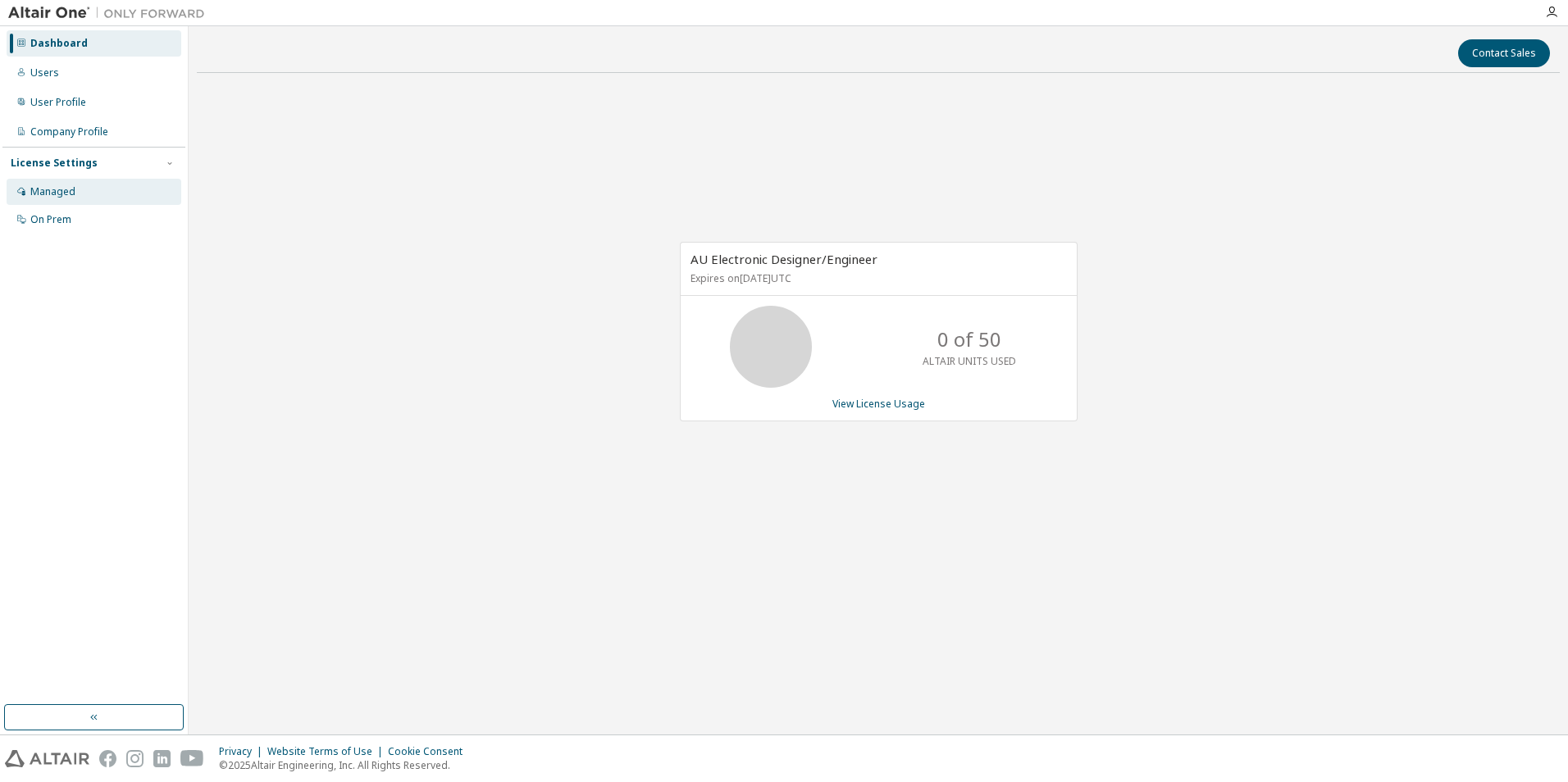
click at [65, 178] on div "Managed" at bounding box center [93, 192] width 175 height 26
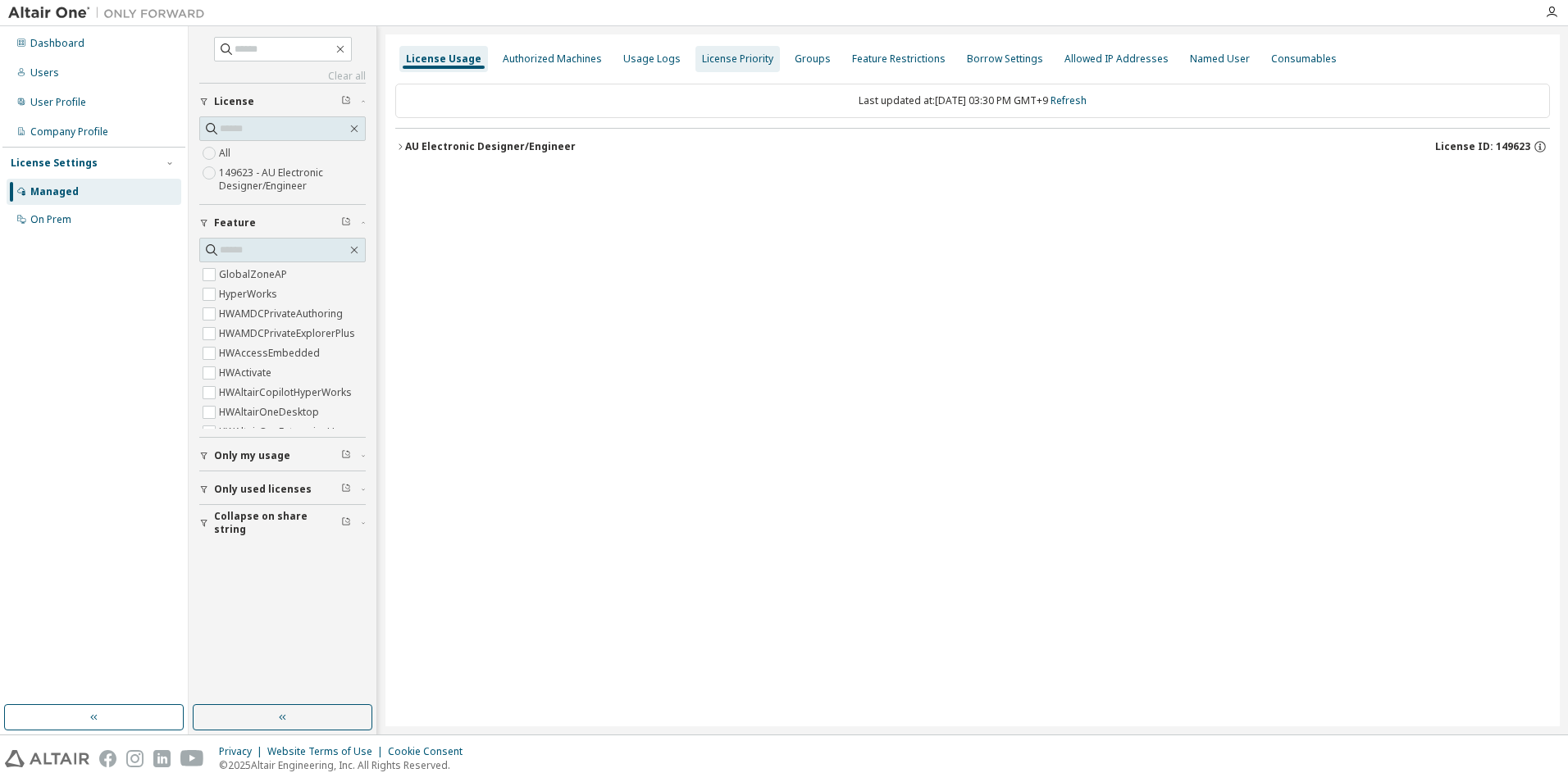
click at [695, 55] on div "License Priority" at bounding box center [737, 59] width 84 height 26
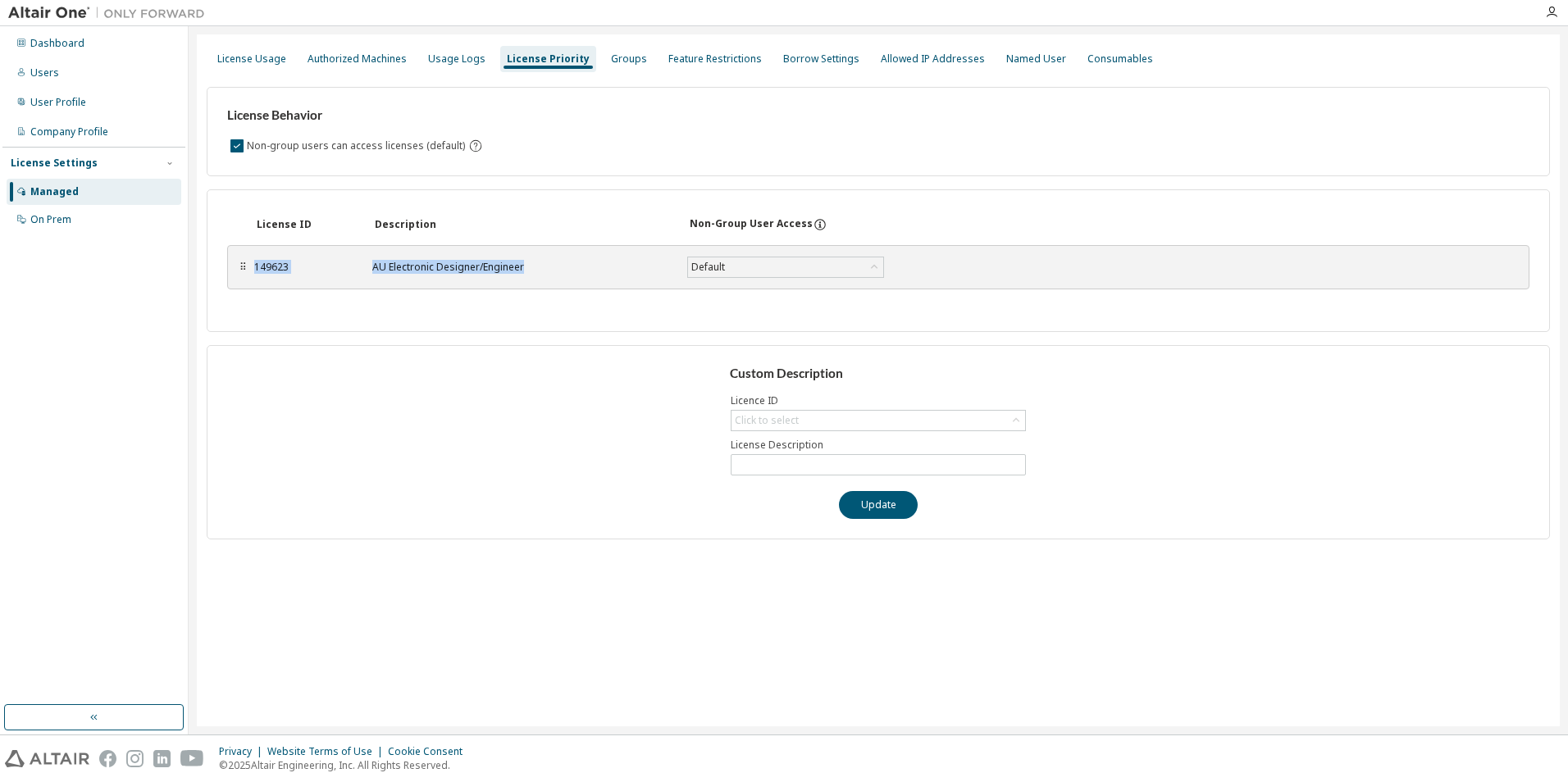
drag, startPoint x: 255, startPoint y: 271, endPoint x: 641, endPoint y: 248, distance: 386.7
click at [641, 248] on div "⠿ 149623 AU Electronic Designer/Engineer Default Save" at bounding box center [879, 267] width 1303 height 44
click at [904, 263] on div "Save" at bounding box center [943, 267] width 79 height 28
click at [868, 262] on icon at bounding box center [875, 267] width 17 height 17
click at [869, 193] on div "License ID Description Non-Group User Access ⠿ 149623 AU Electronic Designer/En…" at bounding box center [878, 261] width 1344 height 142
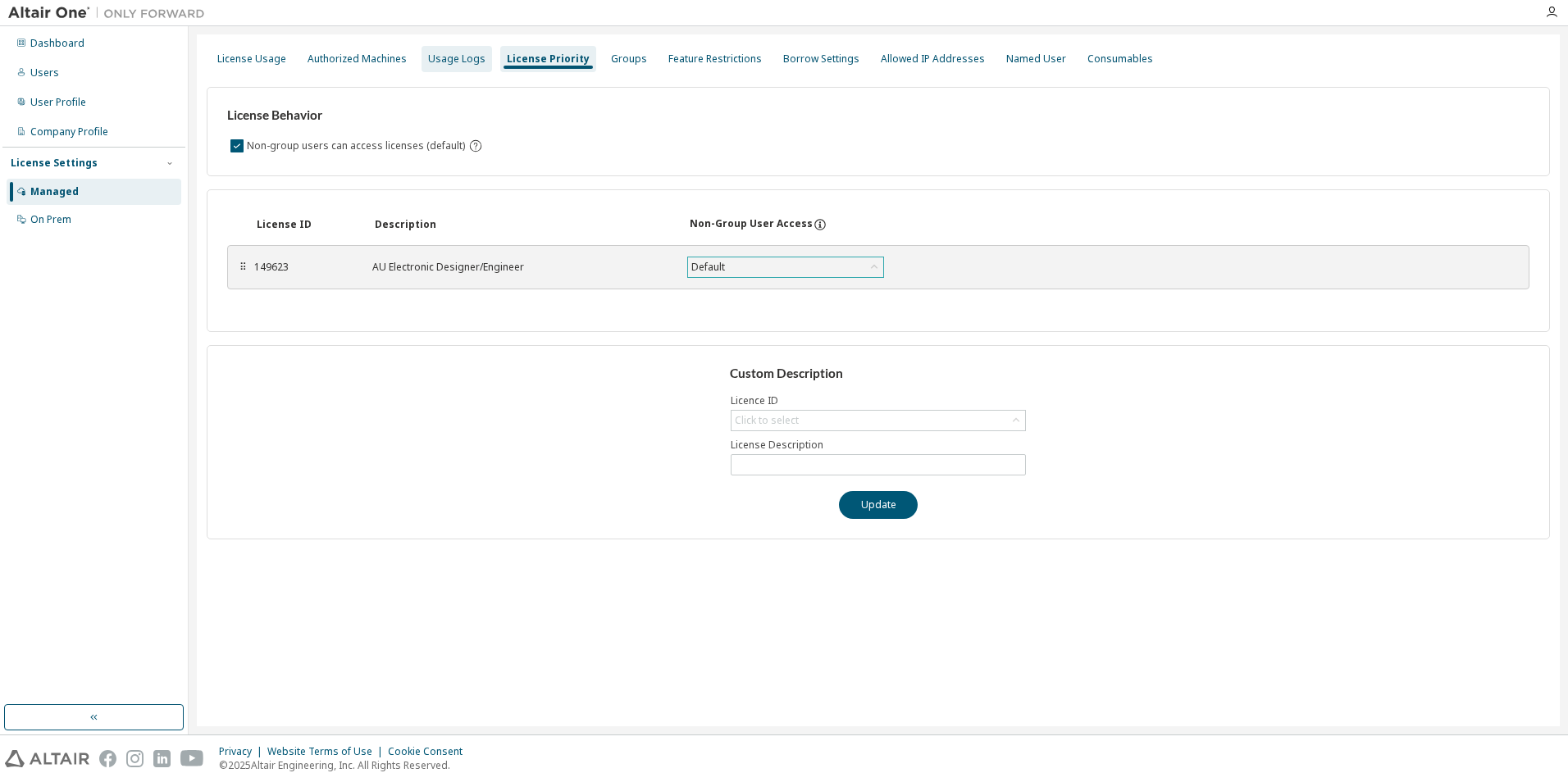
click at [447, 54] on div "Usage Logs" at bounding box center [456, 59] width 57 height 13
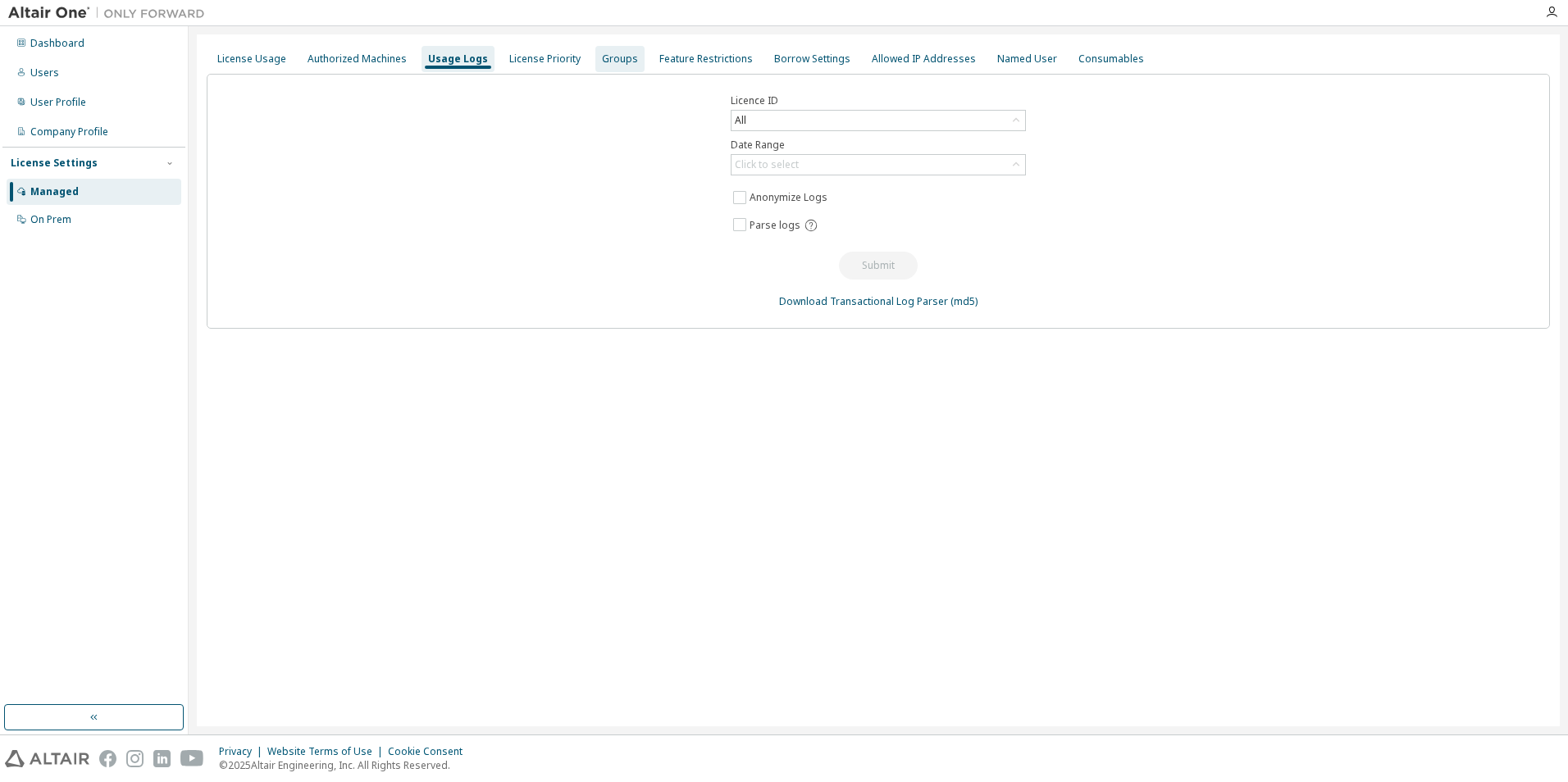
click at [614, 57] on div "Groups" at bounding box center [620, 59] width 36 height 13
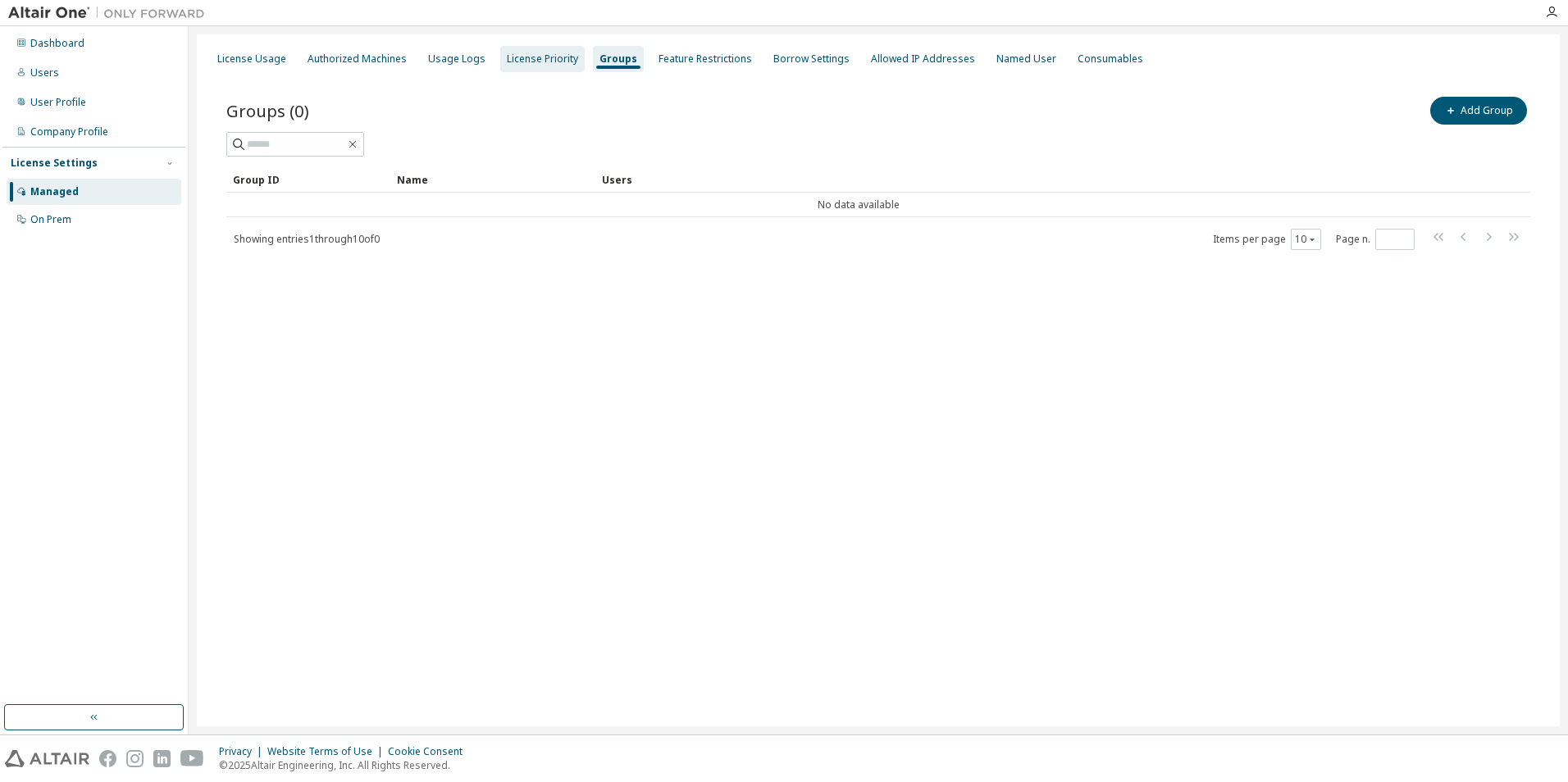
click at [500, 58] on div "License Priority" at bounding box center [542, 59] width 84 height 26
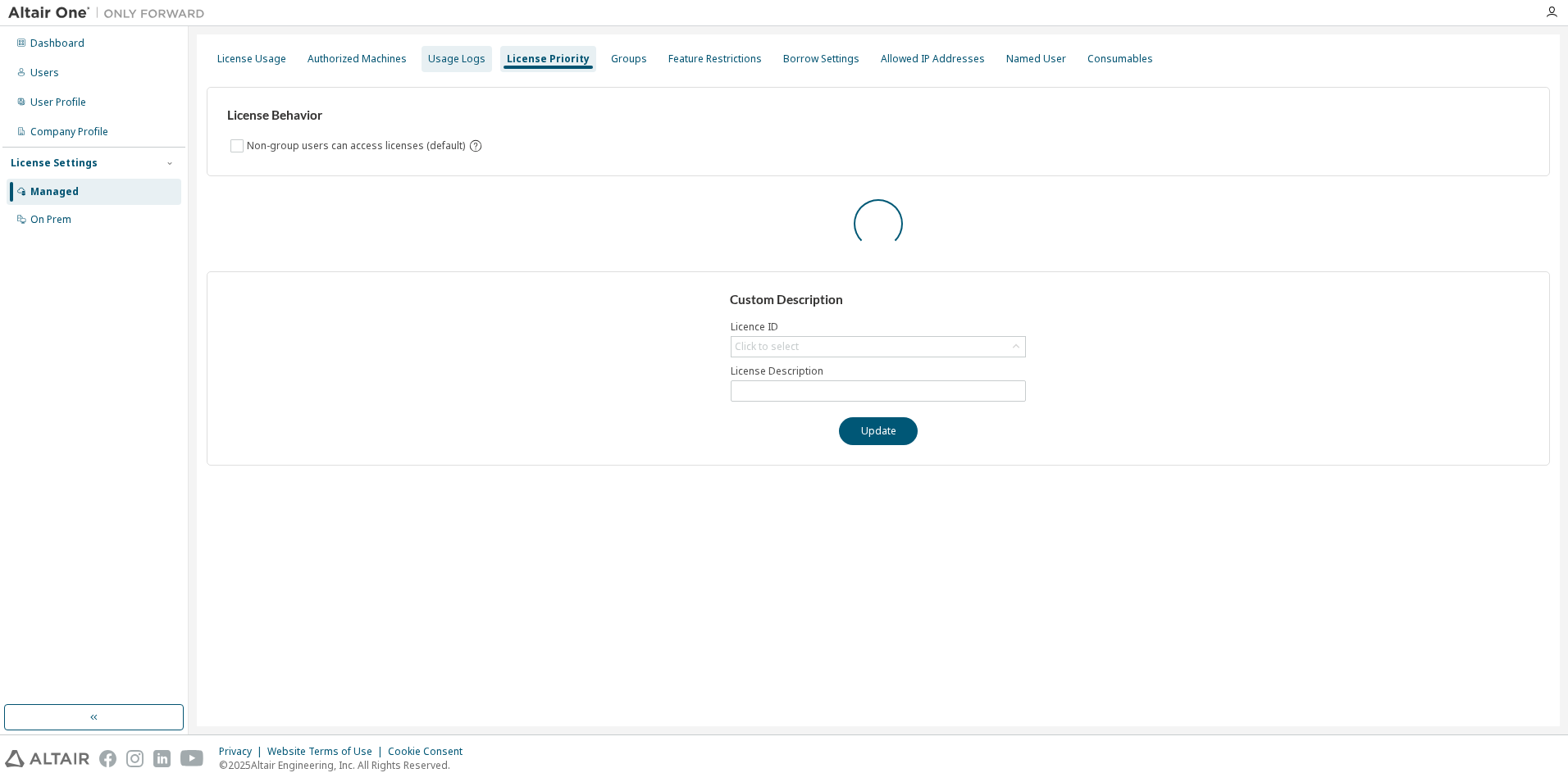
click at [439, 58] on div "Usage Logs" at bounding box center [456, 59] width 57 height 13
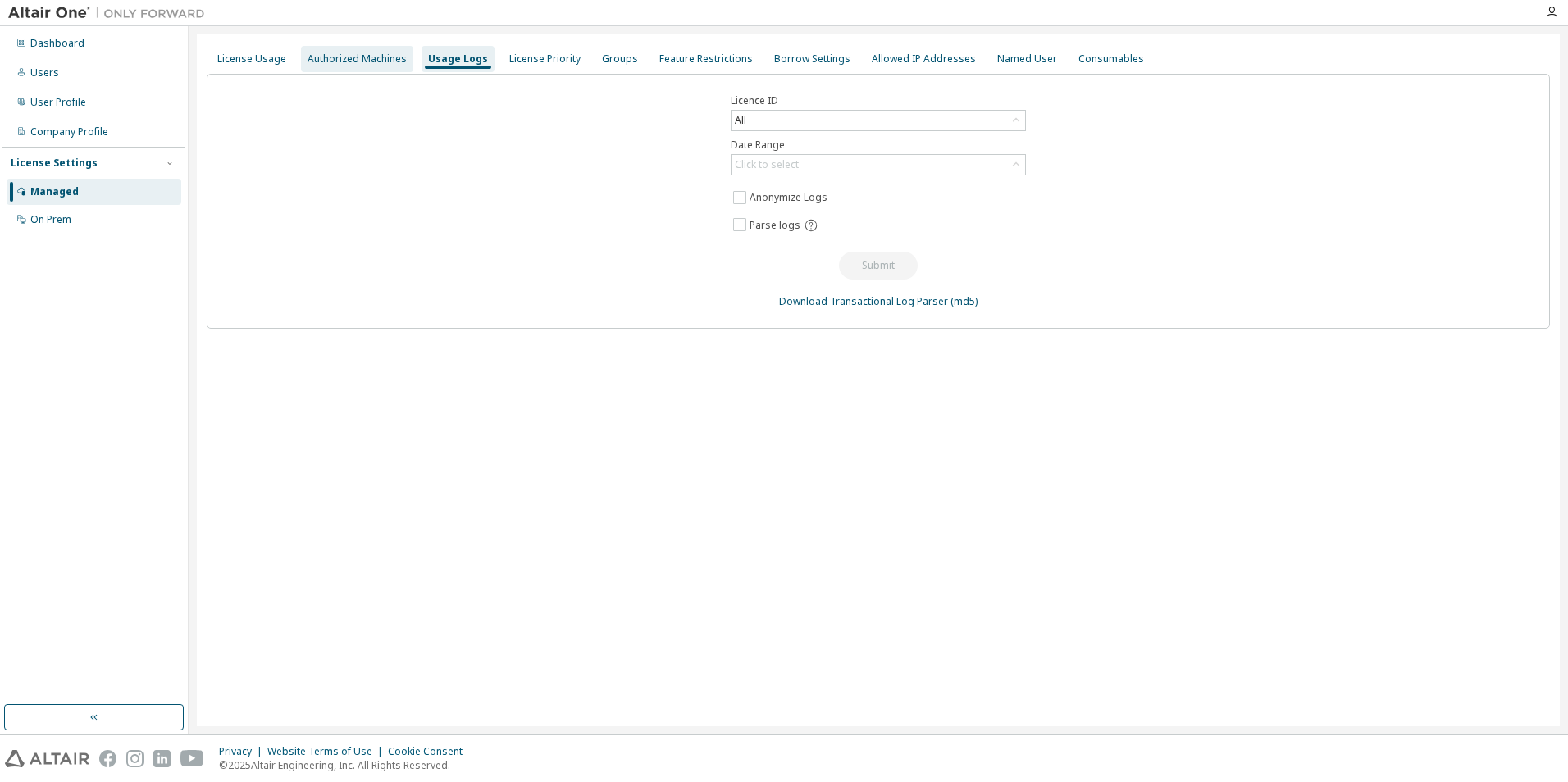
click at [362, 46] on div "Authorized Machines" at bounding box center [357, 59] width 113 height 26
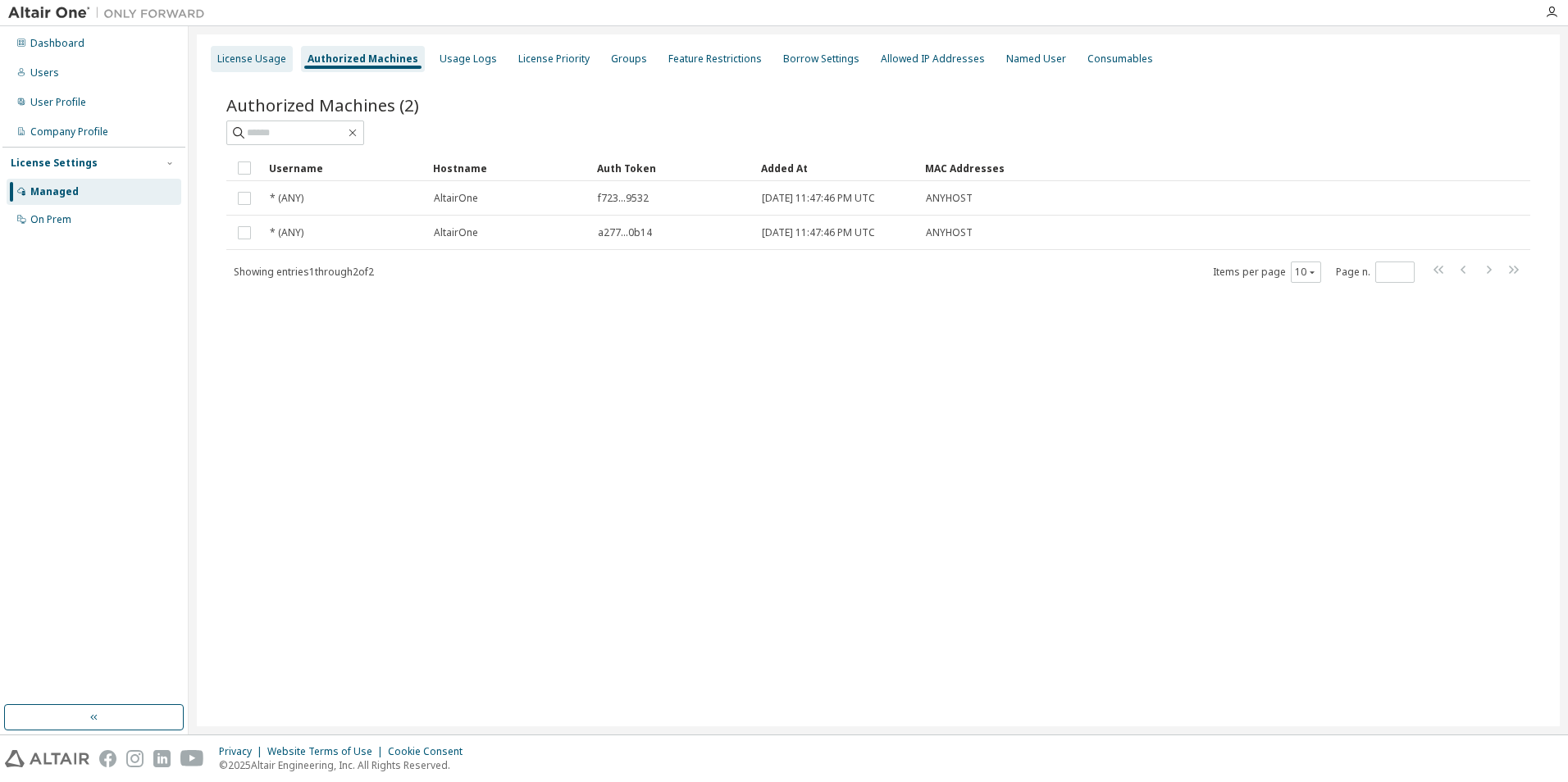
click at [267, 54] on div "License Usage" at bounding box center [251, 59] width 69 height 13
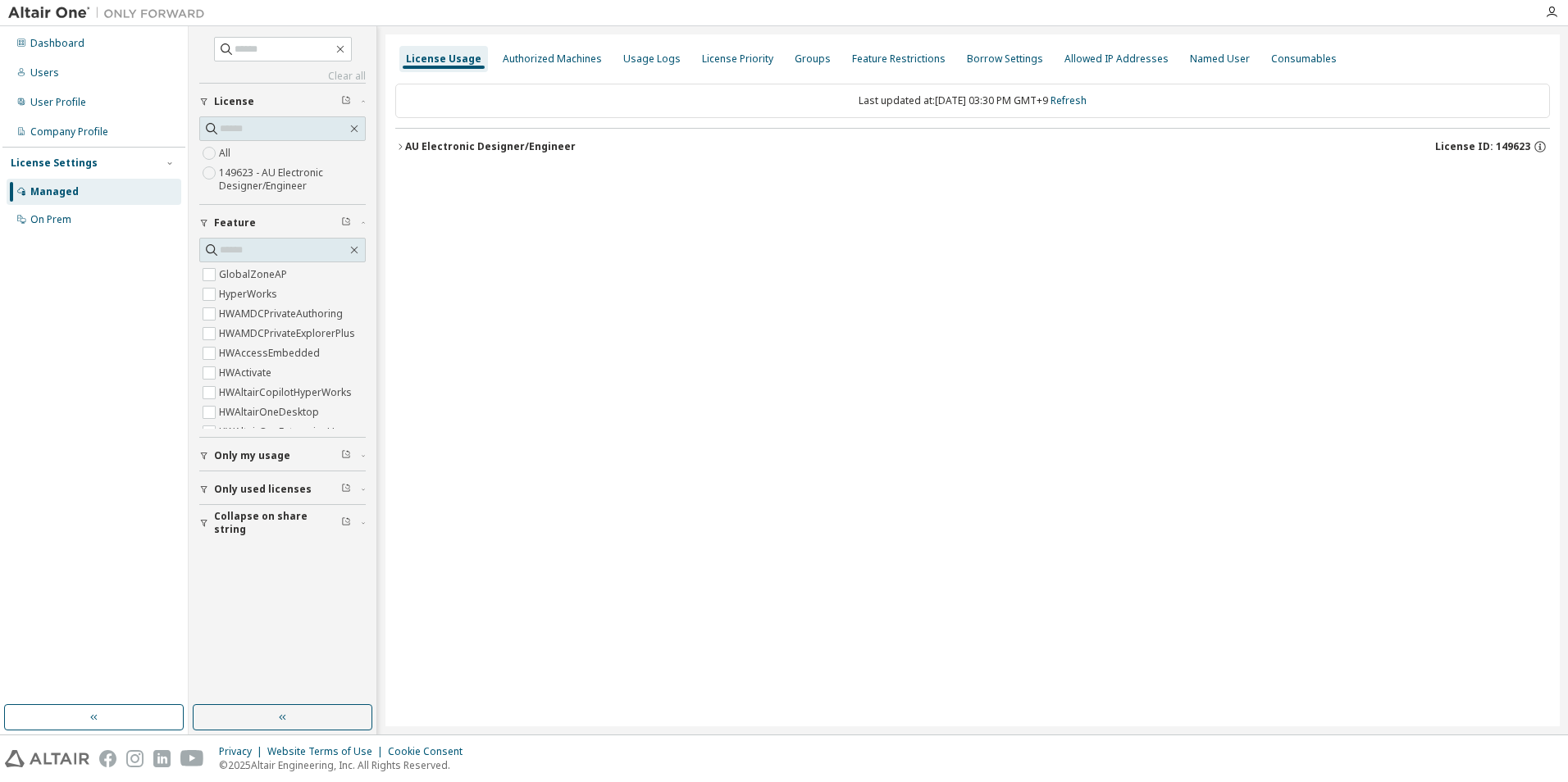
click at [455, 148] on div "AU Electronic Designer/Engineer" at bounding box center [490, 147] width 171 height 13
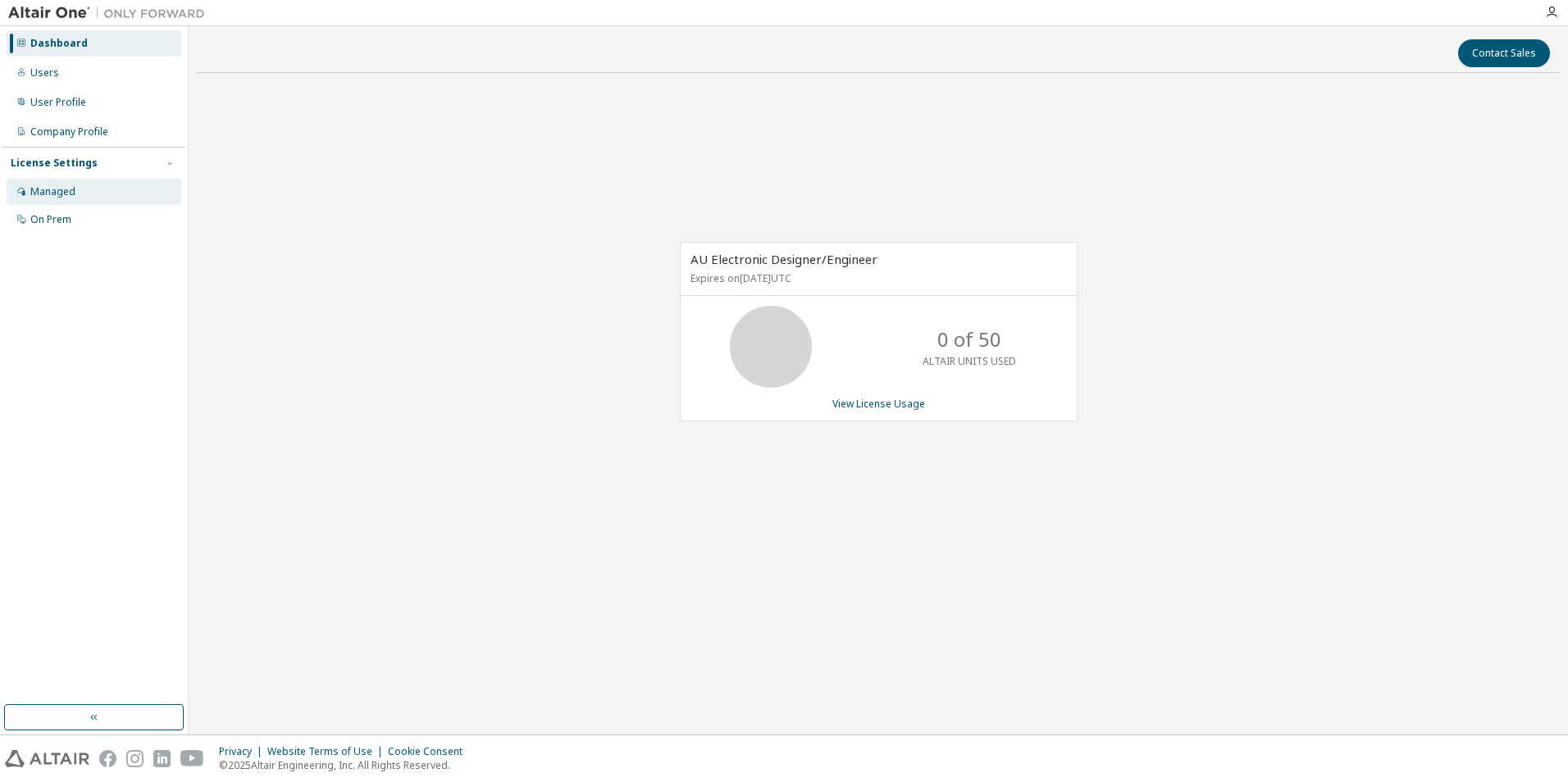
click at [110, 201] on div "Managed" at bounding box center [93, 192] width 175 height 26
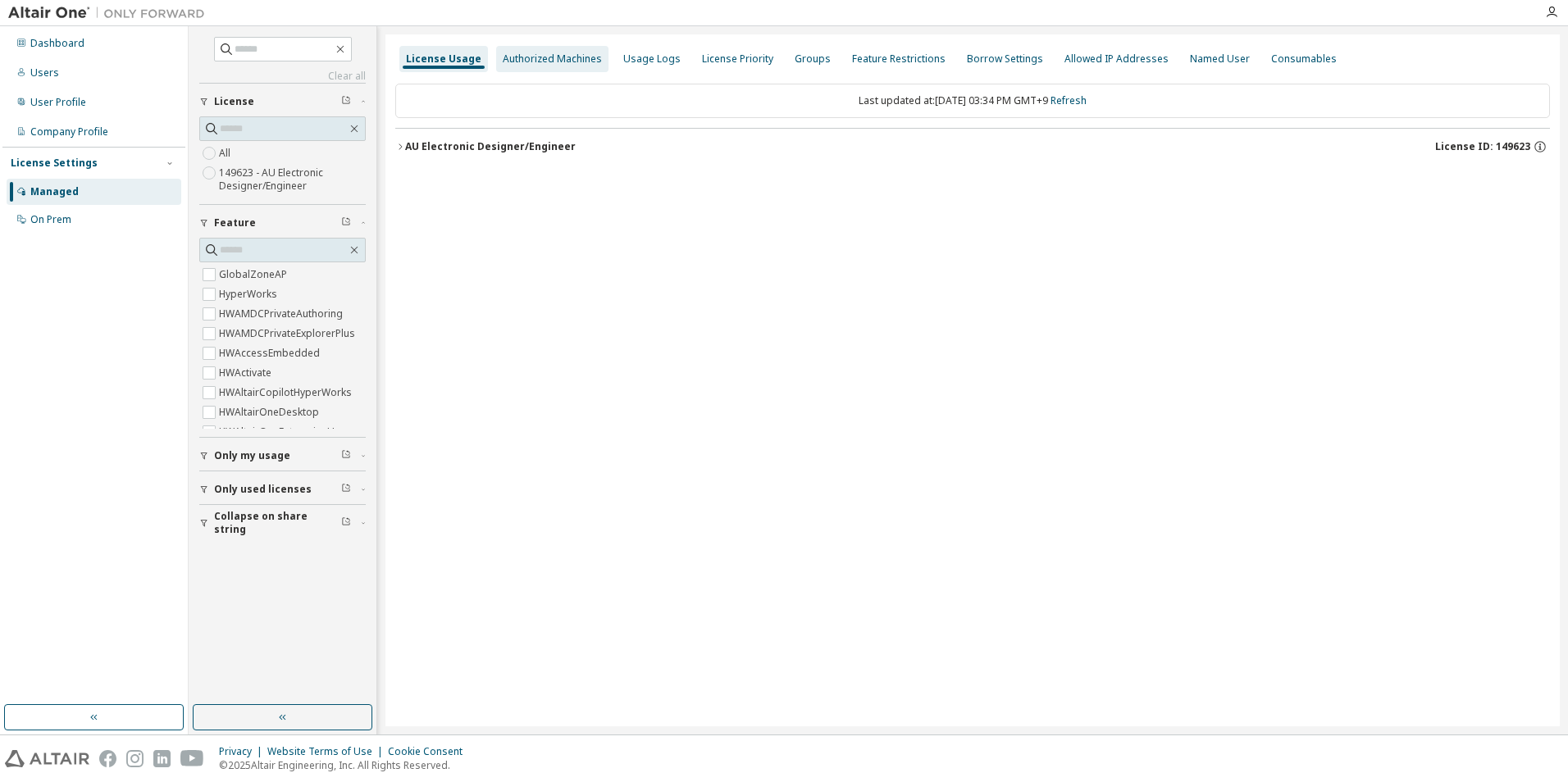
click at [573, 65] on div "Authorized Machines" at bounding box center [552, 59] width 99 height 13
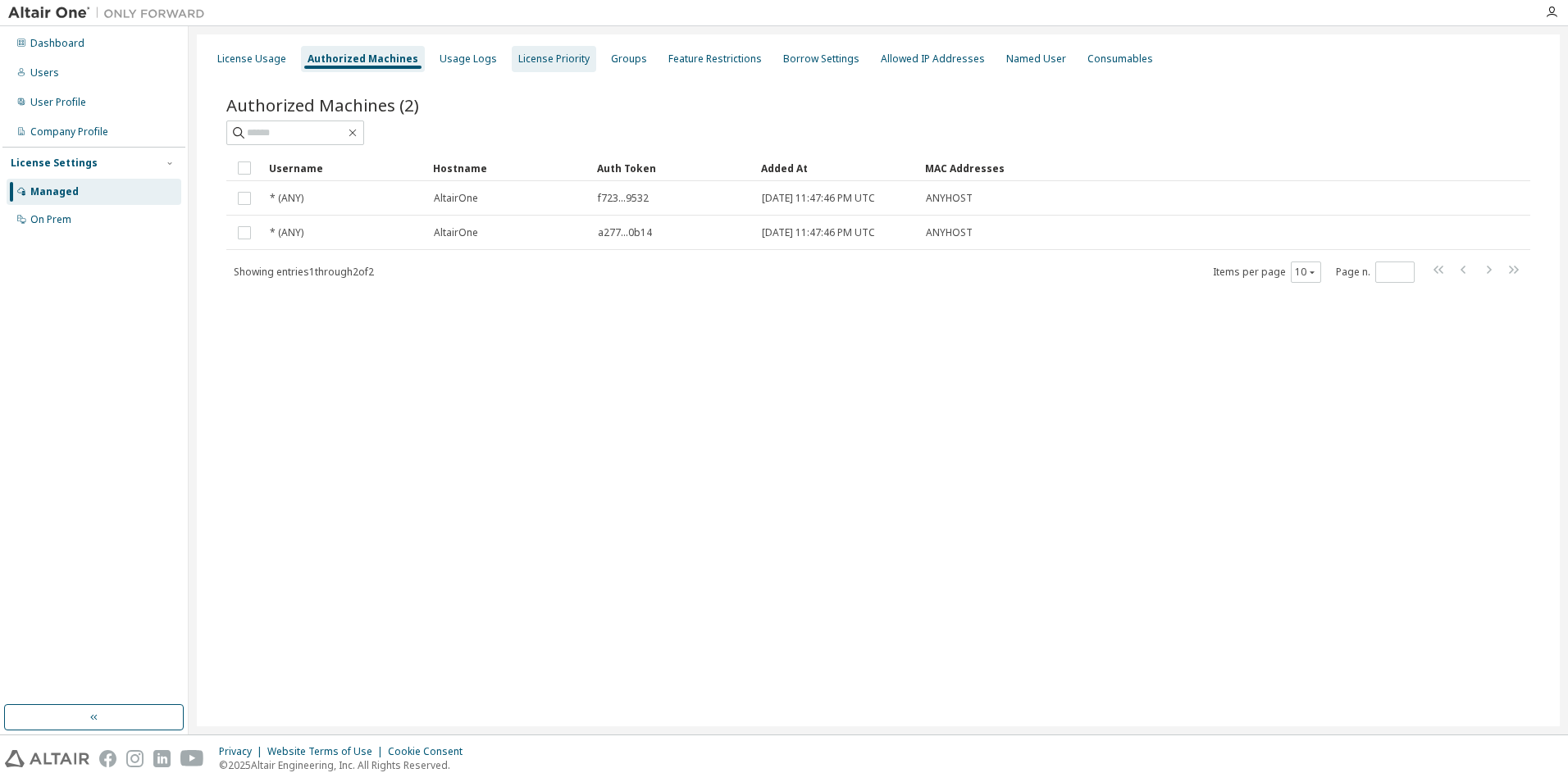
click at [555, 65] on div "License Priority" at bounding box center [554, 59] width 71 height 13
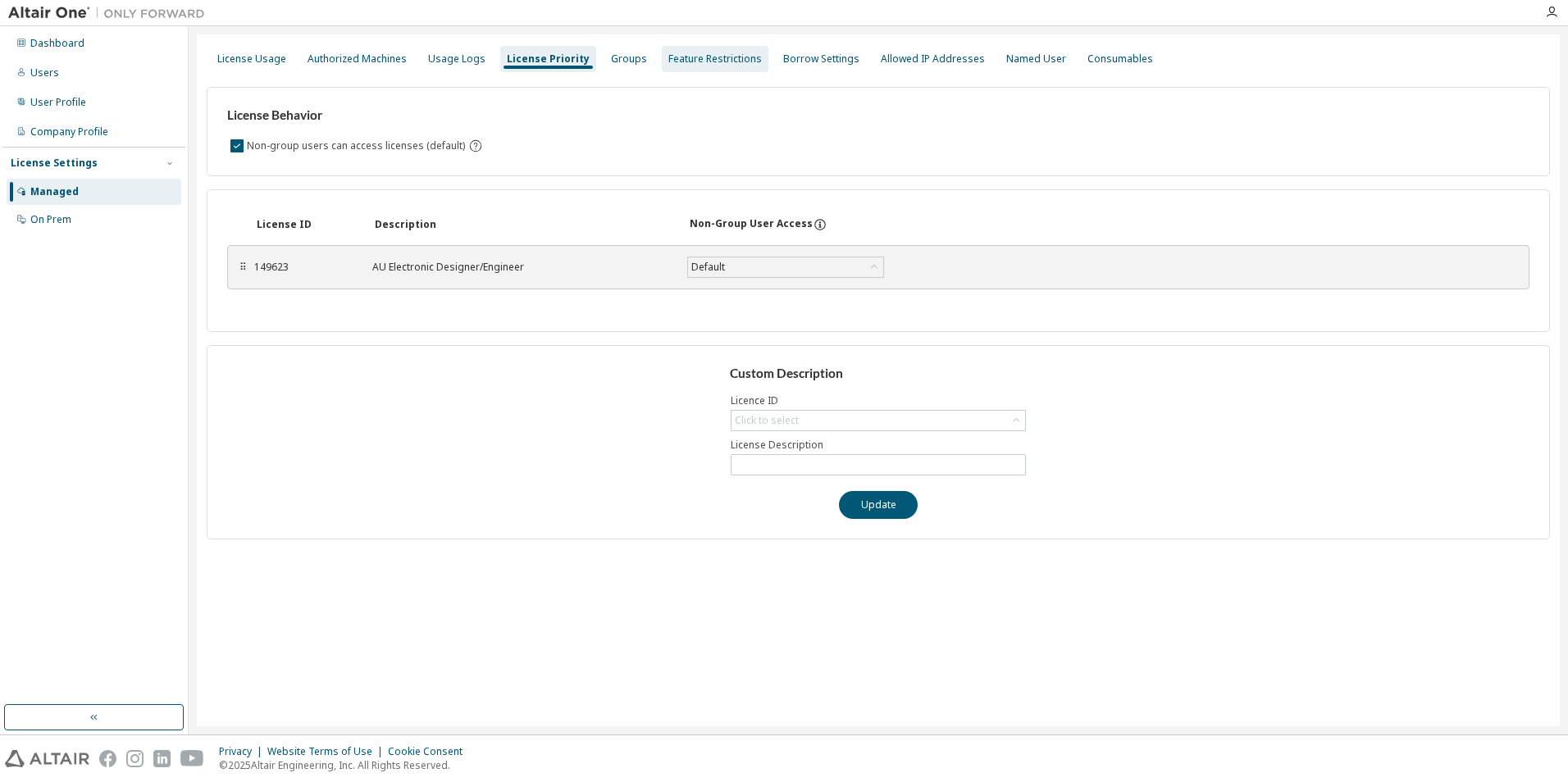
click at [669, 62] on div "Feature Restrictions" at bounding box center [715, 59] width 93 height 13
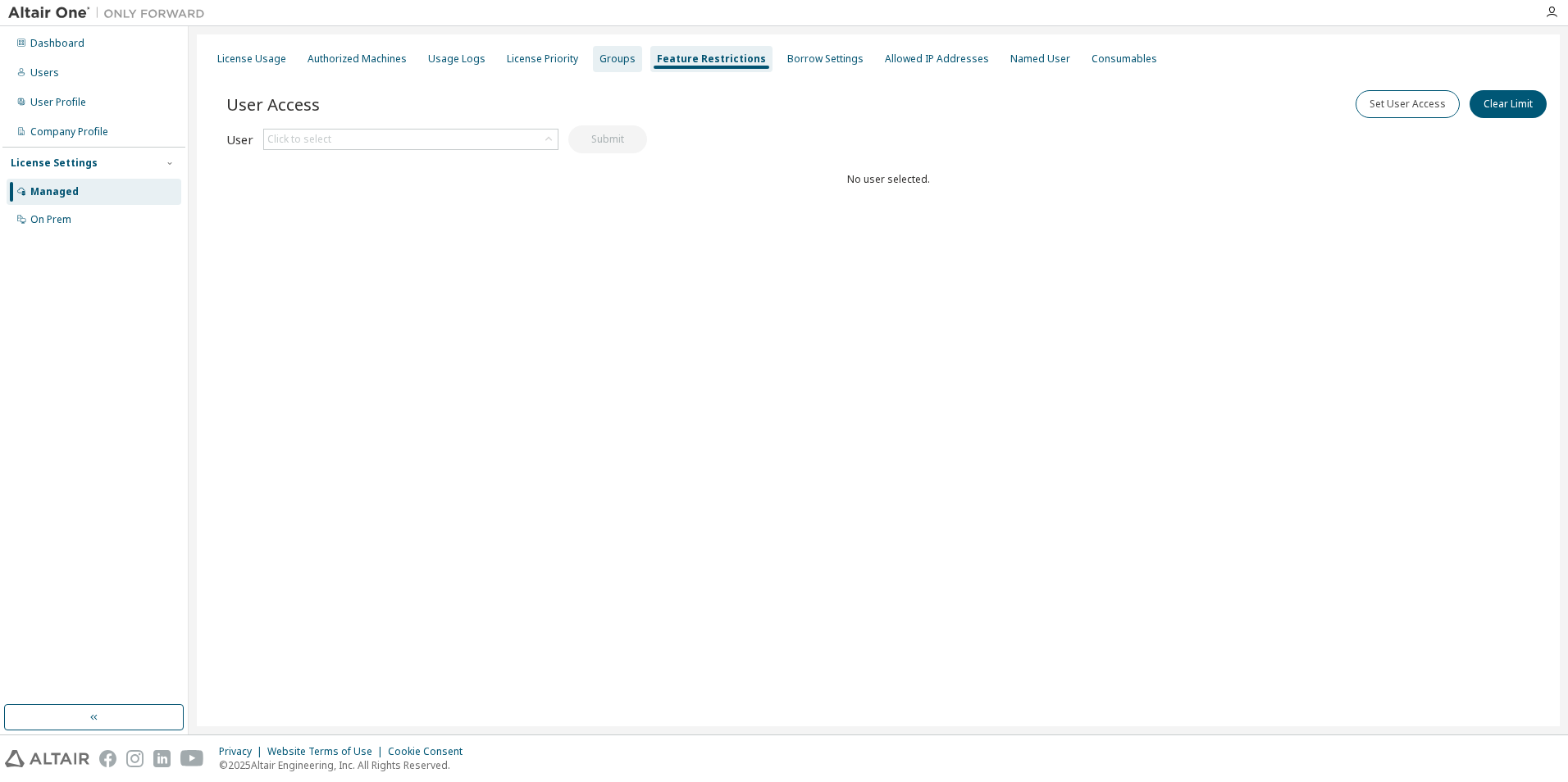
click at [599, 55] on div "Groups" at bounding box center [617, 59] width 36 height 13
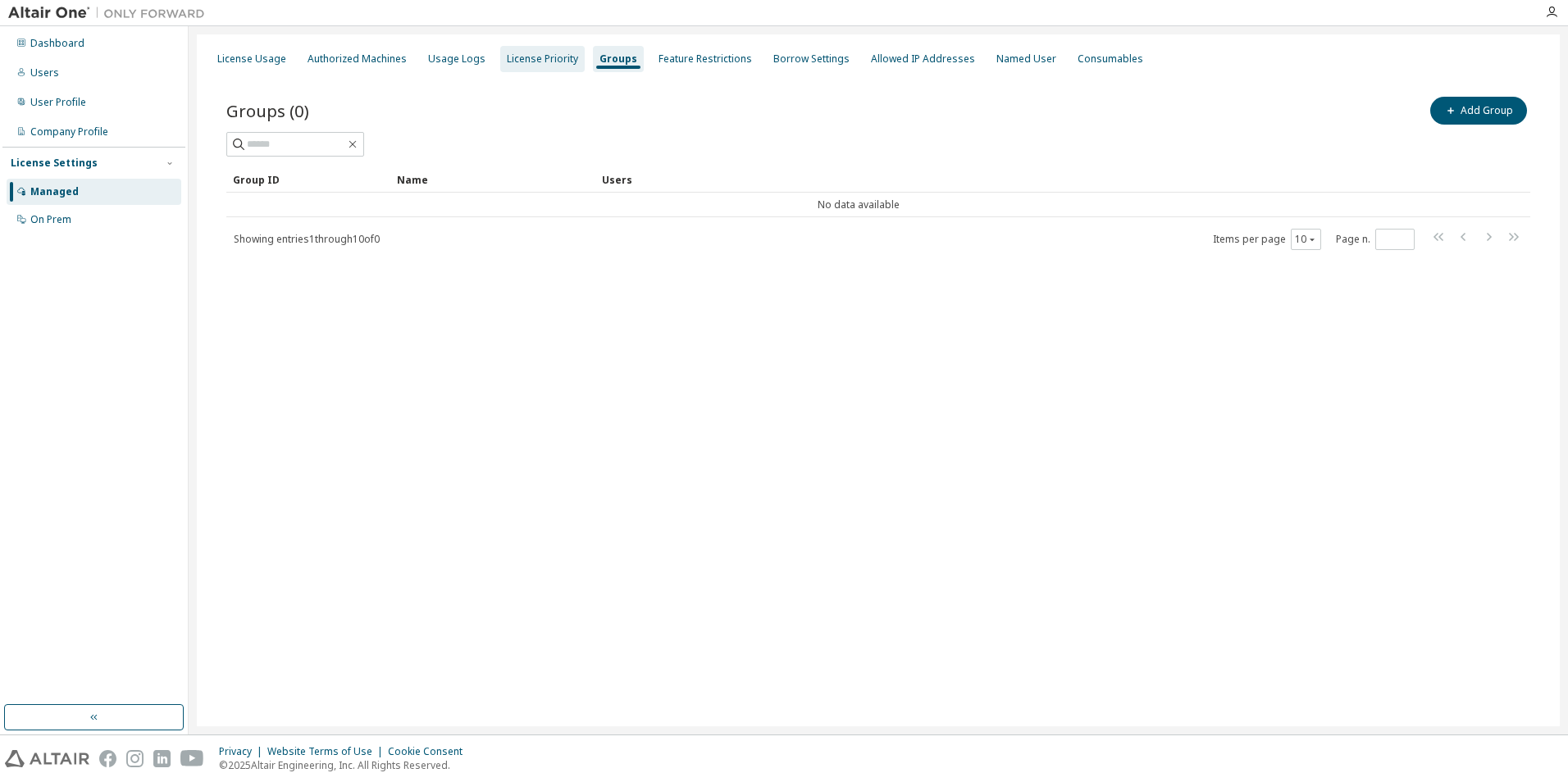
click at [549, 51] on div "License Priority" at bounding box center [542, 59] width 84 height 26
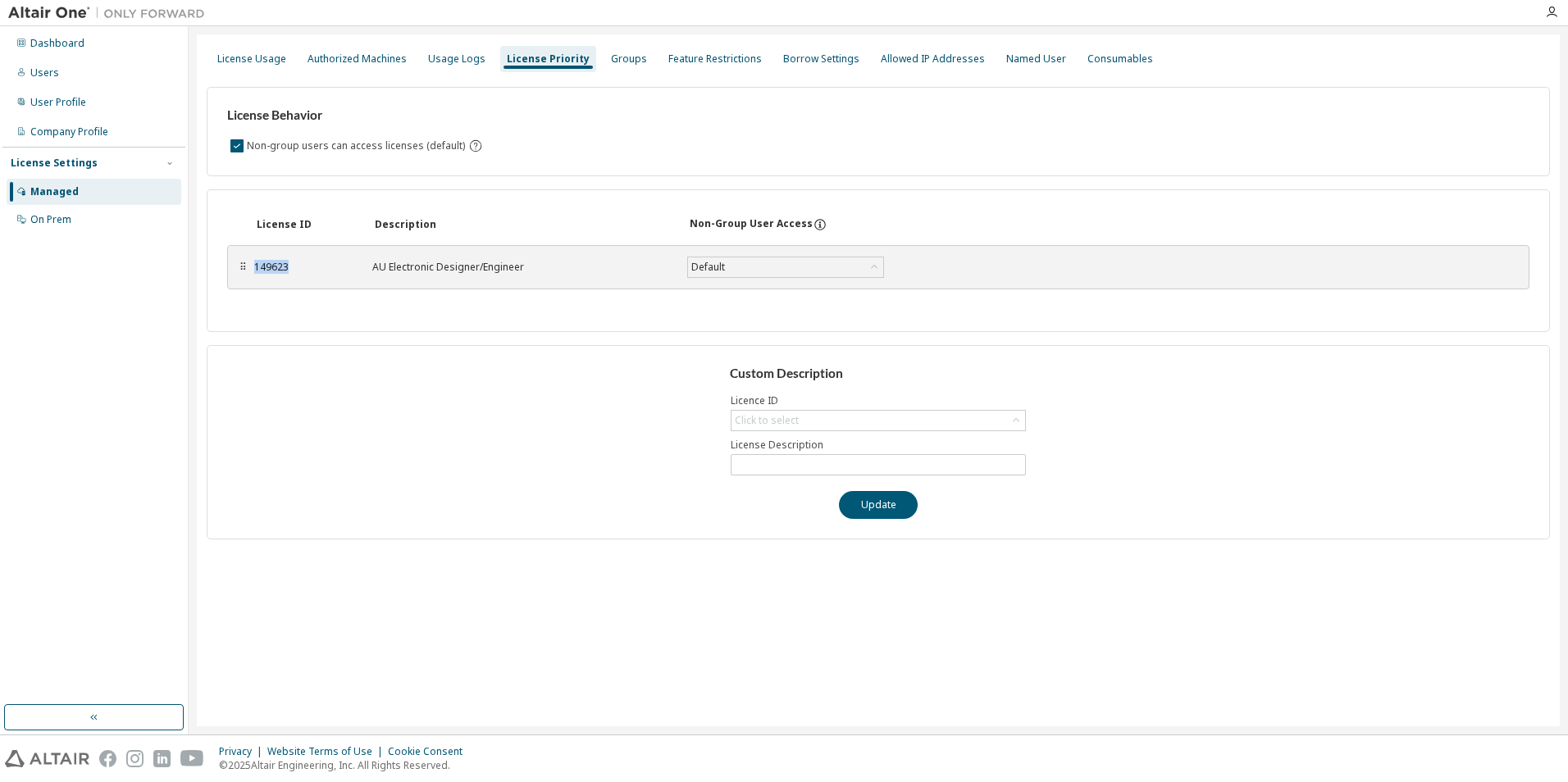
drag, startPoint x: 302, startPoint y: 266, endPoint x: 249, endPoint y: 269, distance: 53.1
click at [249, 269] on div "⠿ 149623 AU Electronic Designer/Engineer Default Save" at bounding box center [879, 267] width 1303 height 44
copy div "149623"
